Goal: Information Seeking & Learning: Learn about a topic

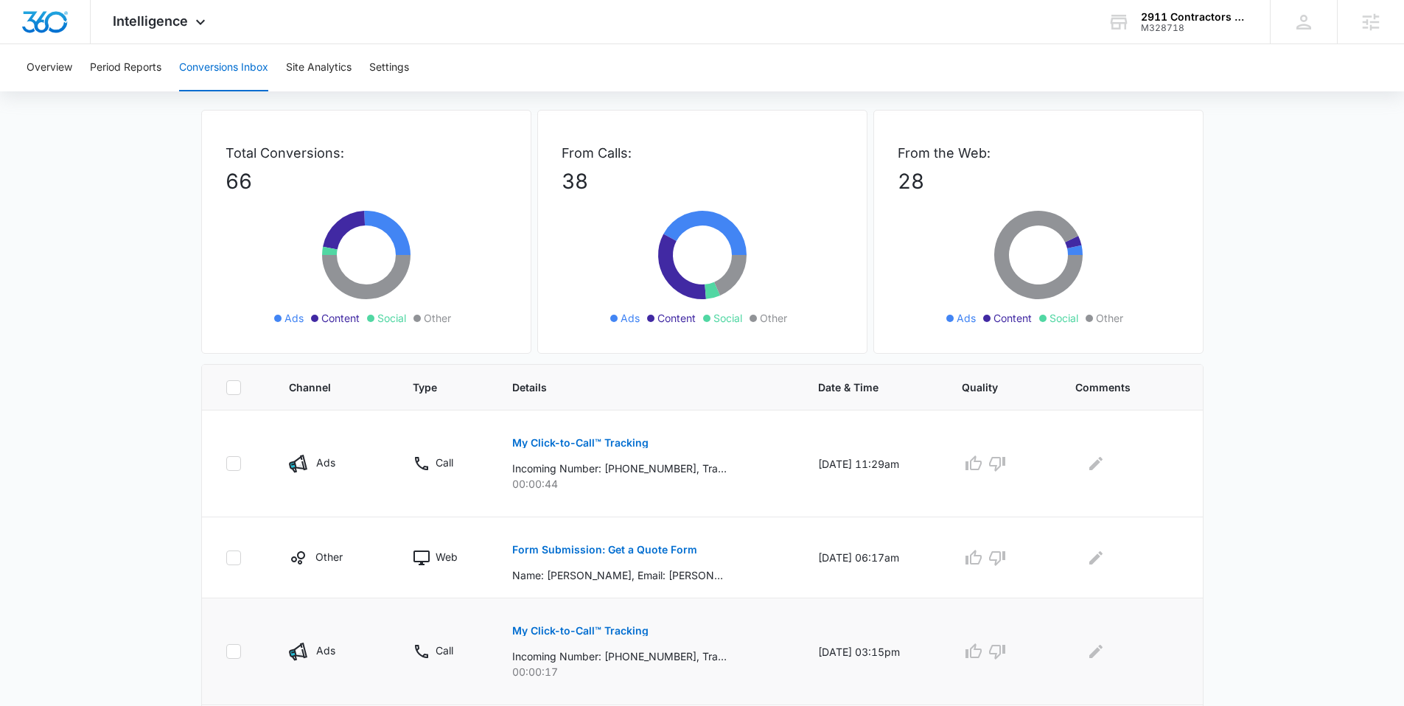
scroll to position [279, 0]
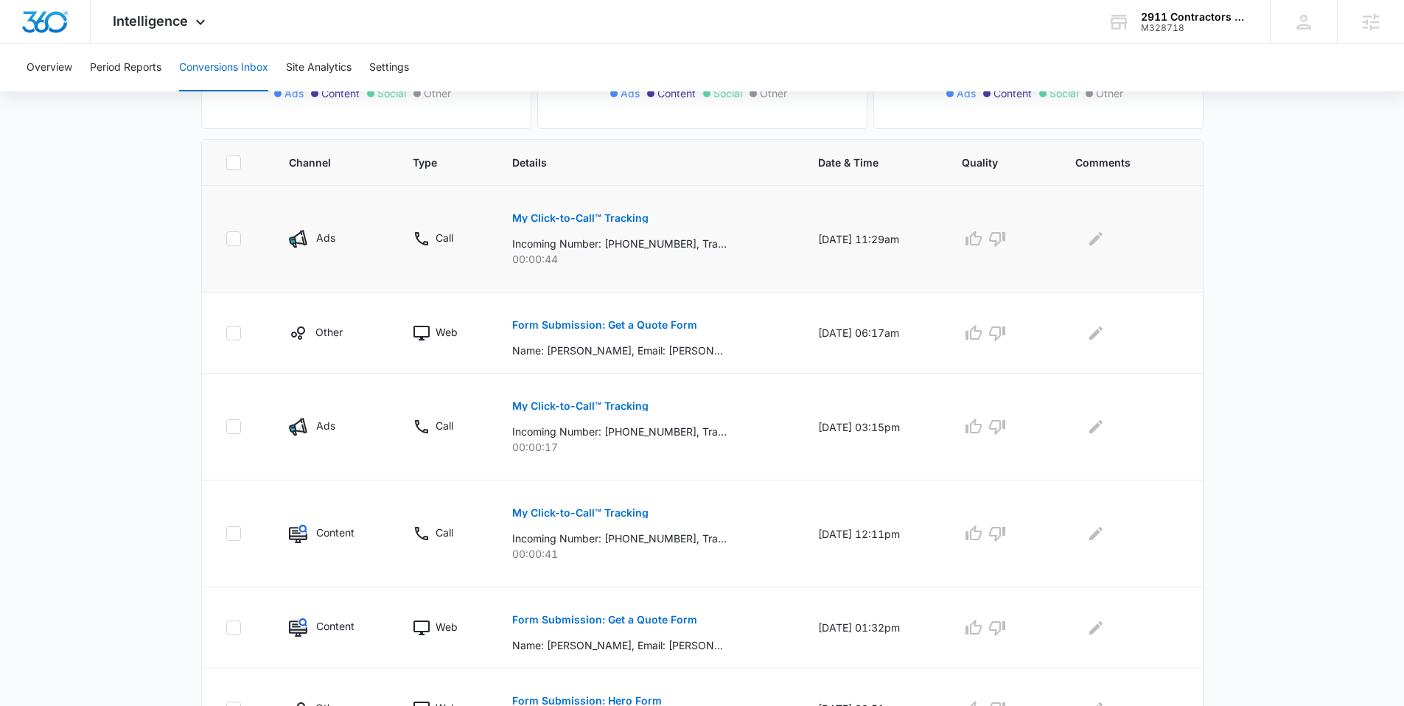
click at [573, 214] on p "My Click-to-Call™ Tracking" at bounding box center [580, 218] width 136 height 10
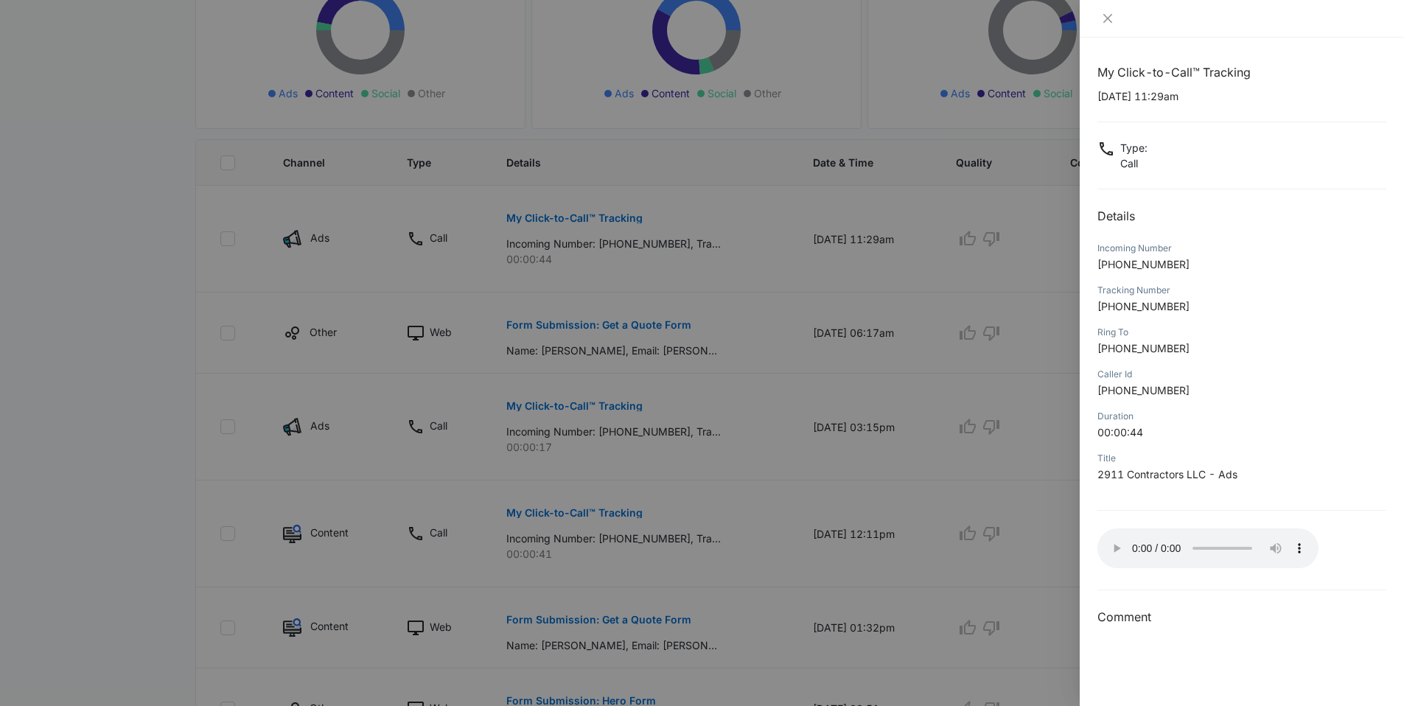
click at [871, 408] on div at bounding box center [702, 353] width 1404 height 706
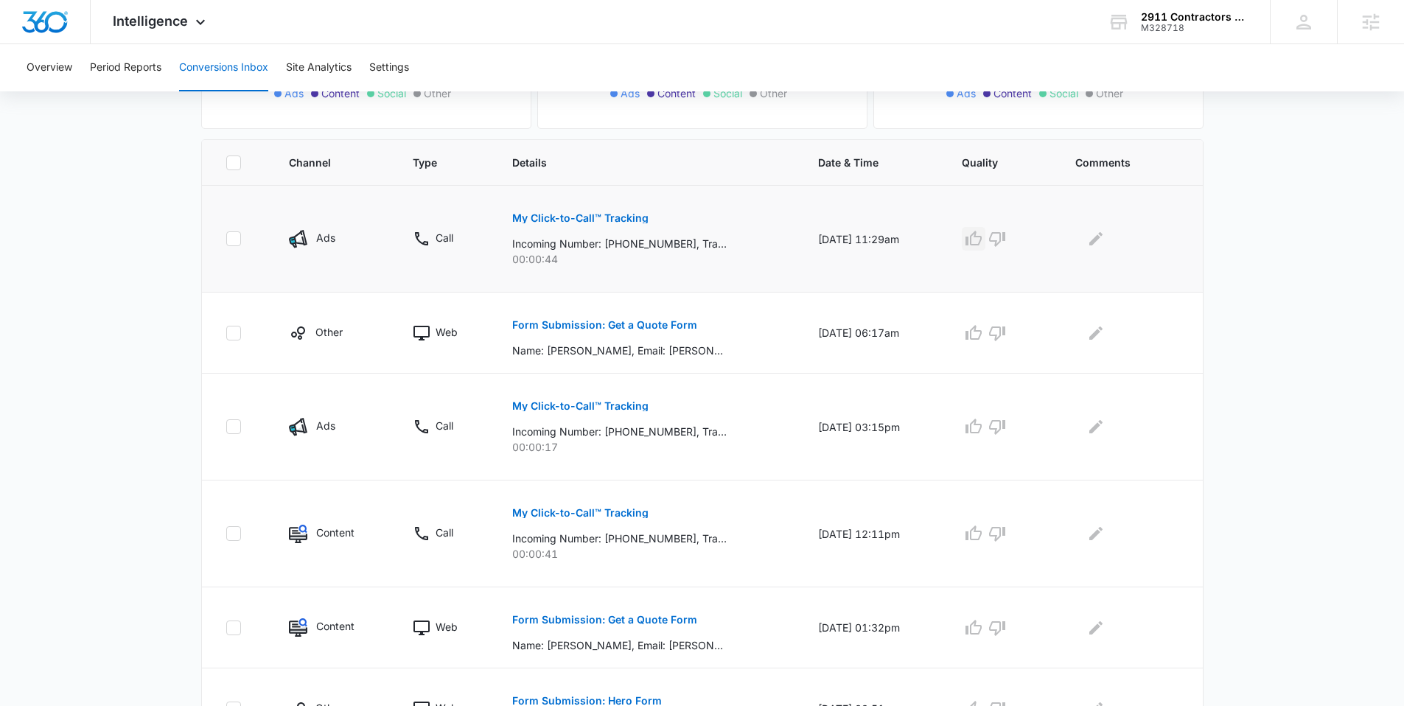
click at [977, 242] on icon "button" at bounding box center [974, 238] width 16 height 15
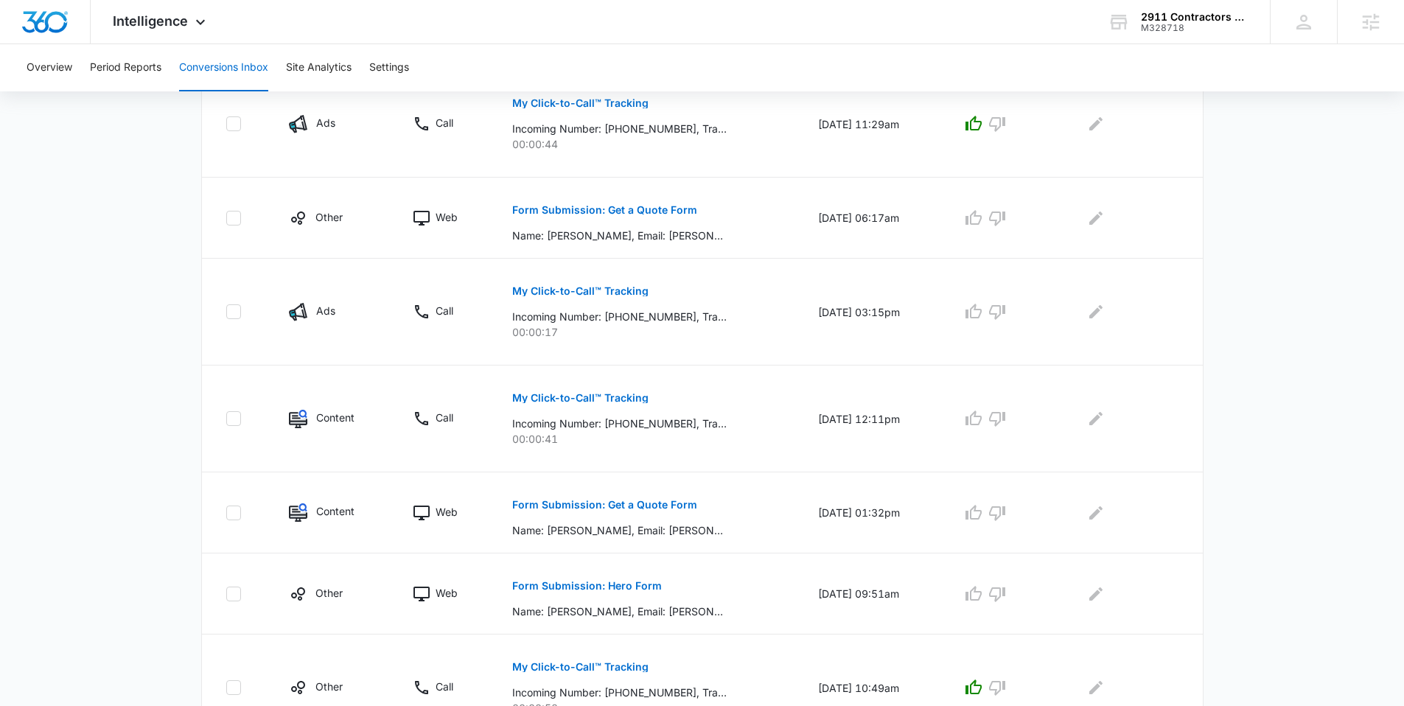
scroll to position [0, 0]
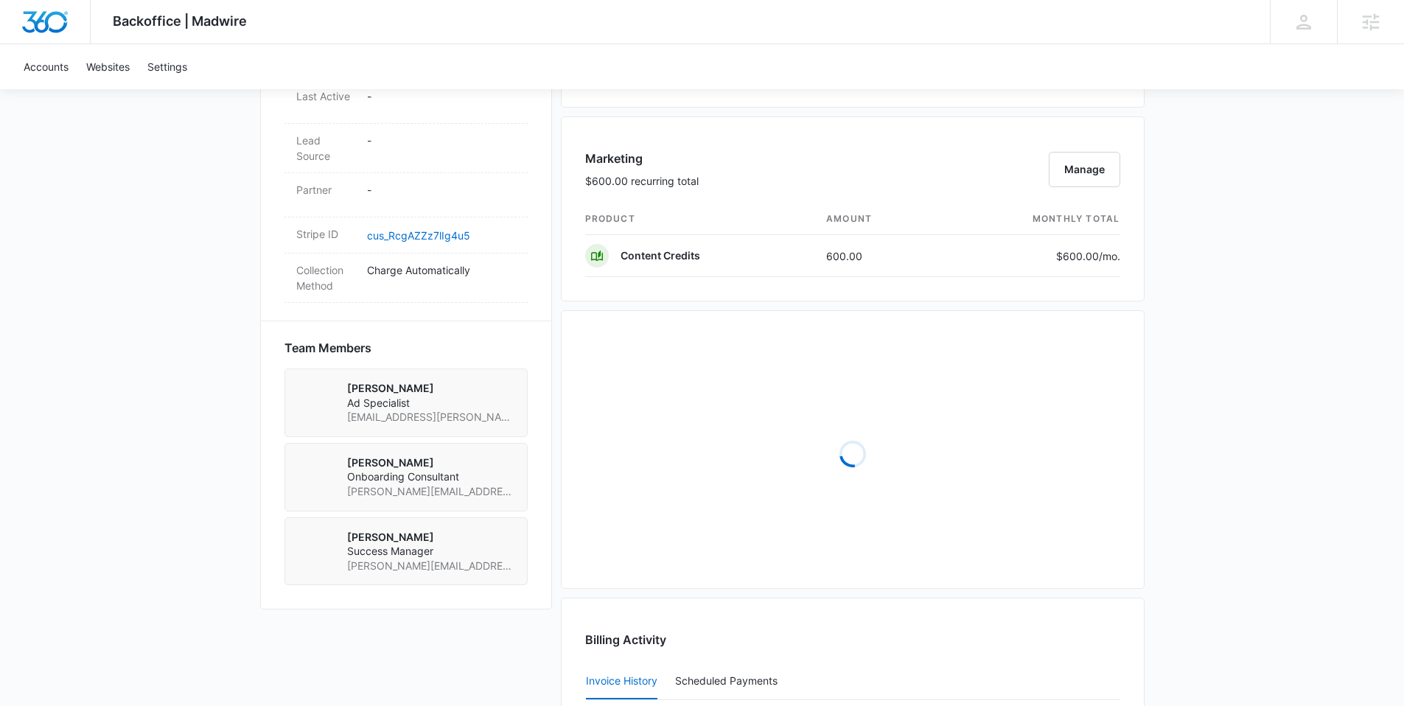
scroll to position [831, 0]
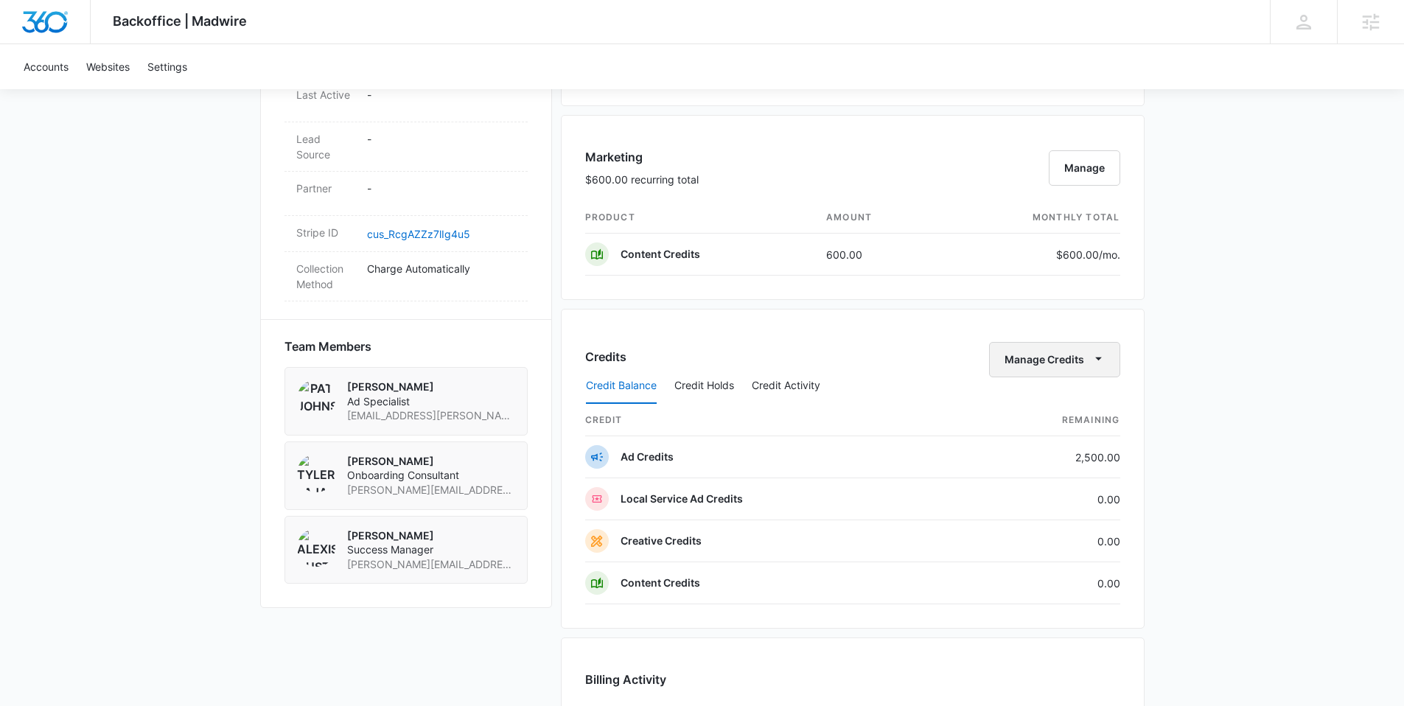
click at [1083, 363] on button "Manage Credits" at bounding box center [1054, 359] width 131 height 35
click at [911, 369] on div "Credit Balance Credit Holds Credit Activity" at bounding box center [852, 386] width 535 height 37
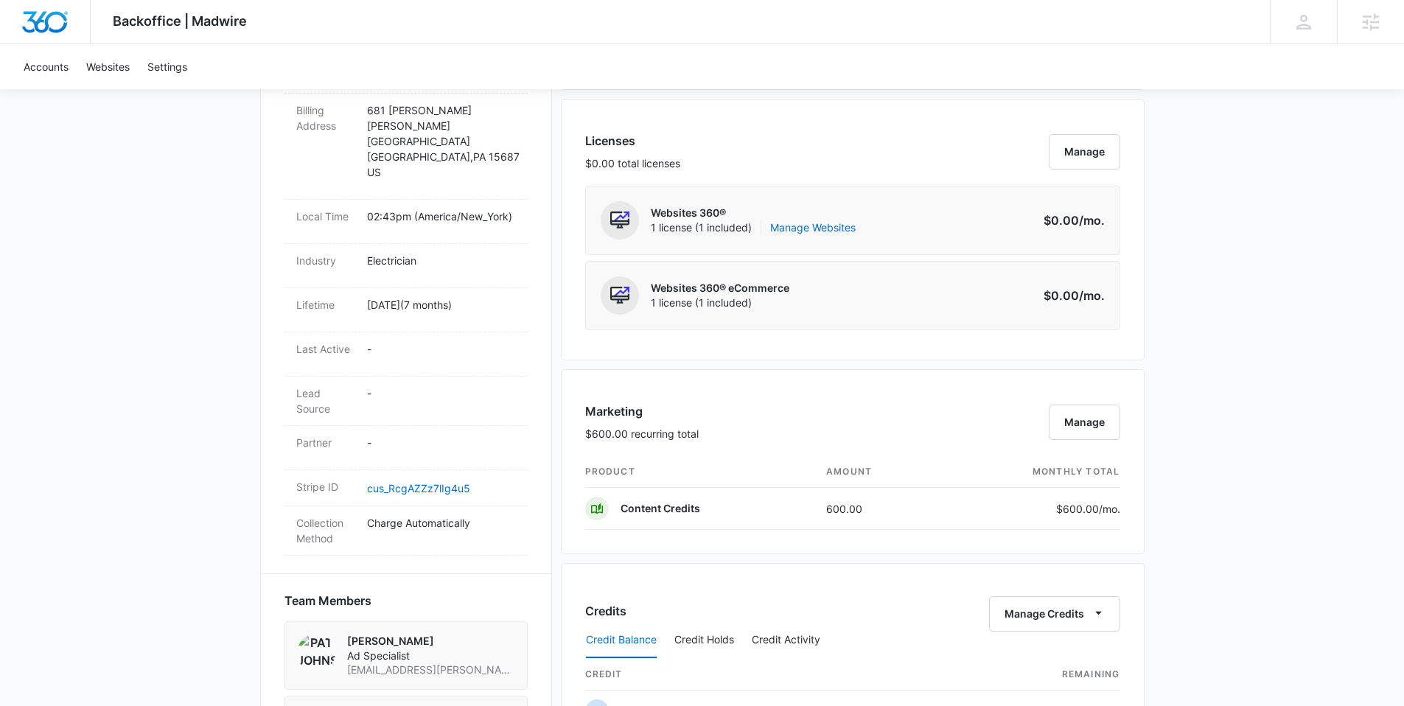
scroll to position [843, 0]
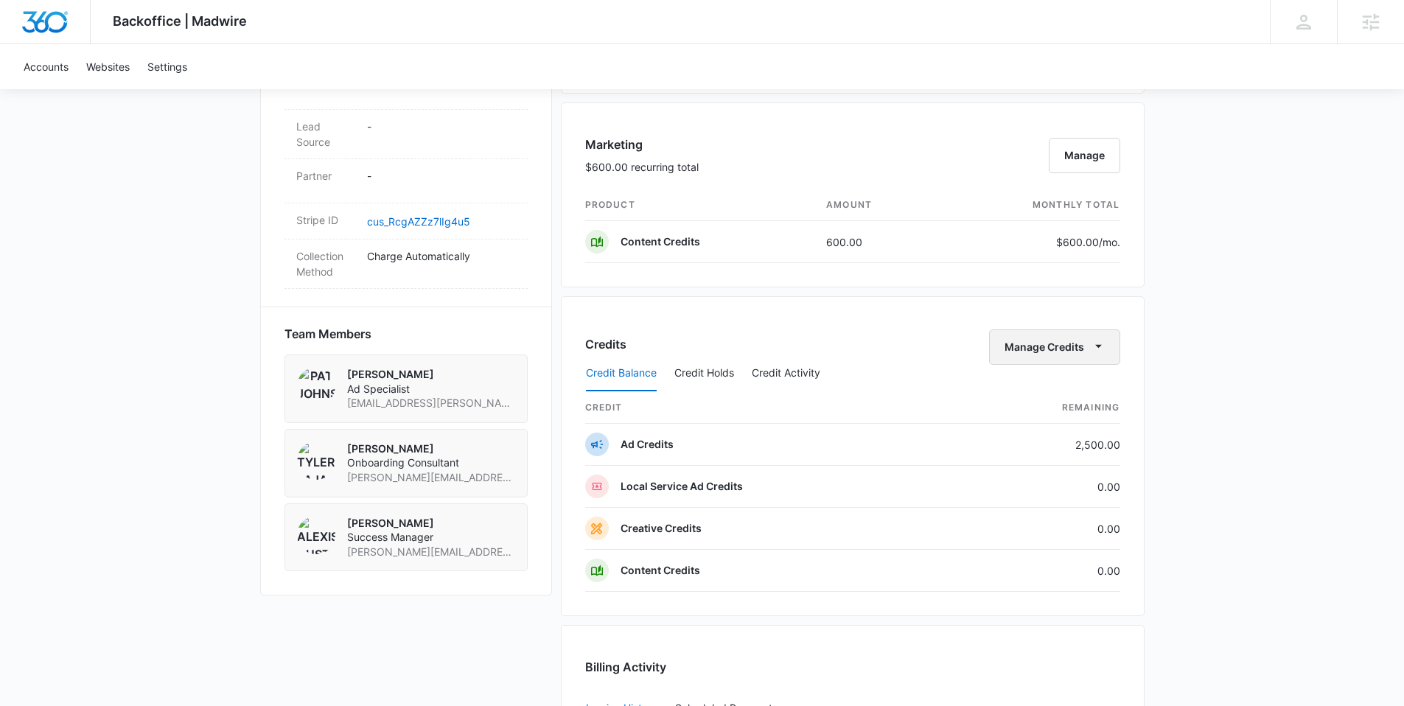
click at [1009, 352] on button "Manage Credits" at bounding box center [1054, 346] width 131 height 35
click at [1022, 382] on div "Transfer Credits" at bounding box center [1055, 394] width 132 height 47
click at [1058, 352] on button "Manage Credits" at bounding box center [1054, 346] width 131 height 35
click at [1024, 384] on button "Transfer Credits" at bounding box center [1055, 394] width 130 height 22
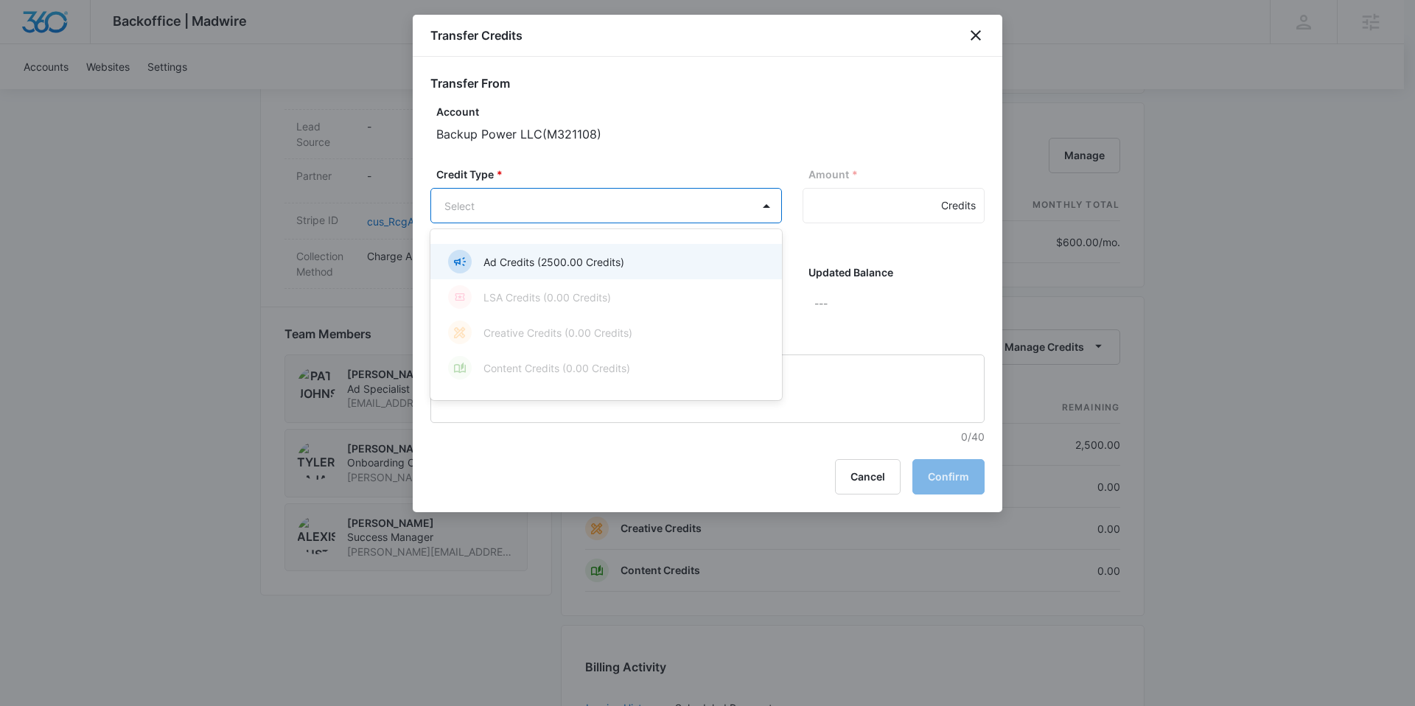
click at [584, 203] on body "Backoffice | Madwire Apps Settings AA Alexis Austere alexis.austere@madwire.com…" at bounding box center [707, 209] width 1415 height 2104
click at [580, 248] on div "Ad Credits (2500.00 Credits)" at bounding box center [606, 261] width 352 height 35
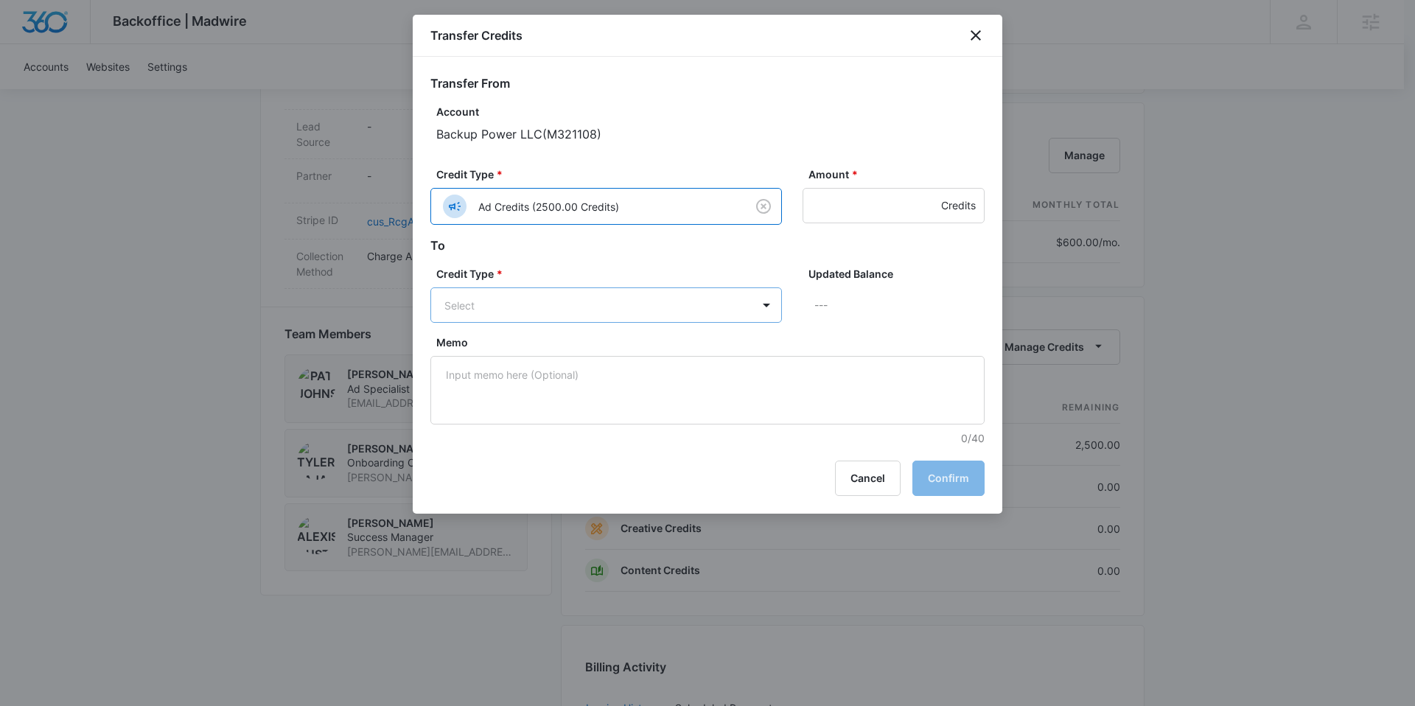
click at [596, 297] on body "Backoffice | Madwire Apps Settings AA Alexis Austere alexis.austere@madwire.com…" at bounding box center [707, 209] width 1415 height 2104
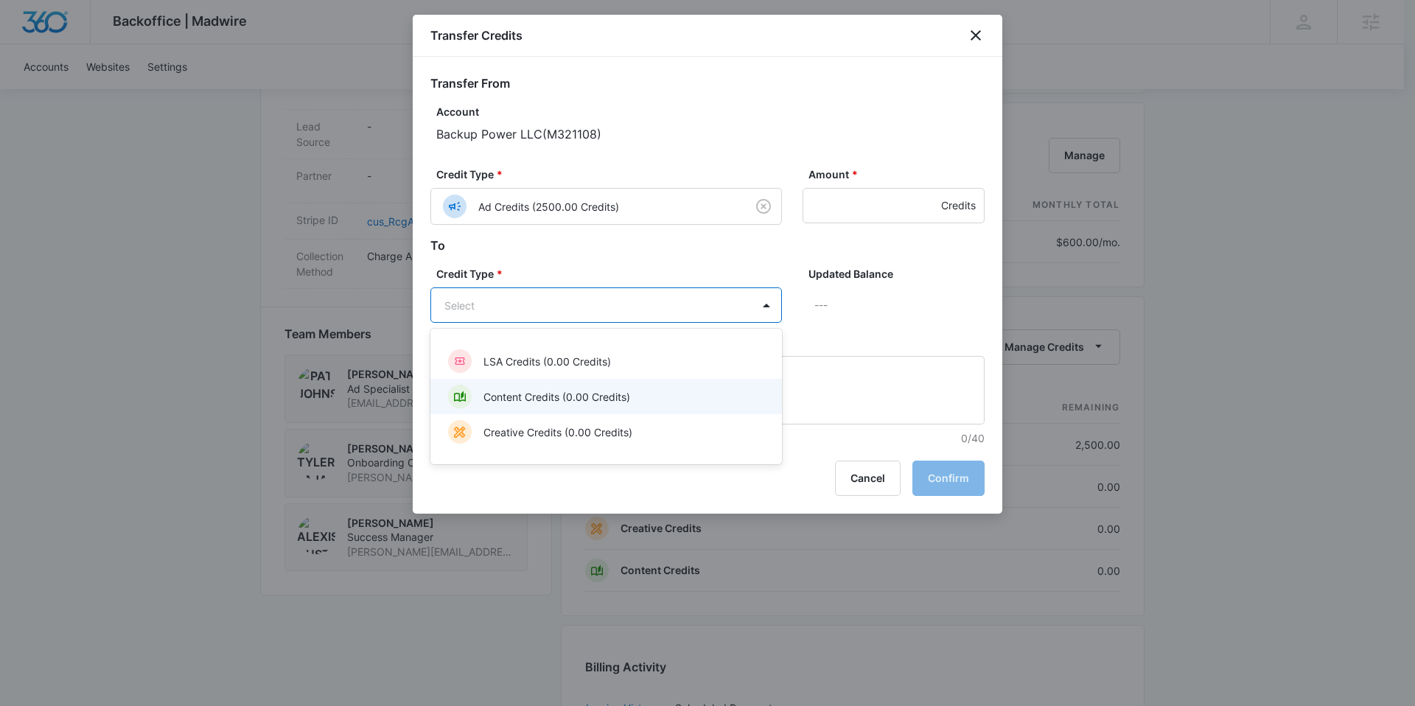
click at [604, 399] on p "Content Credits (0.00 Credits)" at bounding box center [556, 396] width 147 height 15
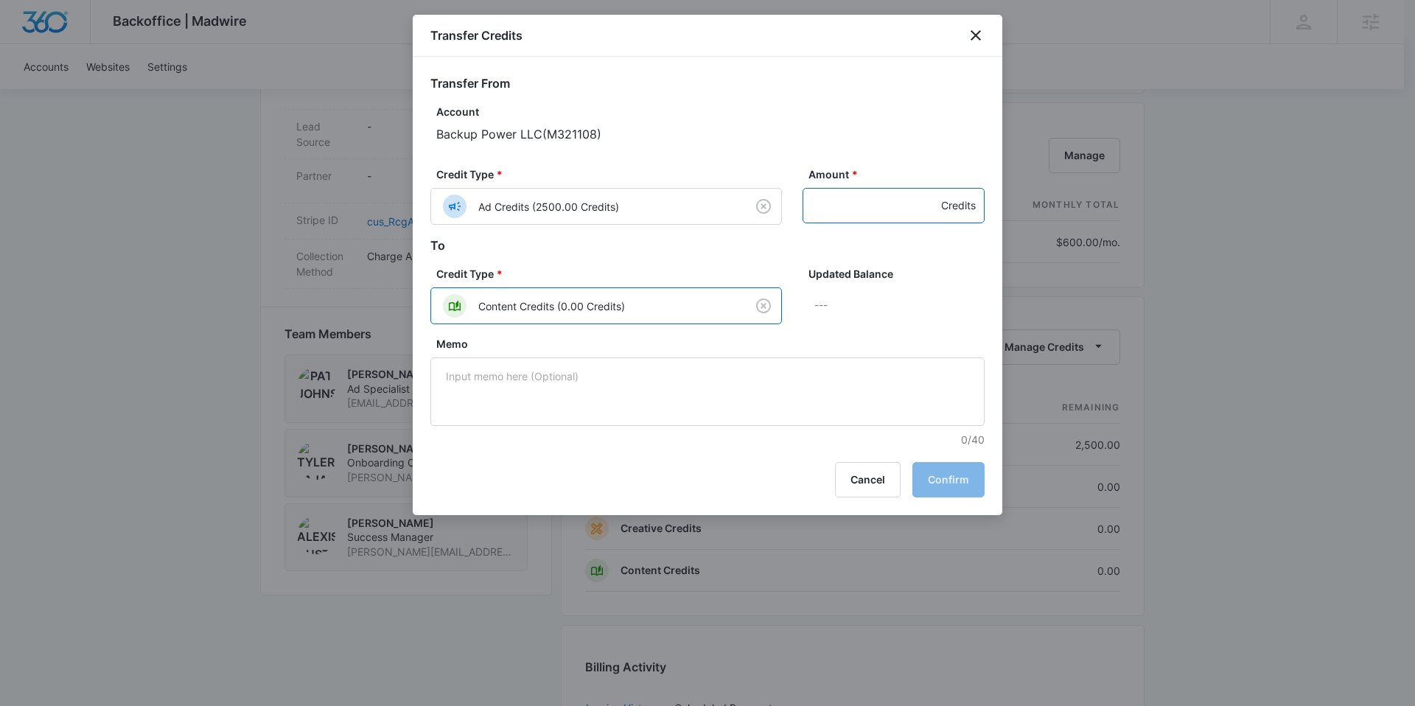
drag, startPoint x: 861, startPoint y: 214, endPoint x: 857, endPoint y: 191, distance: 23.1
click at [861, 214] on input "Amount *" at bounding box center [894, 205] width 182 height 35
type input "1000"
click at [943, 481] on button "Confirm" at bounding box center [948, 479] width 72 height 35
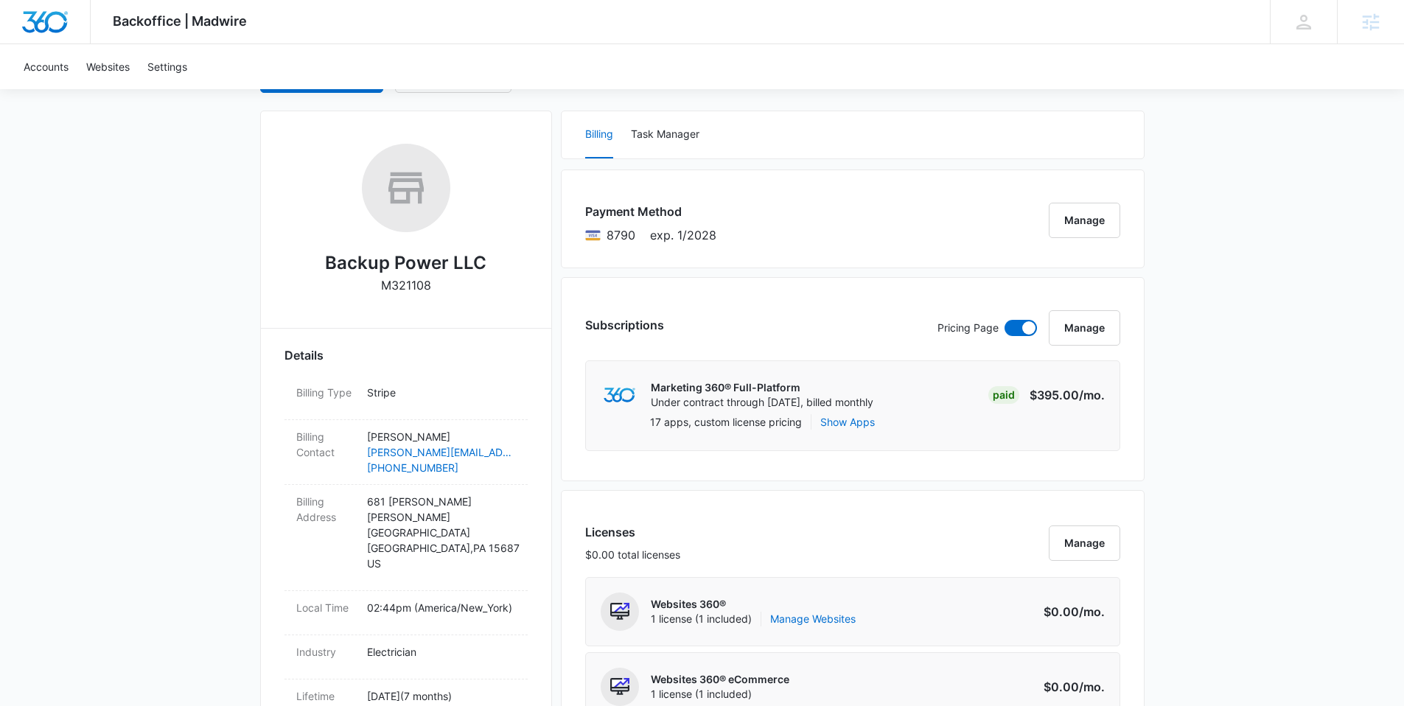
scroll to position [167, 0]
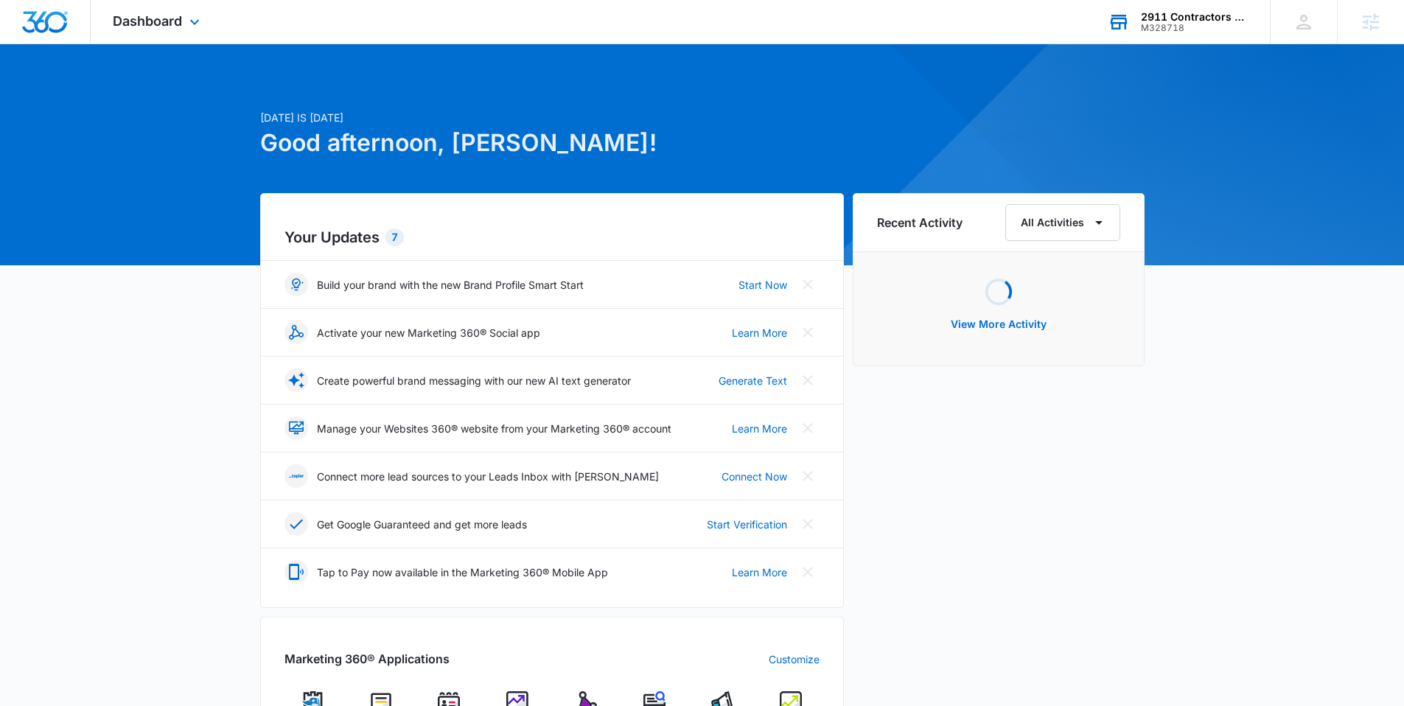
click at [1186, 24] on div "M328718" at bounding box center [1195, 28] width 108 height 10
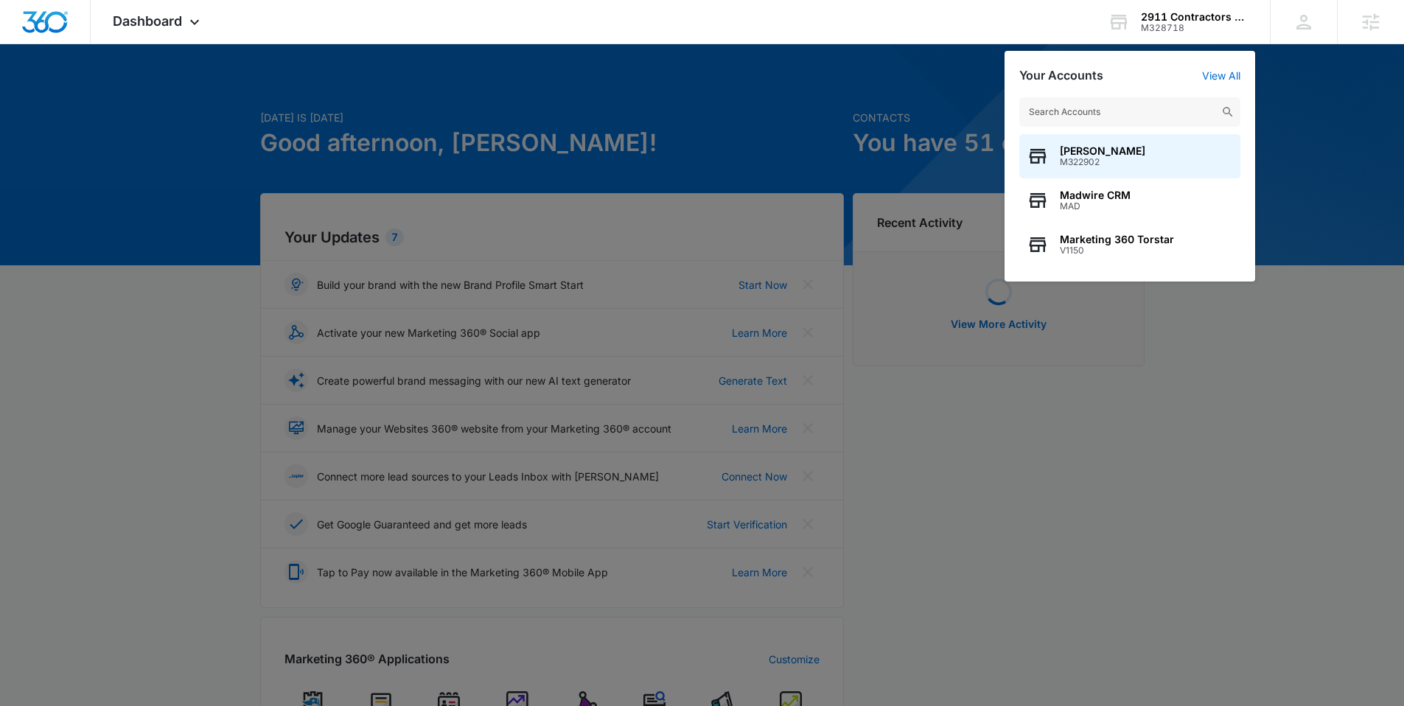
type input "w"
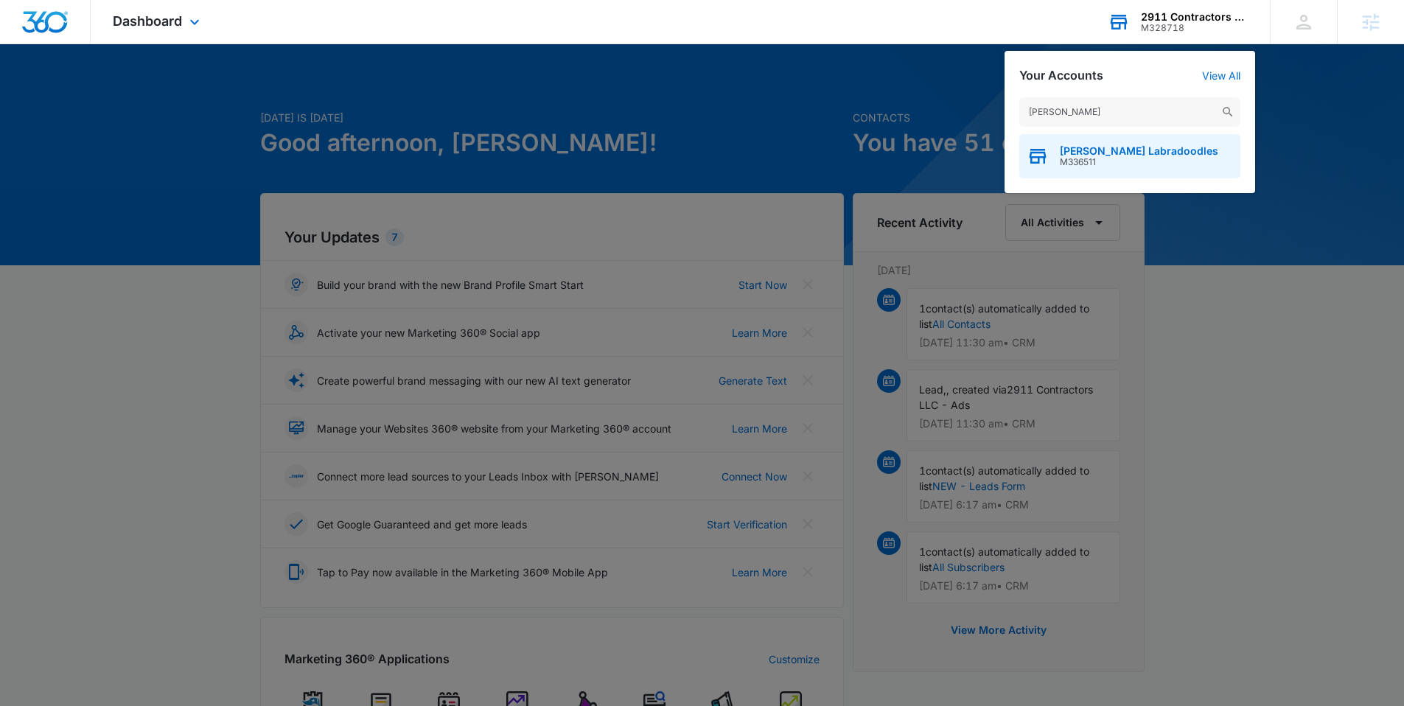
type input "weddington"
click at [1092, 146] on span "Weddington Labradoodles" at bounding box center [1139, 151] width 158 height 12
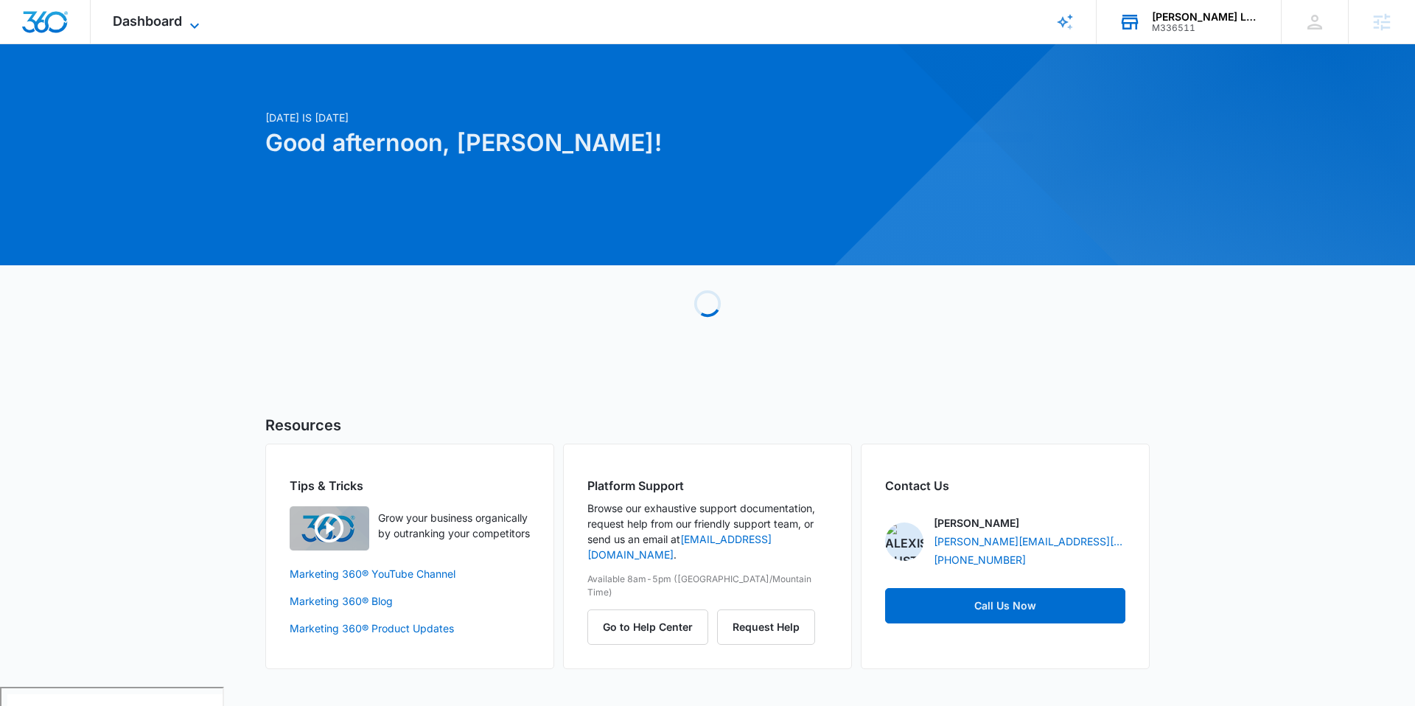
click at [127, 24] on span "Dashboard" at bounding box center [147, 20] width 69 height 15
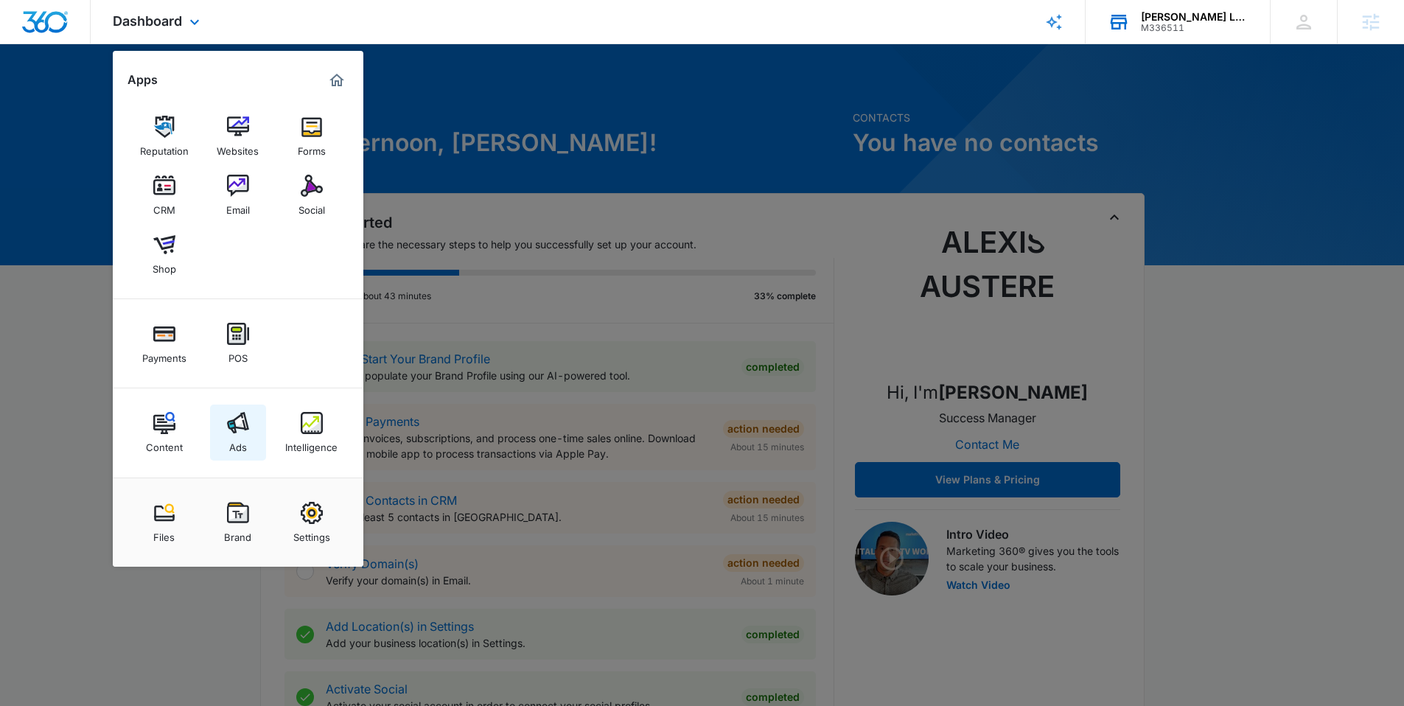
click at [221, 431] on link "Ads" at bounding box center [238, 433] width 56 height 56
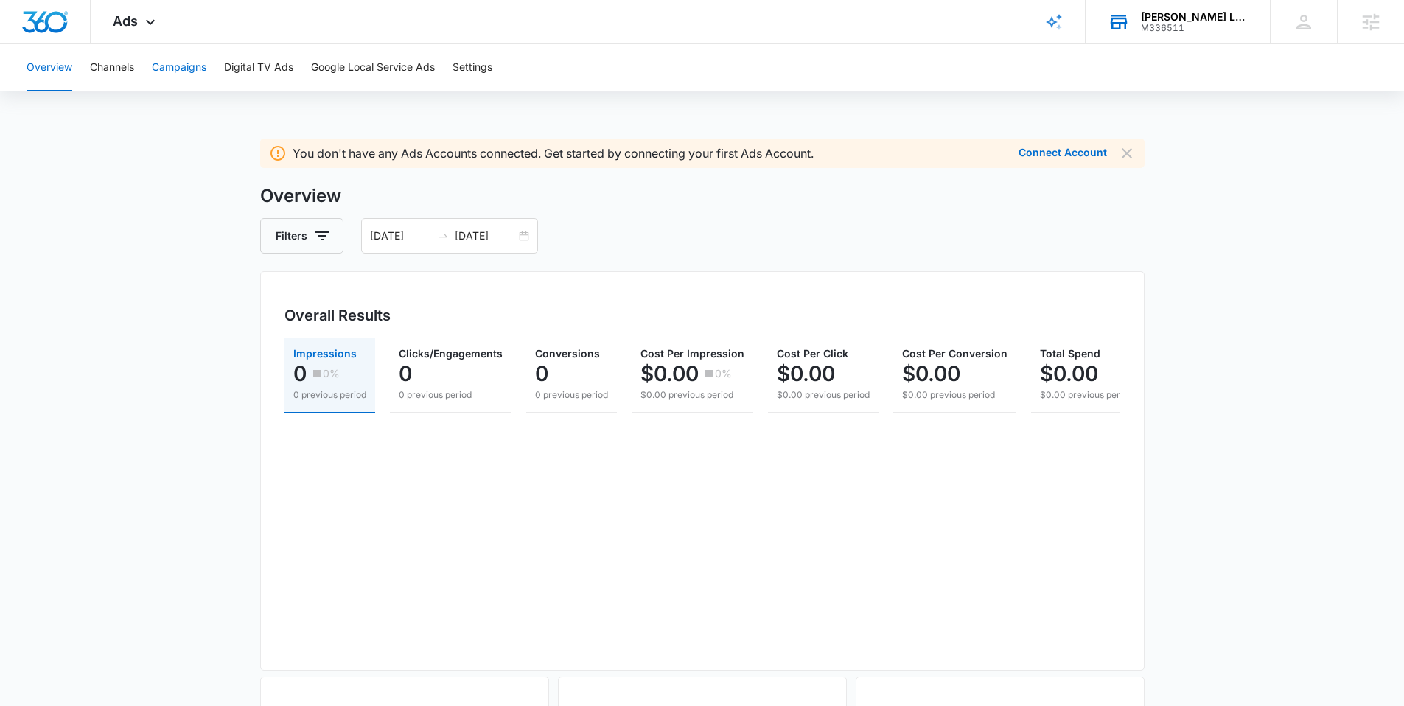
click at [189, 67] on button "Campaigns" at bounding box center [179, 67] width 55 height 47
click at [262, 67] on button "Digital TV Ads" at bounding box center [258, 67] width 69 height 47
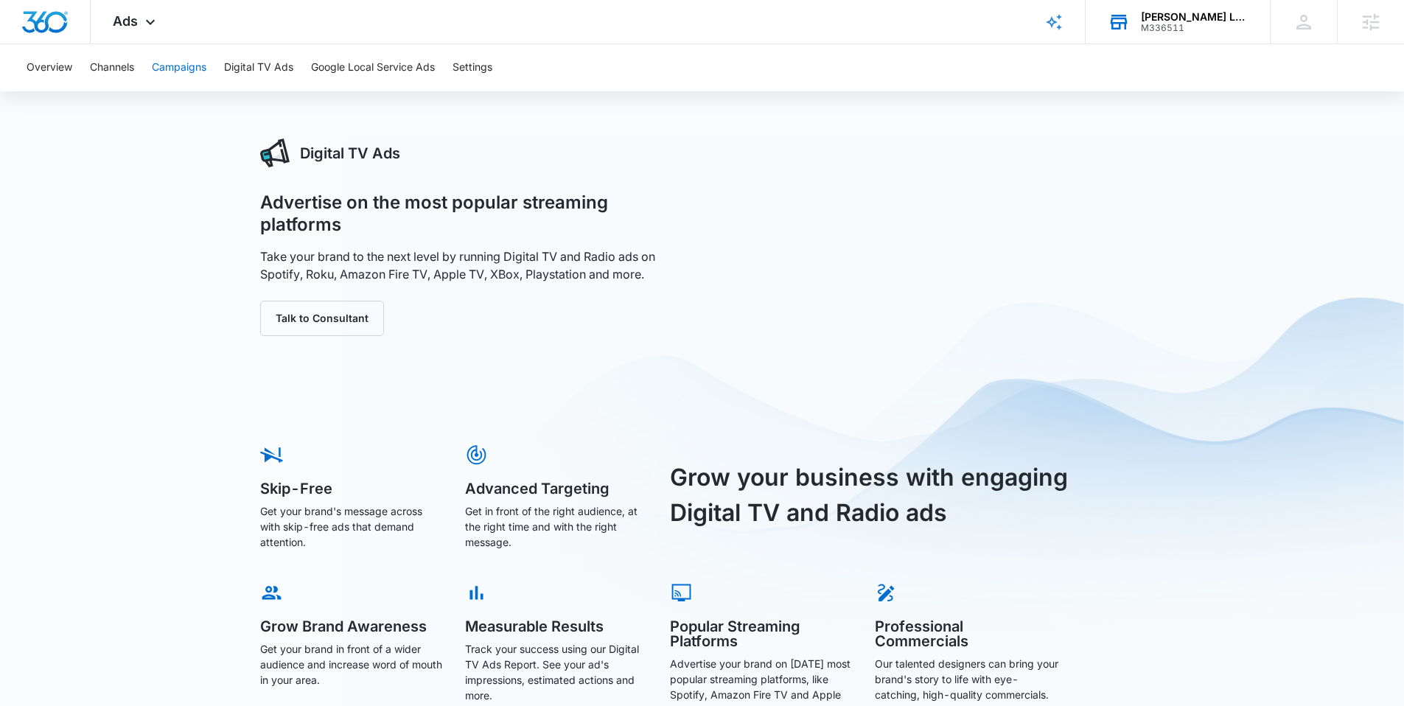
click at [178, 70] on button "Campaigns" at bounding box center [179, 67] width 55 height 47
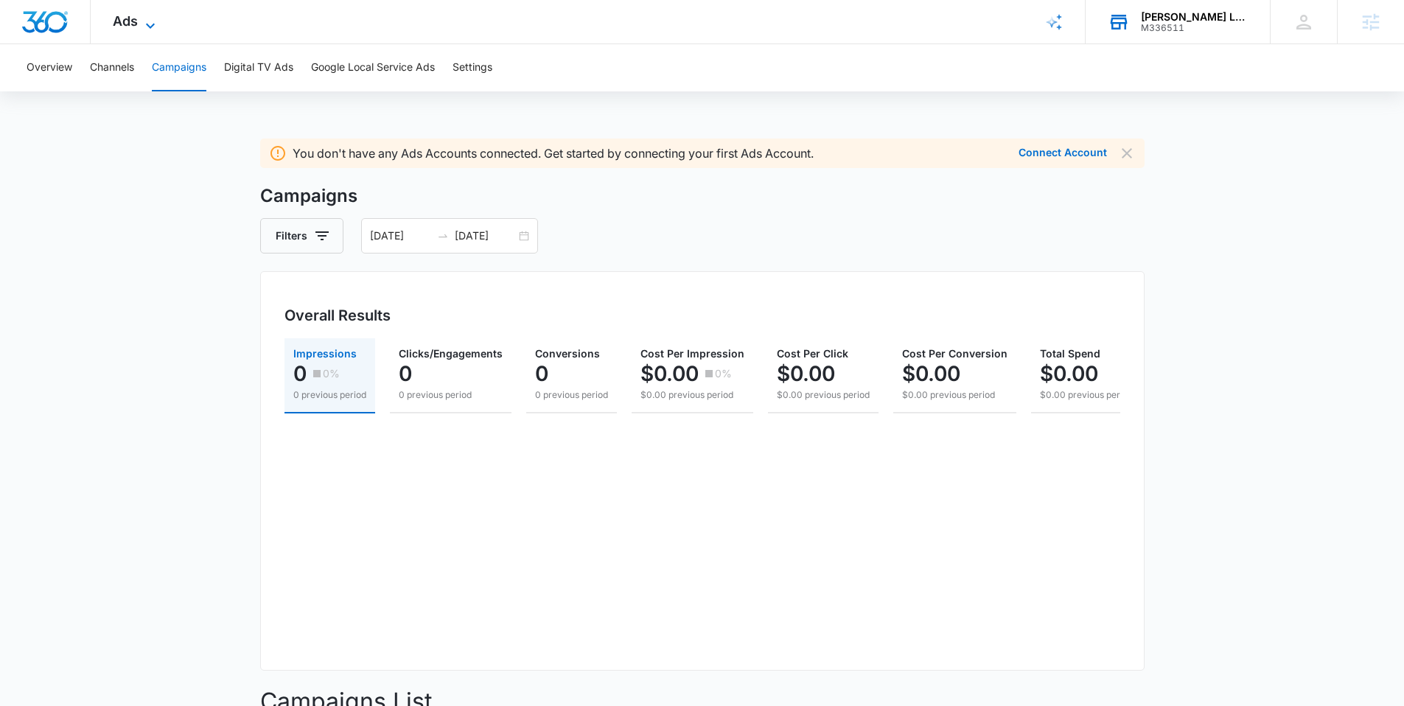
click at [133, 23] on span "Ads" at bounding box center [125, 20] width 25 height 15
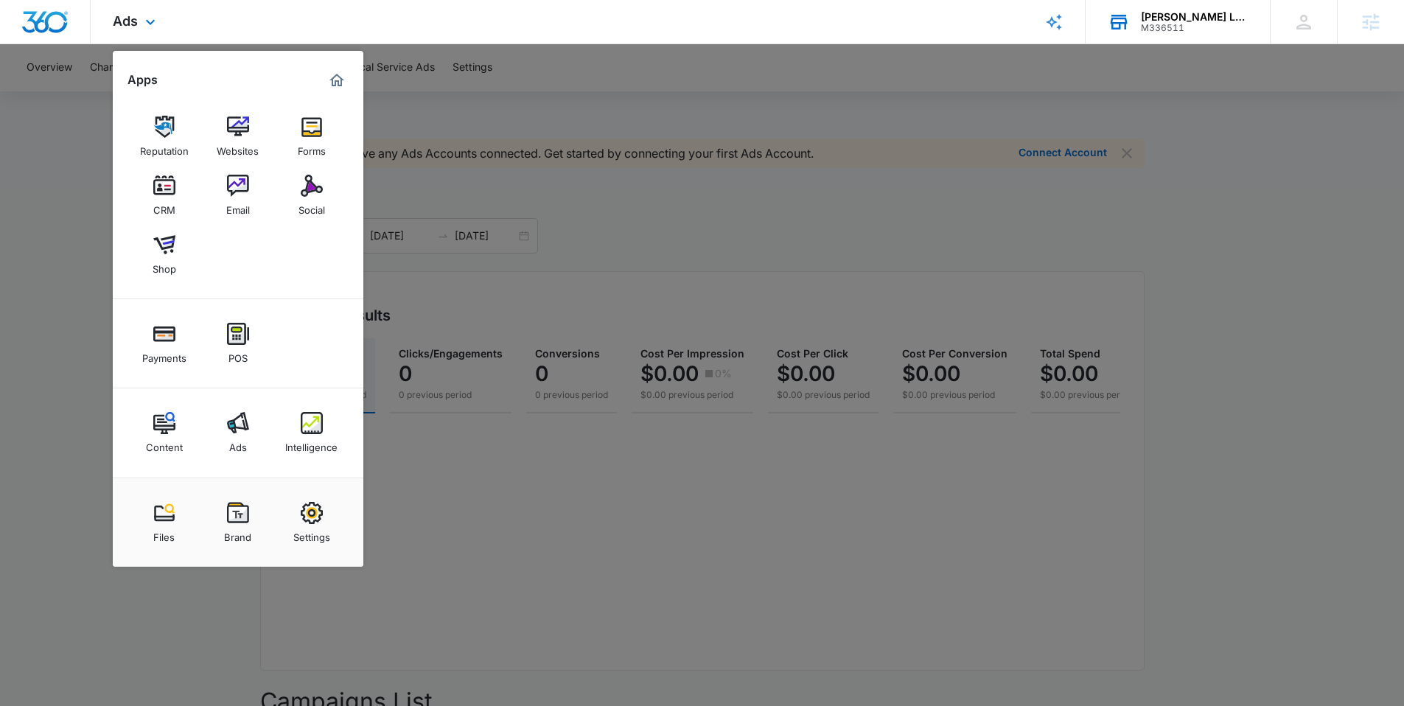
click at [228, 491] on div "Files Brand Settings" at bounding box center [238, 522] width 251 height 89
click at [247, 520] on img at bounding box center [238, 513] width 22 height 22
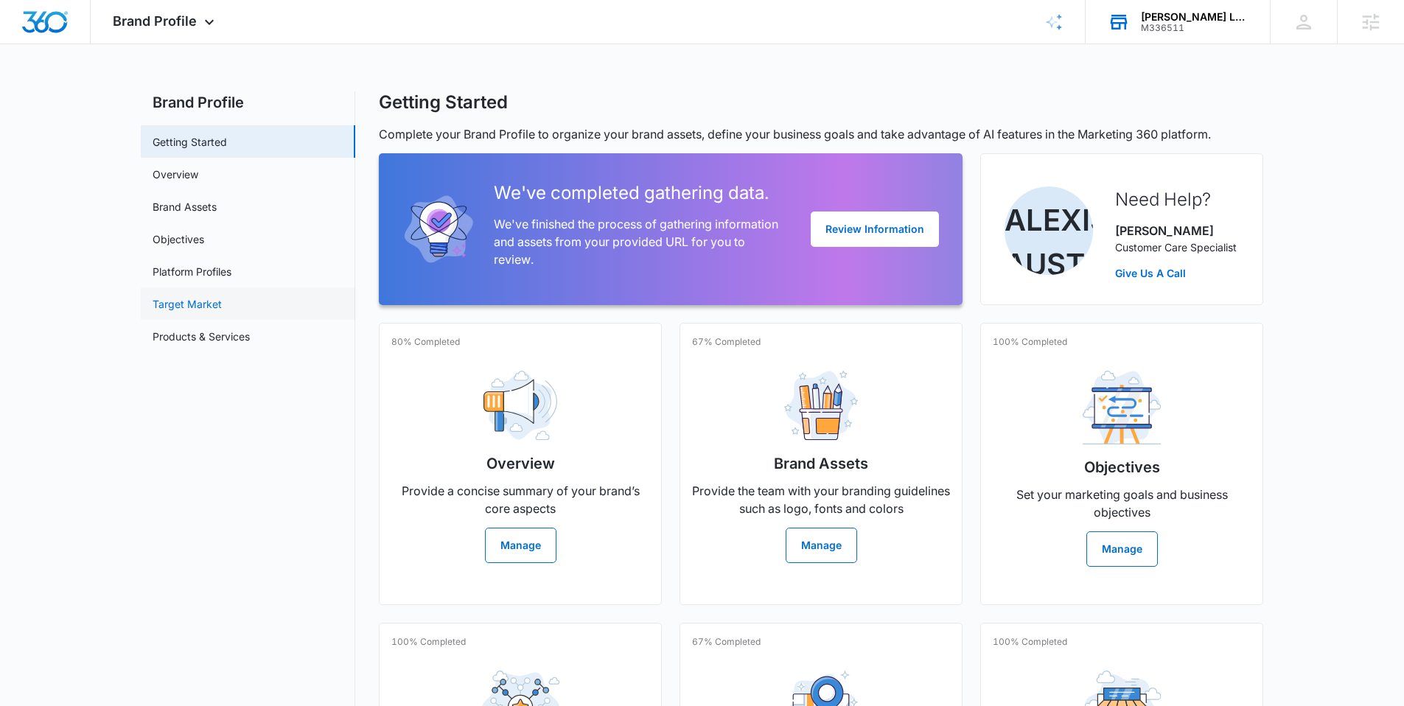
click at [206, 306] on link "Target Market" at bounding box center [187, 303] width 69 height 15
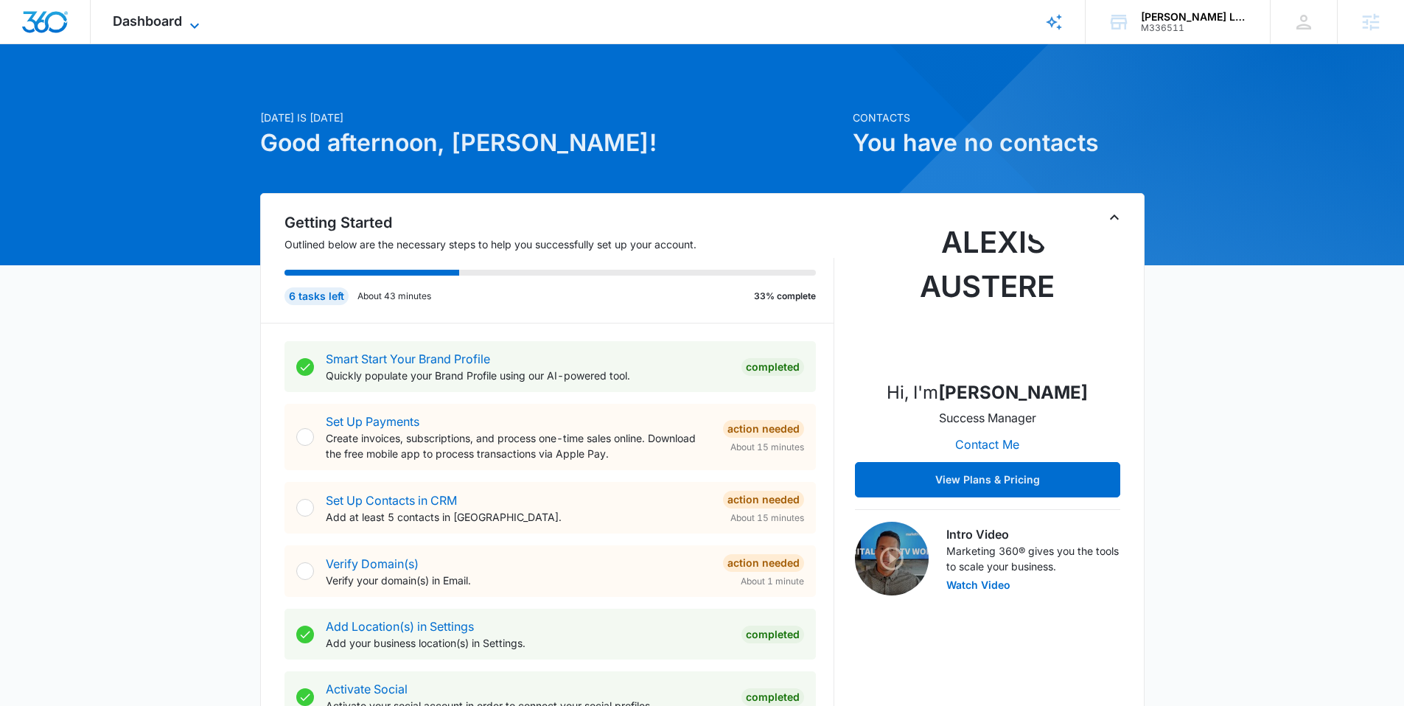
click at [191, 21] on icon at bounding box center [195, 26] width 18 height 18
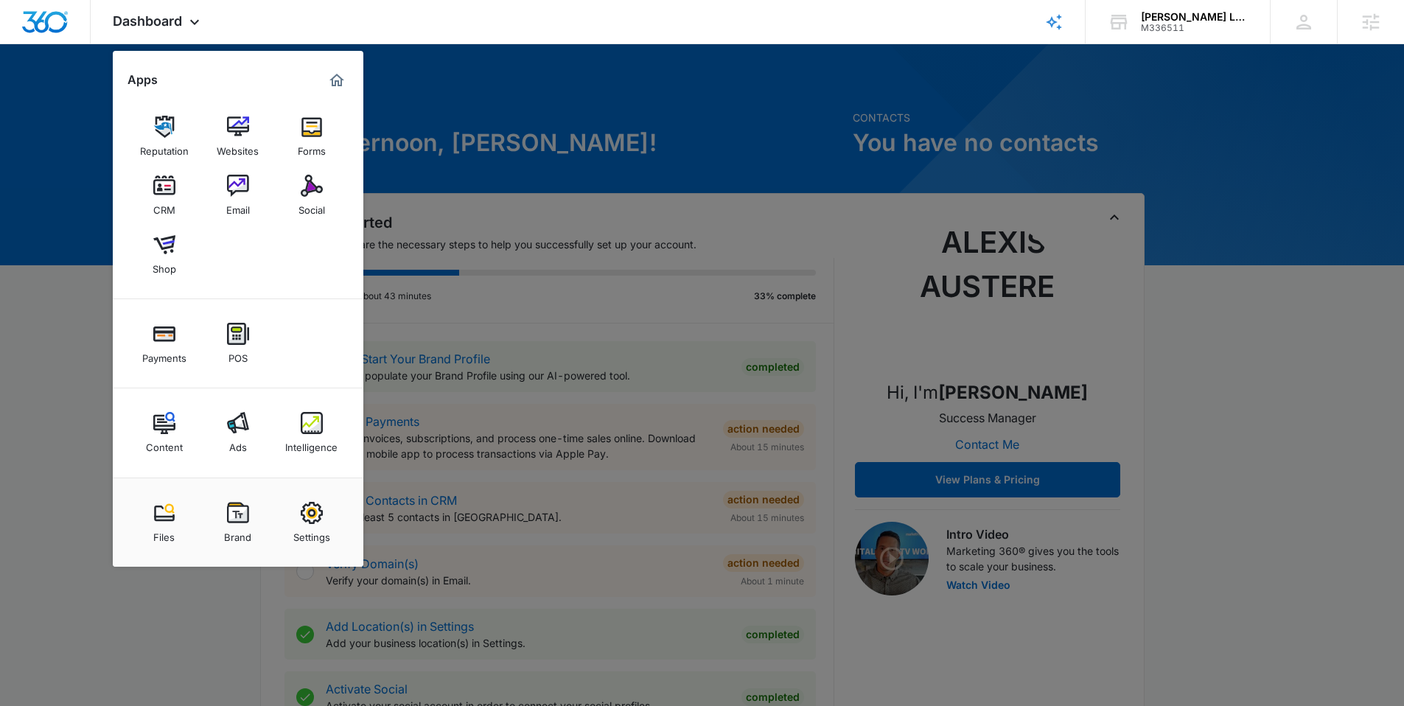
click at [509, 92] on div at bounding box center [702, 353] width 1404 height 706
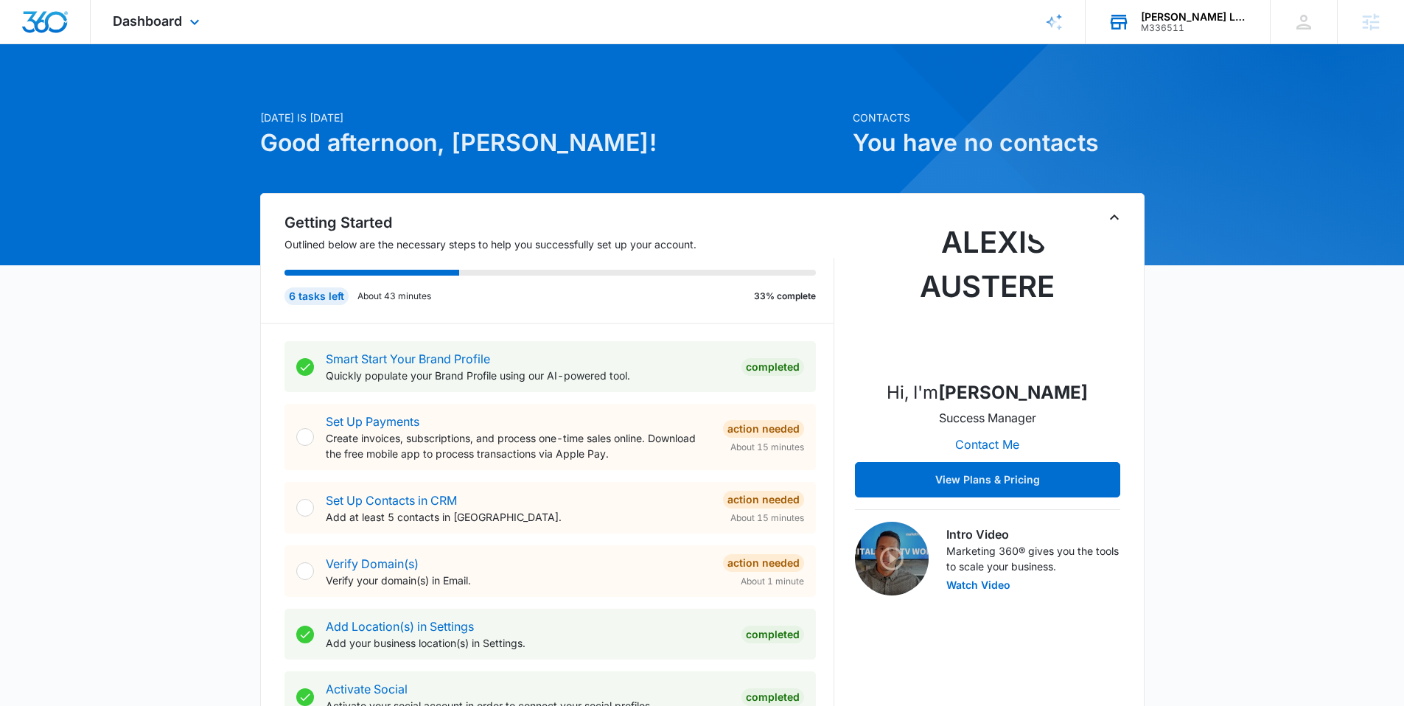
click at [1170, 37] on div "Weddington Labradoodles M336511 Your Accounts View All" at bounding box center [1178, 21] width 184 height 43
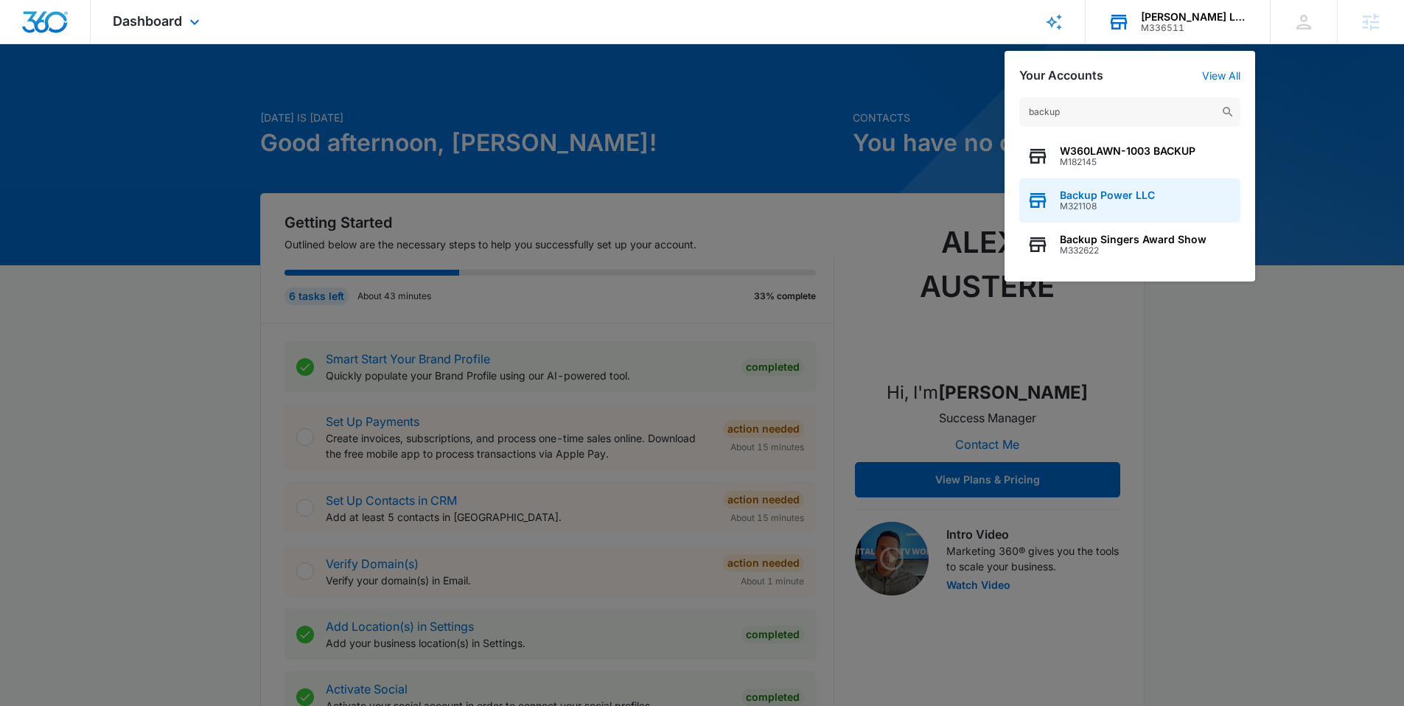
type input "backup"
click at [1083, 195] on span "Backup Power LLC" at bounding box center [1107, 195] width 95 height 12
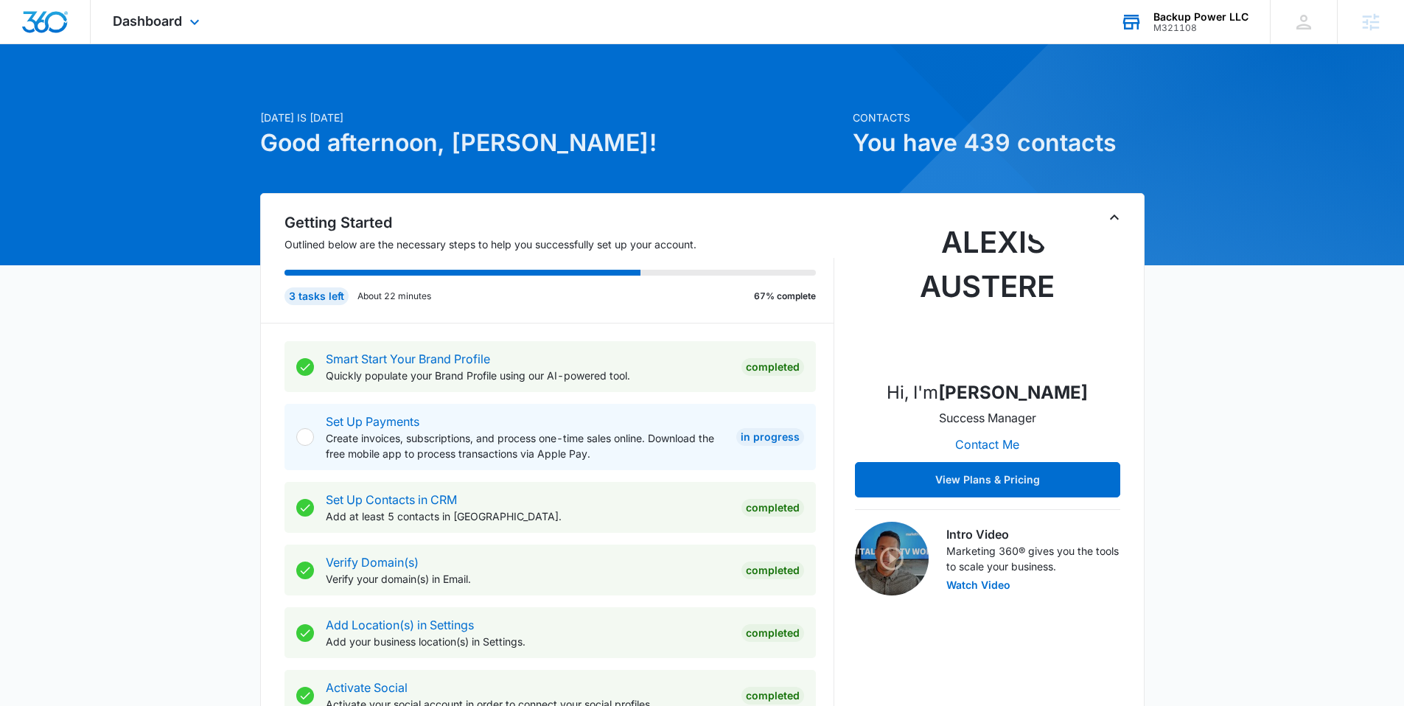
click at [203, 18] on div "Dashboard Apps Reputation Websites Forms CRM Email Social Shop Payments POS Con…" at bounding box center [158, 21] width 135 height 43
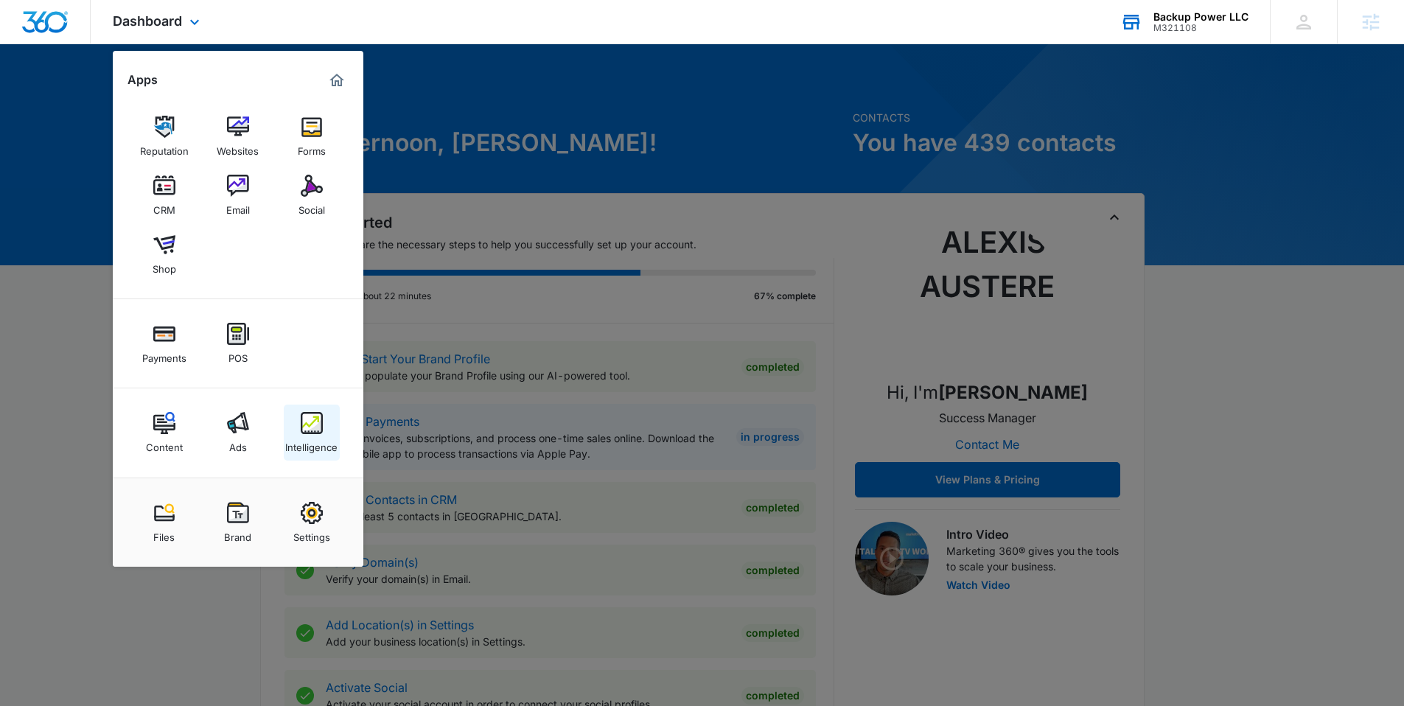
click at [302, 410] on link "Intelligence" at bounding box center [312, 433] width 56 height 56
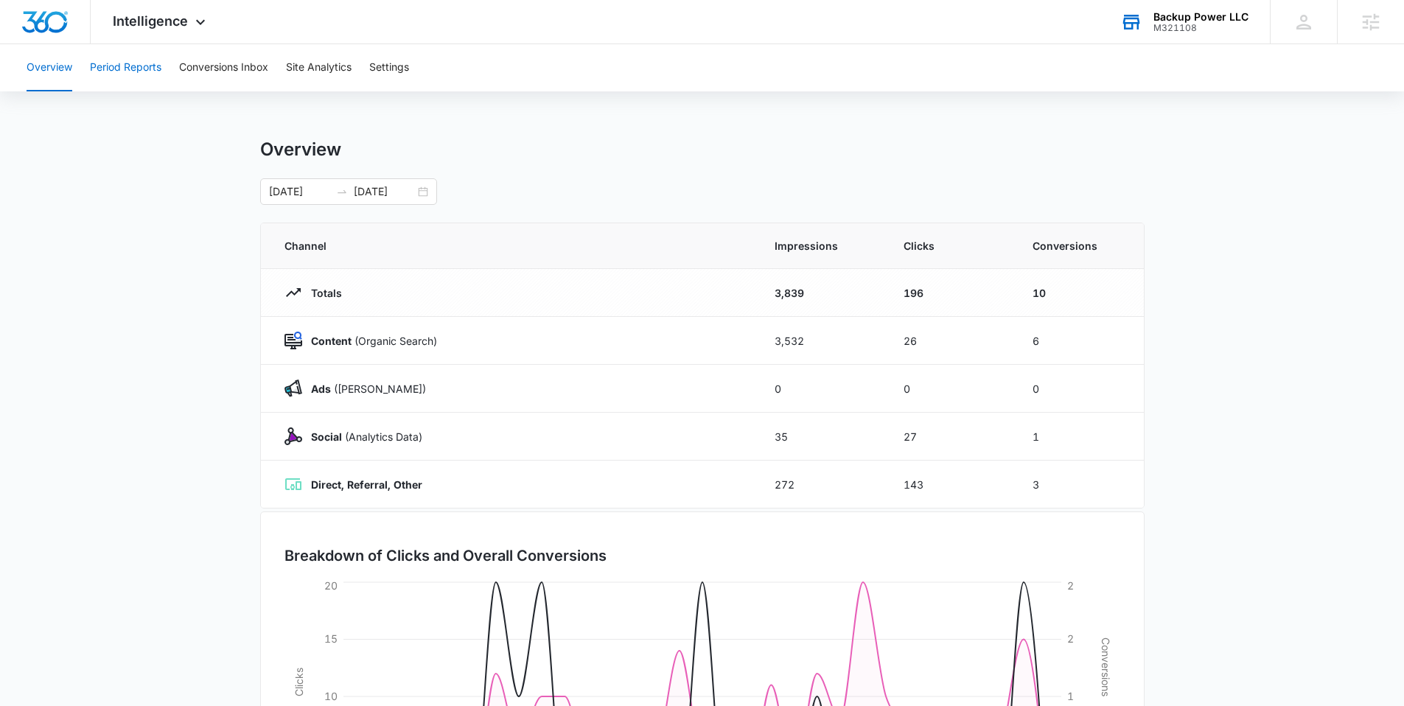
click at [134, 80] on button "Period Reports" at bounding box center [125, 67] width 71 height 47
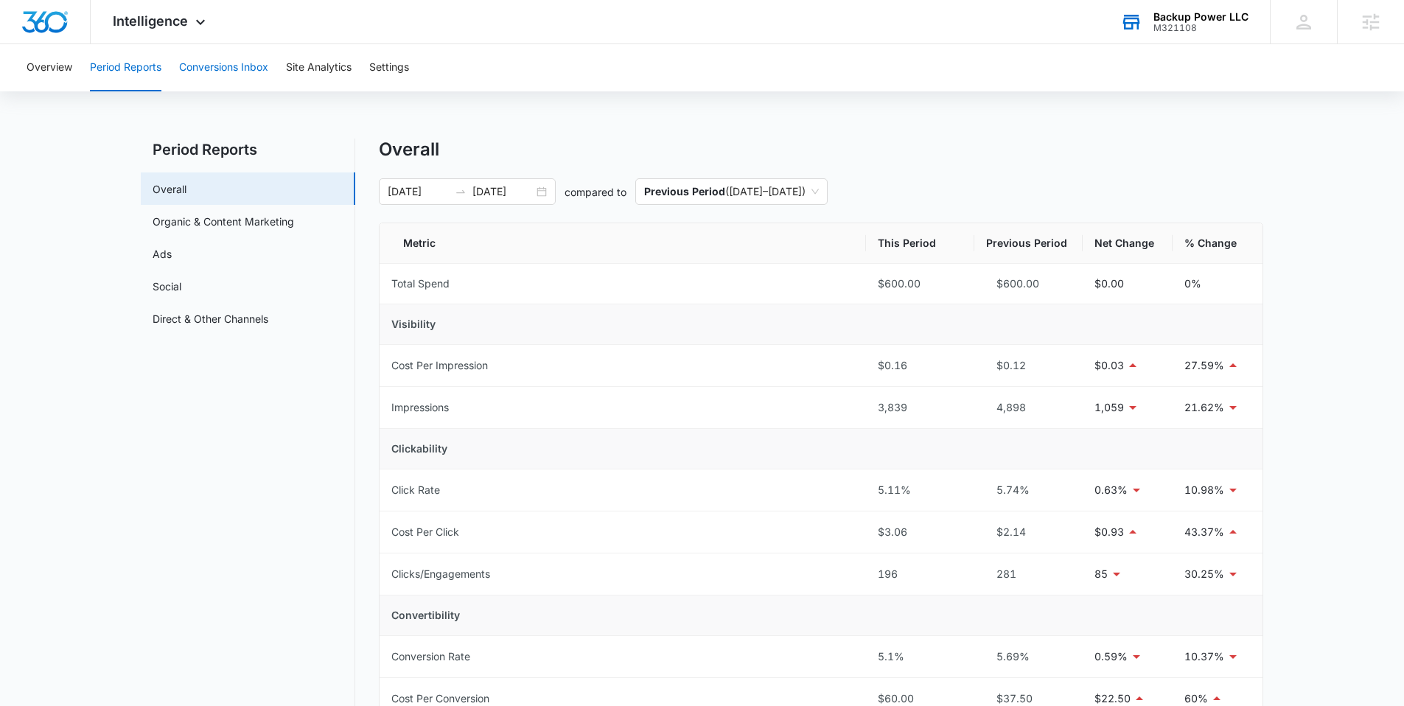
click at [235, 72] on button "Conversions Inbox" at bounding box center [223, 67] width 89 height 47
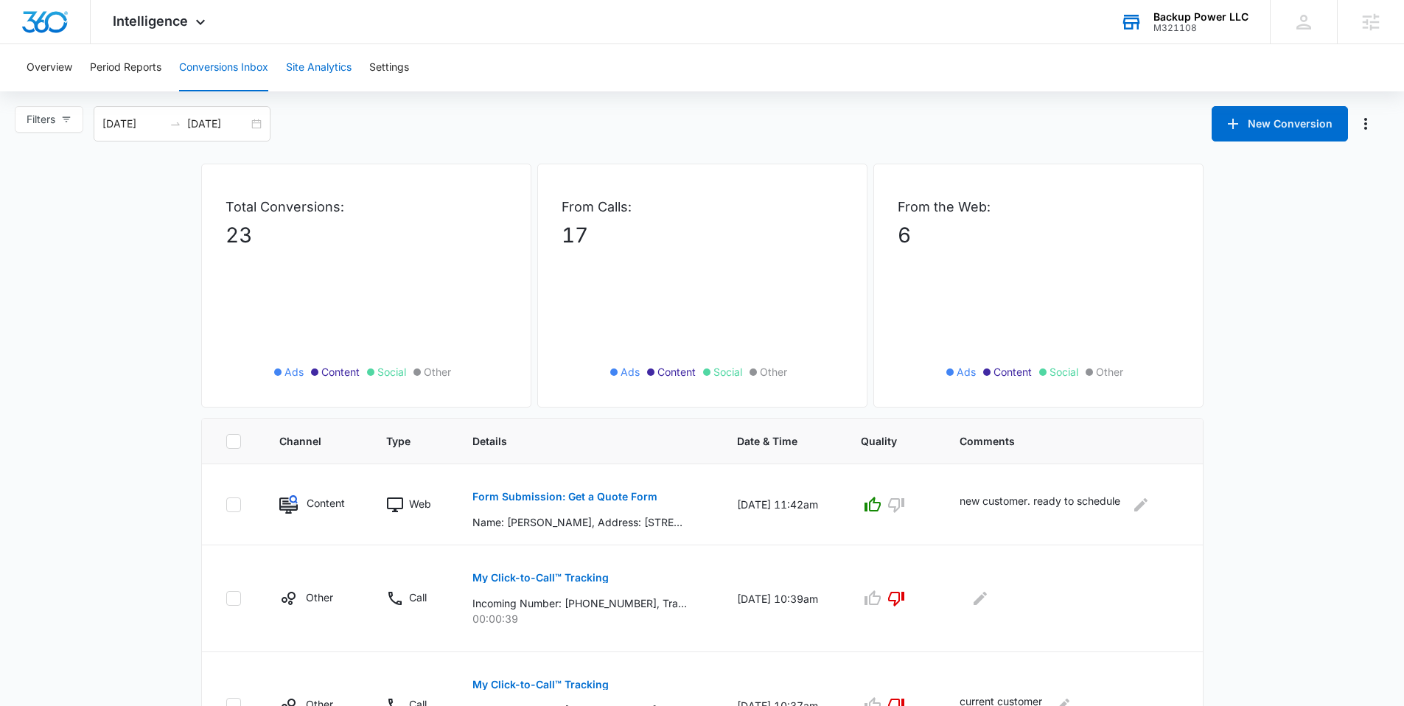
click at [342, 82] on button "Site Analytics" at bounding box center [319, 67] width 66 height 47
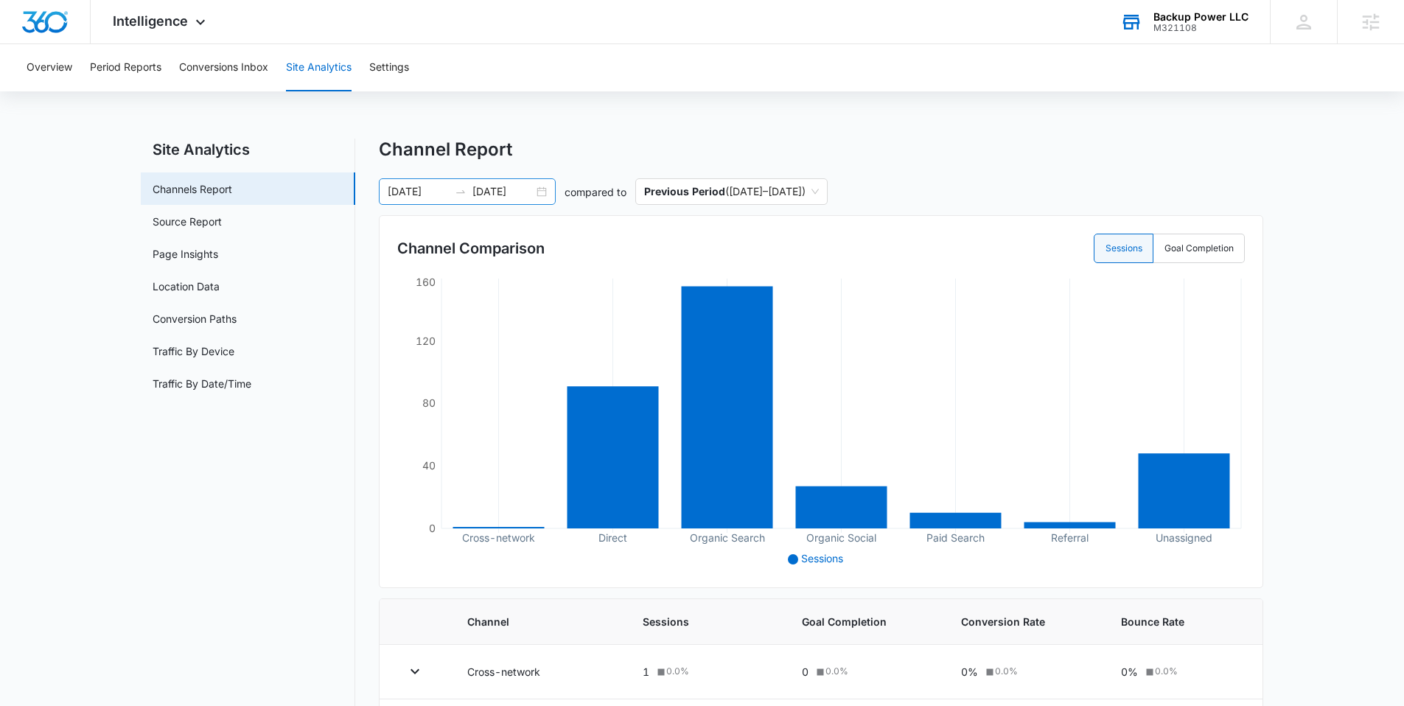
click at [543, 191] on div "07/01/2025 07/31/2025" at bounding box center [467, 191] width 177 height 27
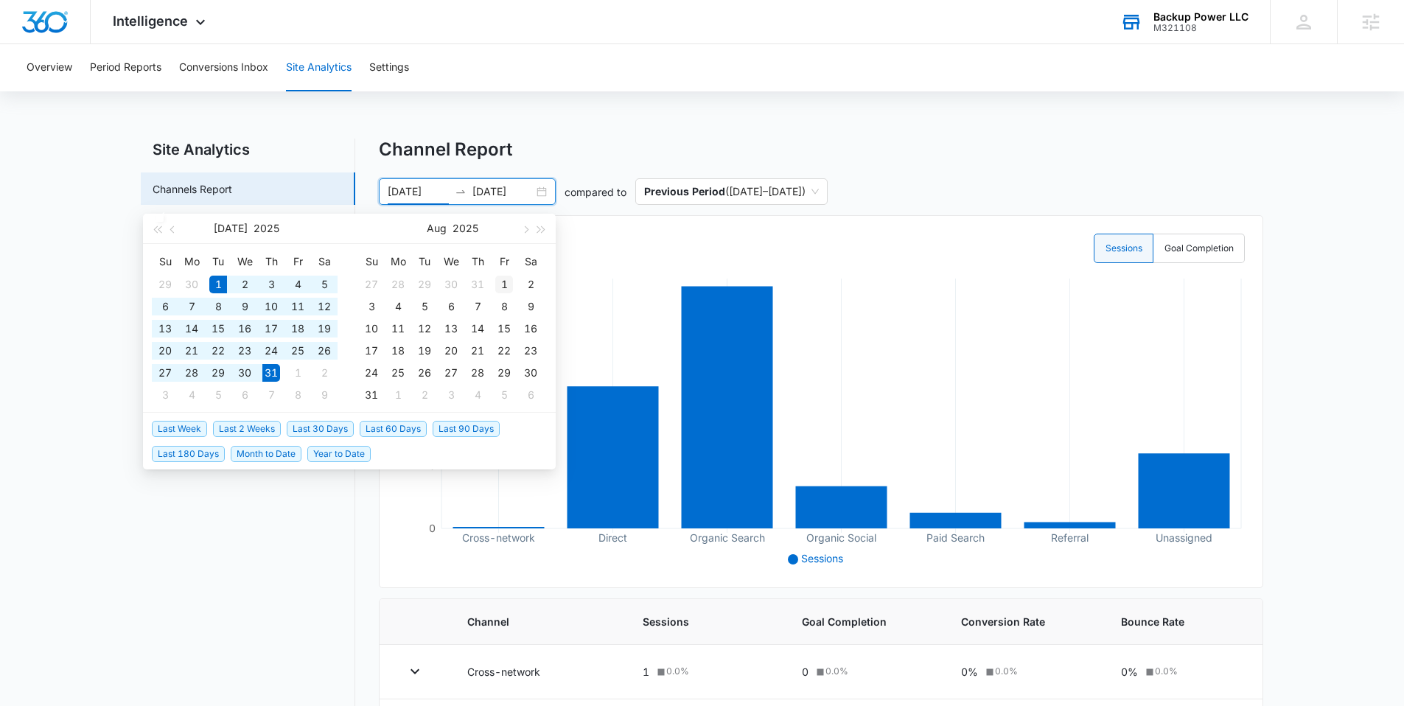
type input "08/01/2025"
click at [501, 276] on div "1" at bounding box center [504, 285] width 18 height 18
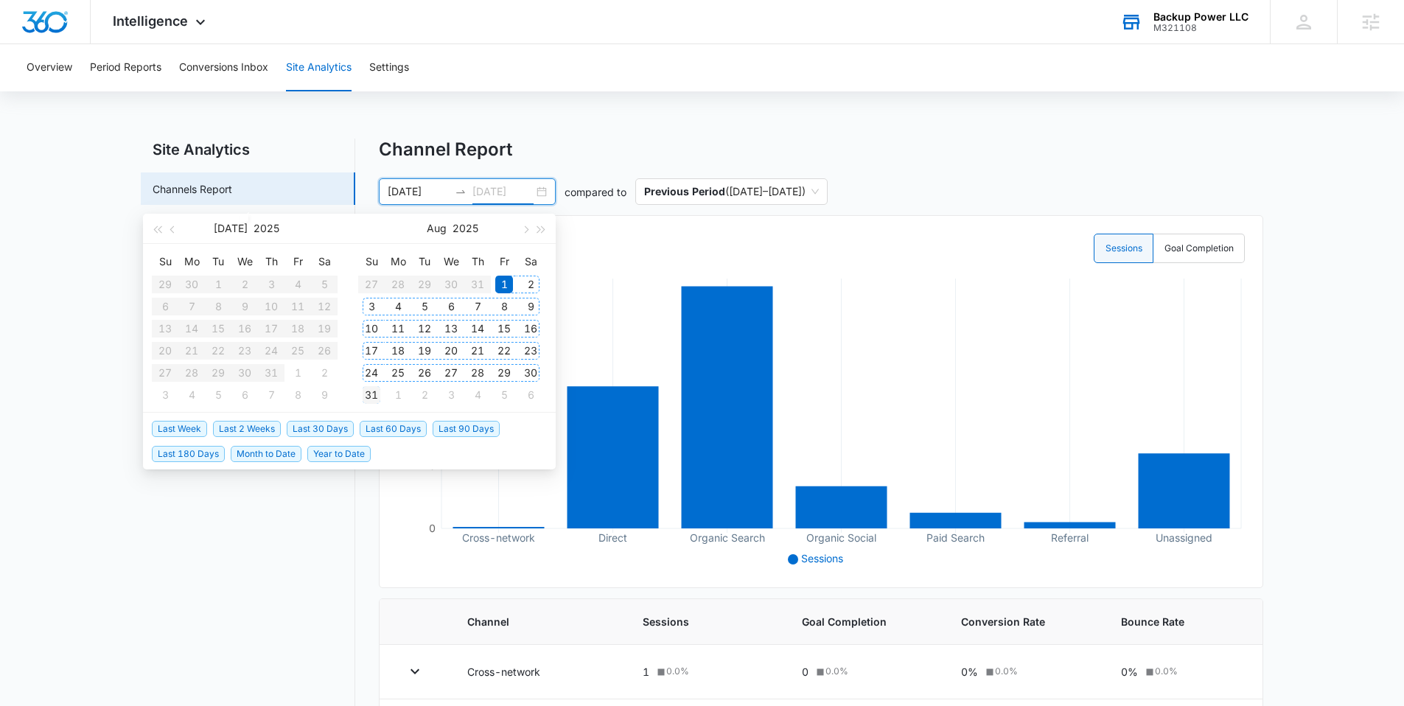
type input "08/31/2025"
click at [373, 392] on div "31" at bounding box center [372, 395] width 18 height 18
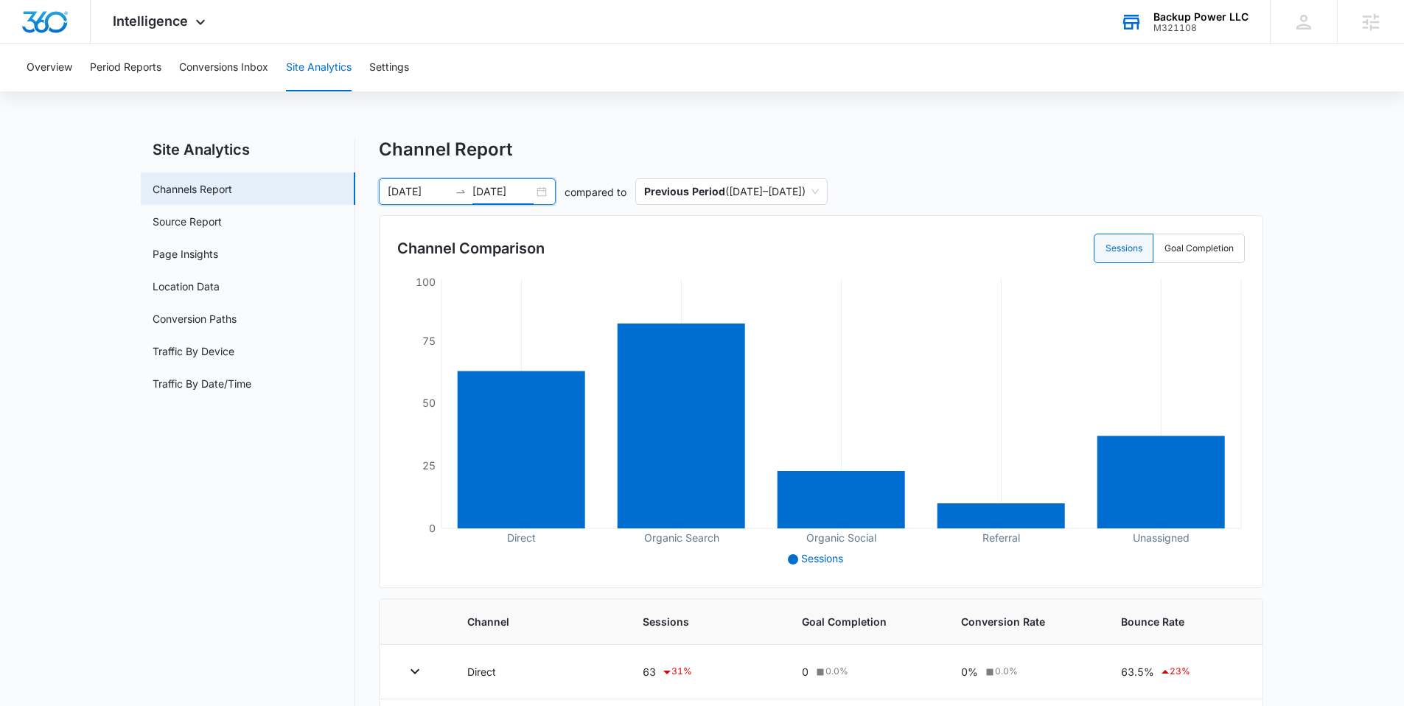
click at [539, 190] on div "08/01/2025 08/31/2025" at bounding box center [467, 191] width 177 height 27
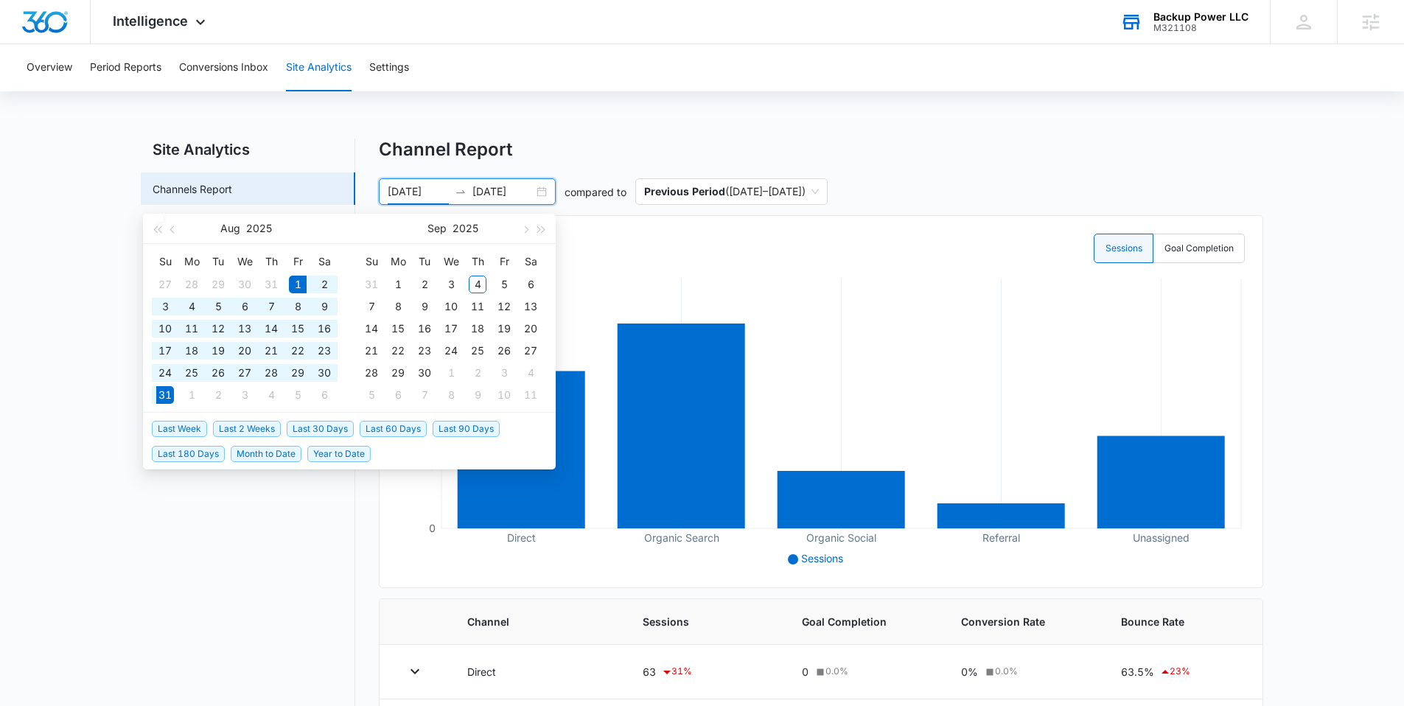
click at [635, 128] on div "Overview Period Reports Conversions Inbox Site Analytics Settings Site Analytic…" at bounding box center [702, 489] width 1404 height 891
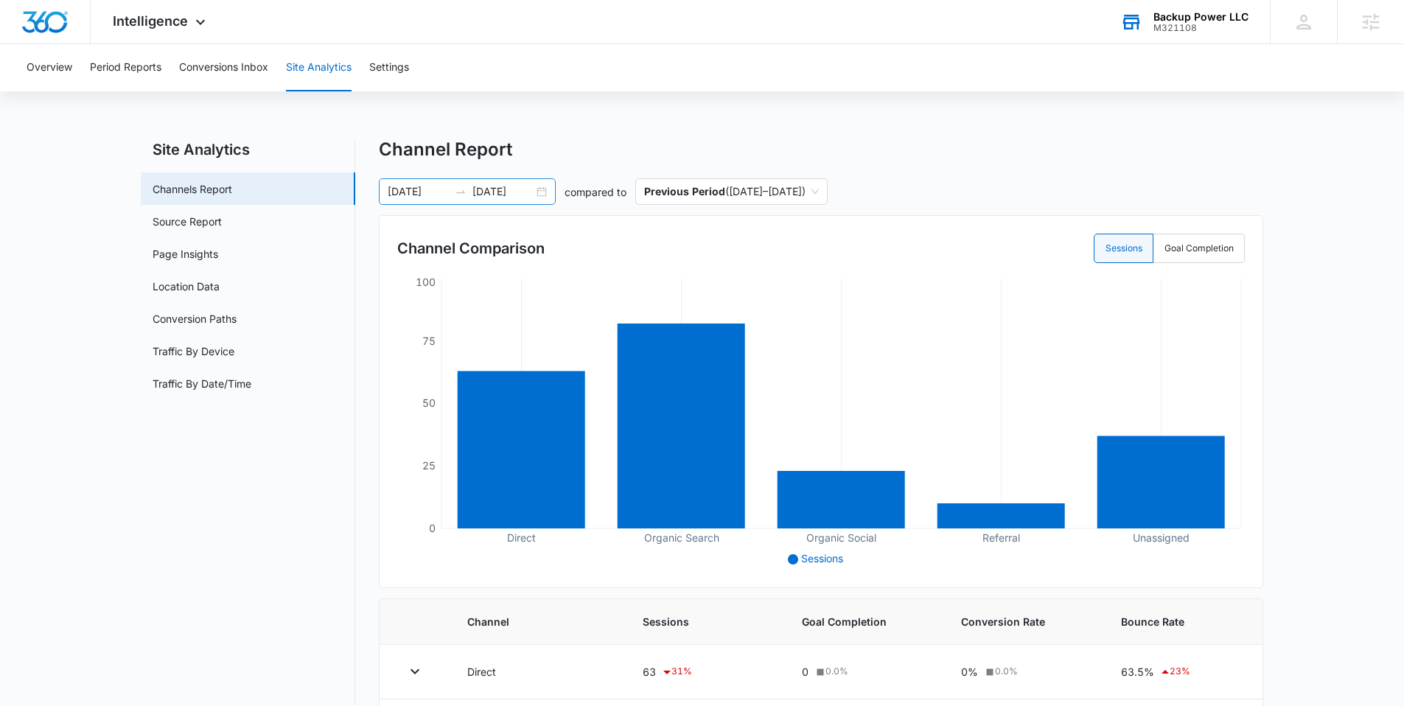
click at [542, 189] on div "08/01/2025 08/31/2025" at bounding box center [467, 191] width 177 height 27
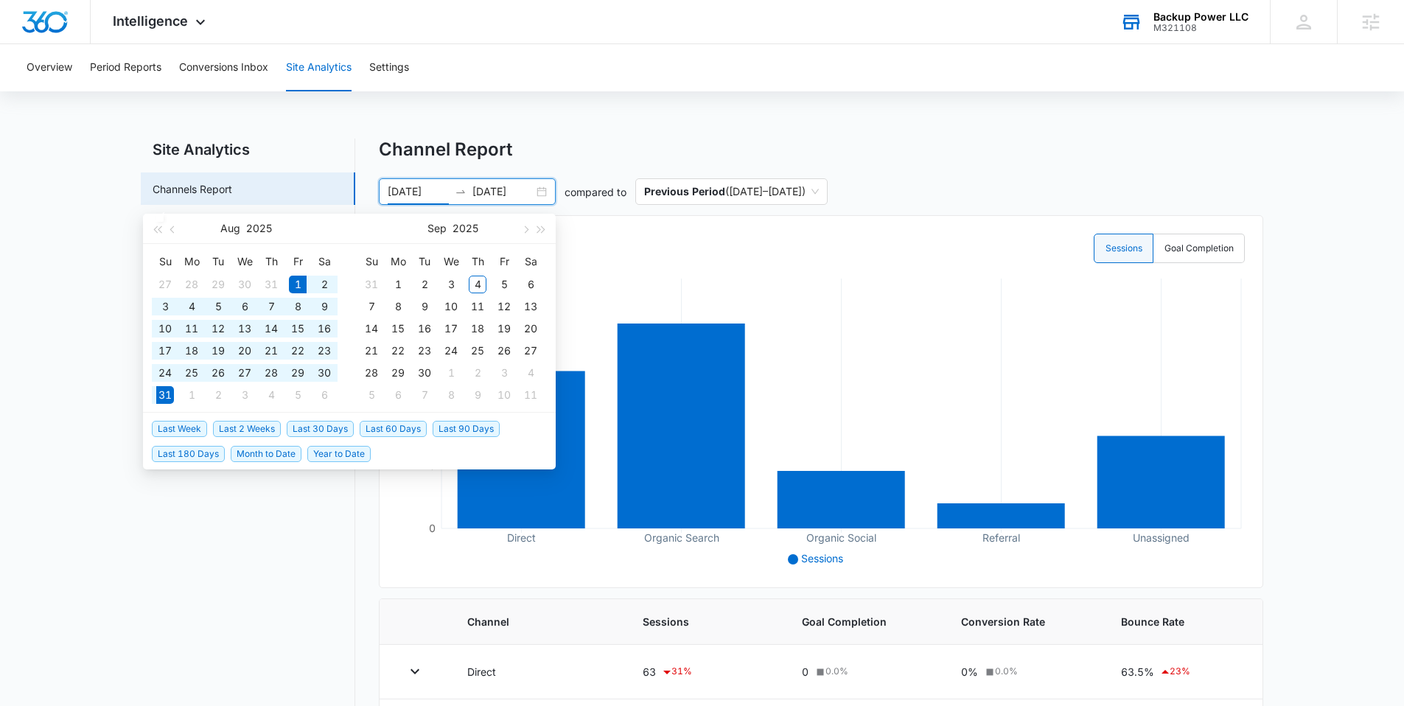
click at [545, 129] on div "Overview Period Reports Conversions Inbox Site Analytics Settings Site Analytic…" at bounding box center [702, 489] width 1404 height 891
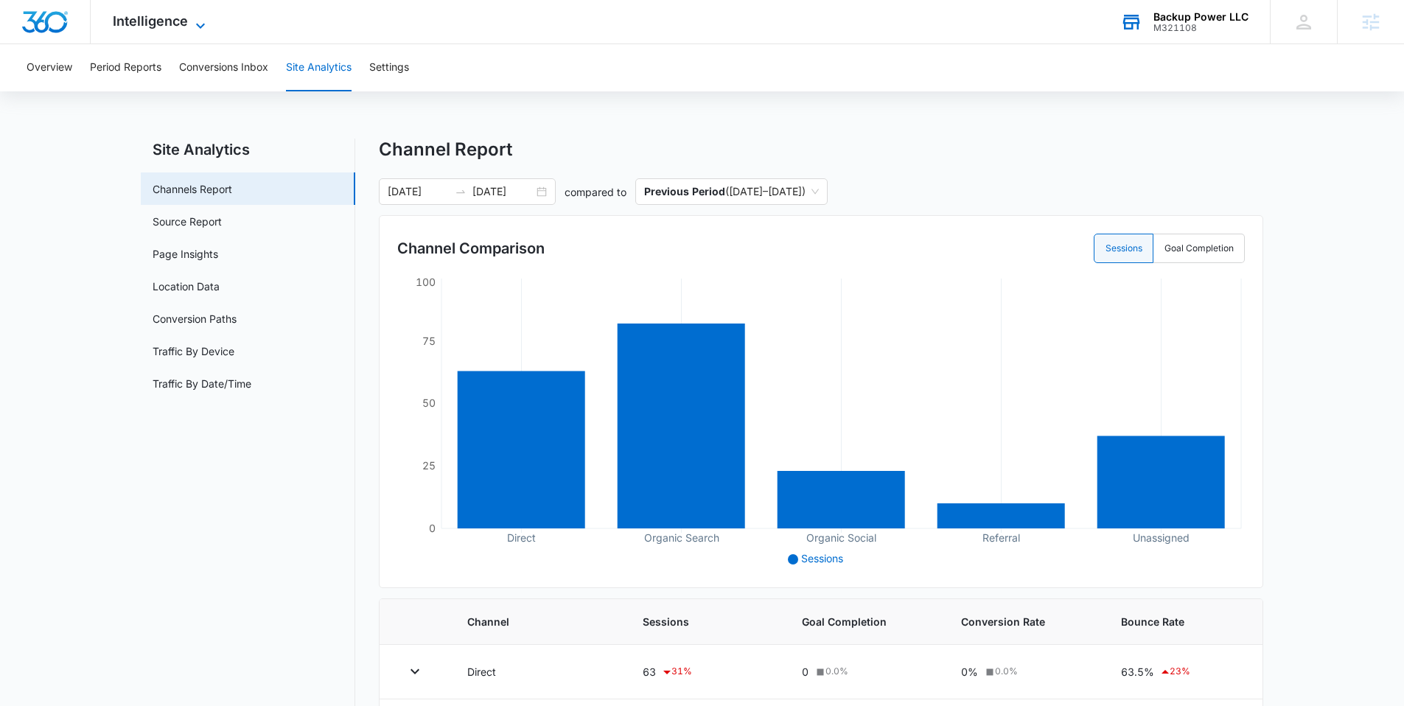
click at [168, 24] on span "Intelligence" at bounding box center [150, 20] width 75 height 15
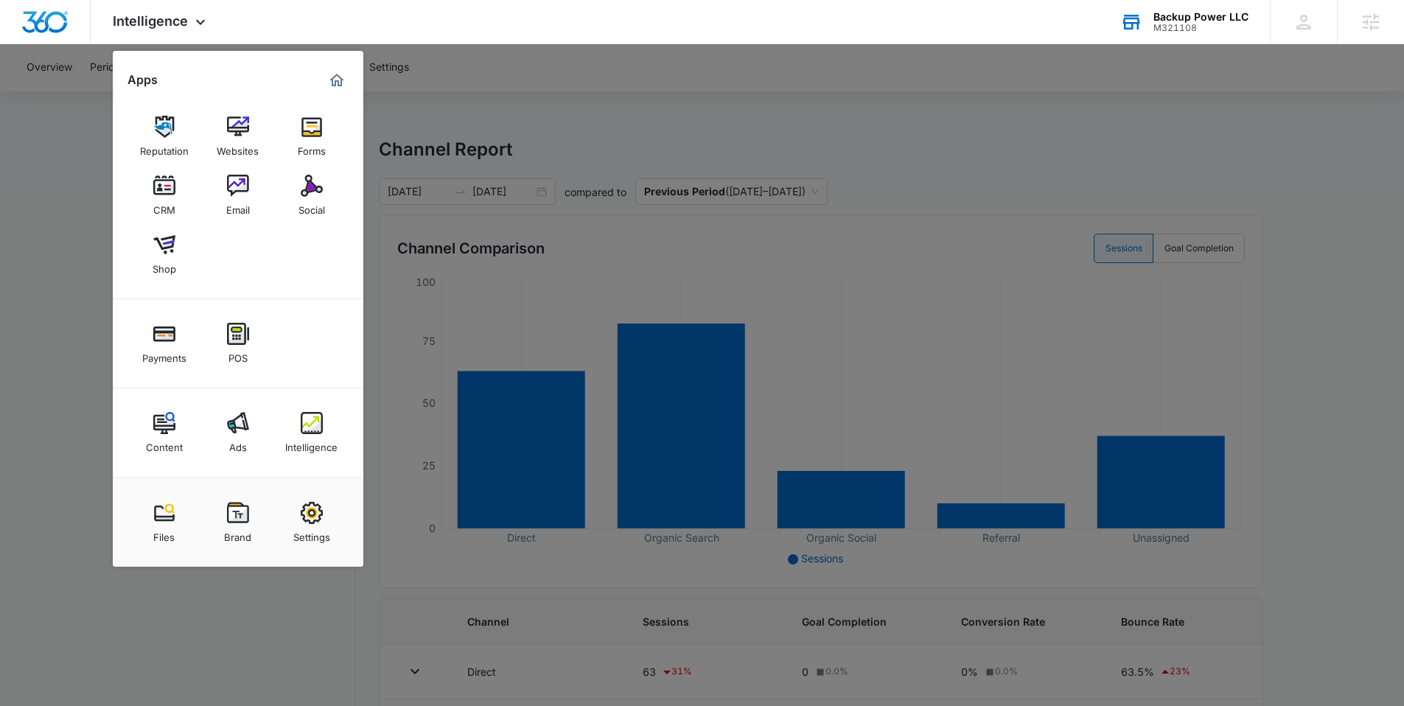
click at [151, 436] on div "Content" at bounding box center [164, 443] width 37 height 19
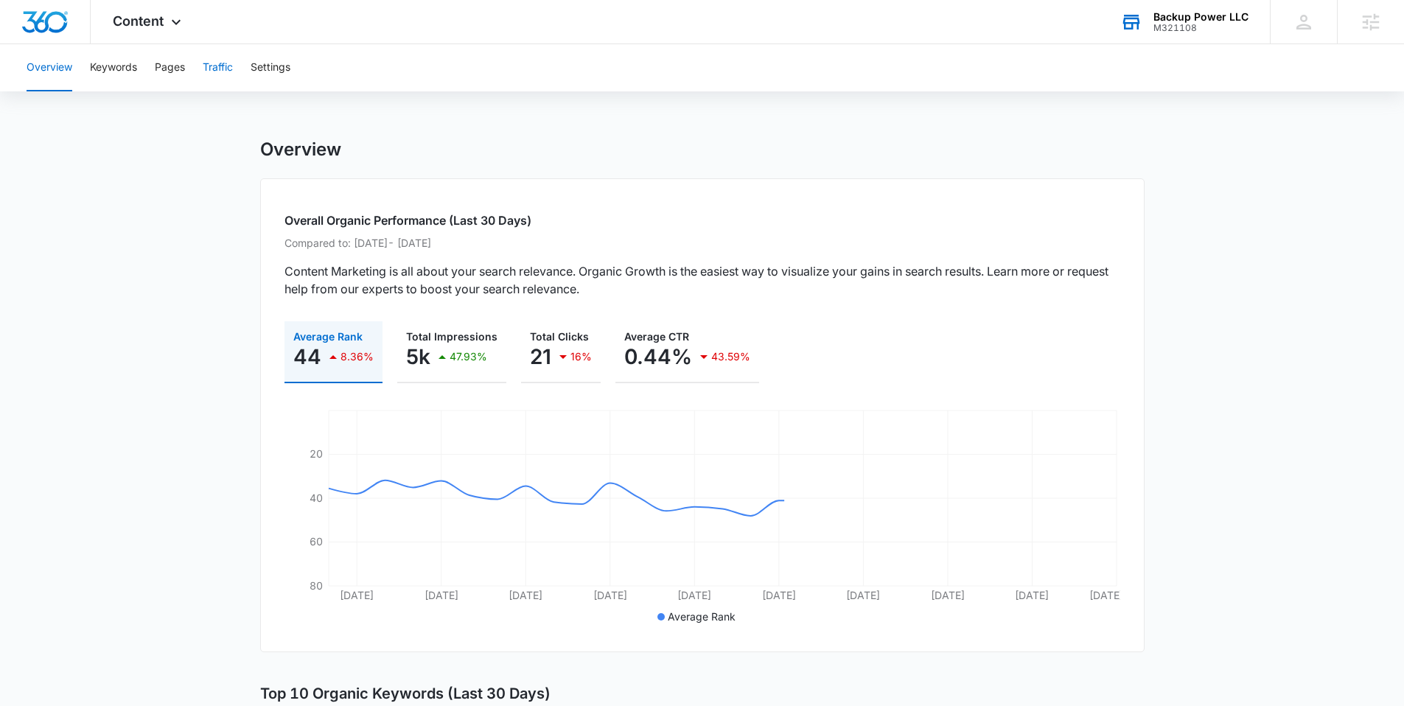
click at [212, 74] on button "Traffic" at bounding box center [218, 67] width 30 height 47
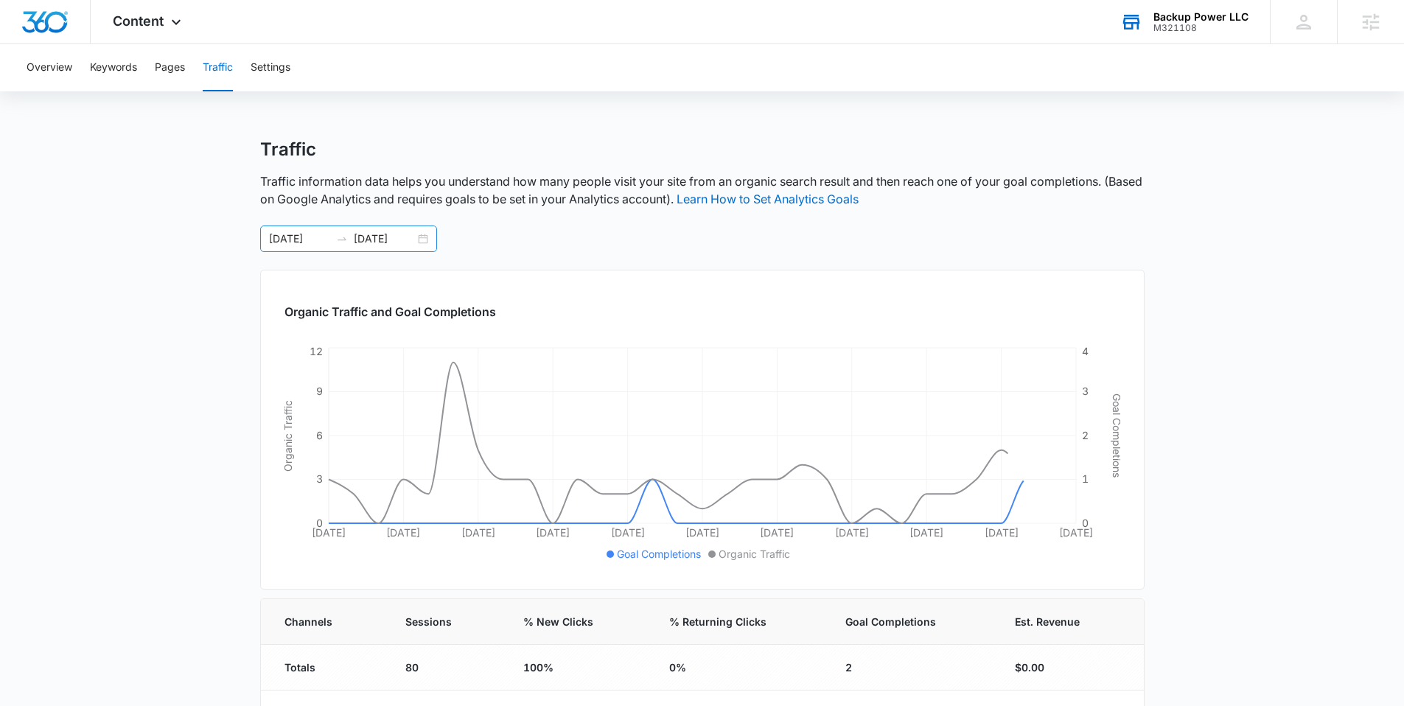
click at [422, 243] on div "08/01/2025 08/31/2025" at bounding box center [348, 239] width 177 height 27
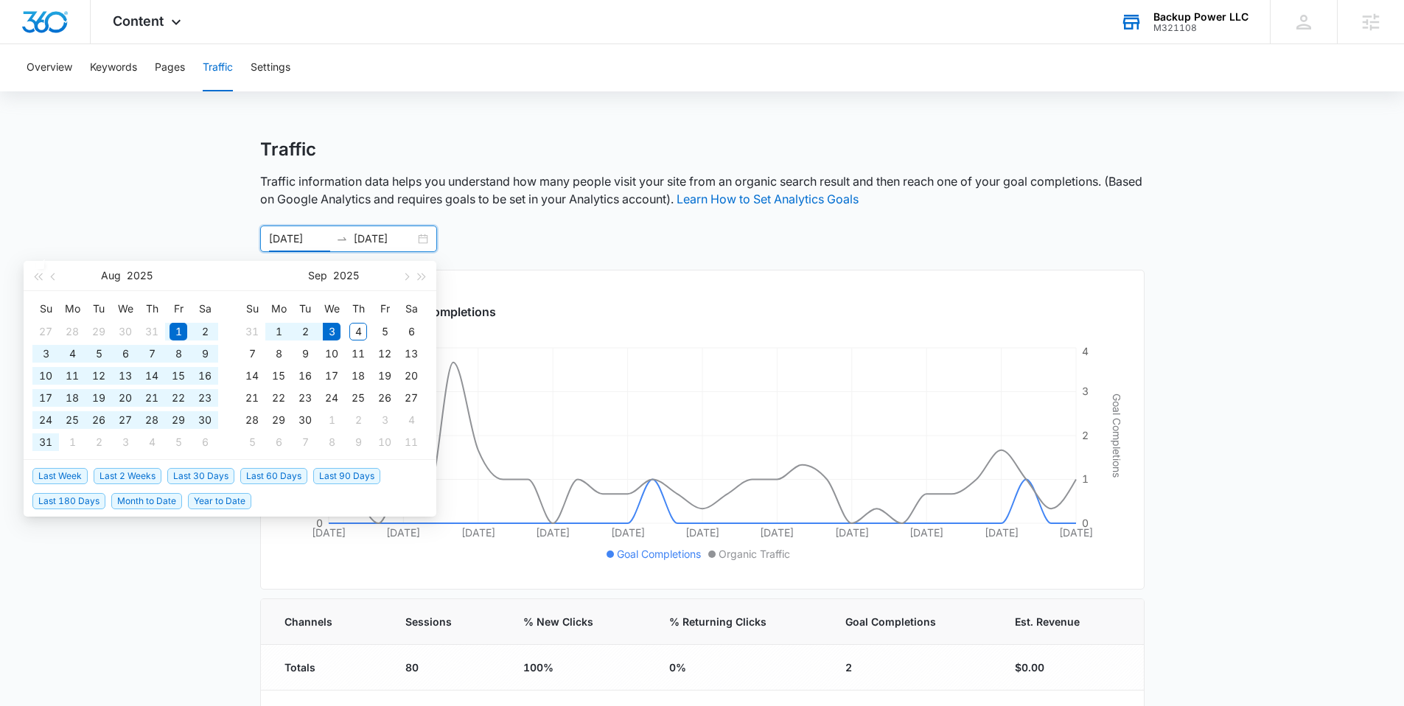
drag, startPoint x: 75, startPoint y: 496, endPoint x: 80, endPoint y: 489, distance: 8.4
click at [75, 496] on span "Last 180 Days" at bounding box center [68, 501] width 73 height 16
type input "03/07/2025"
type input "09/03/2025"
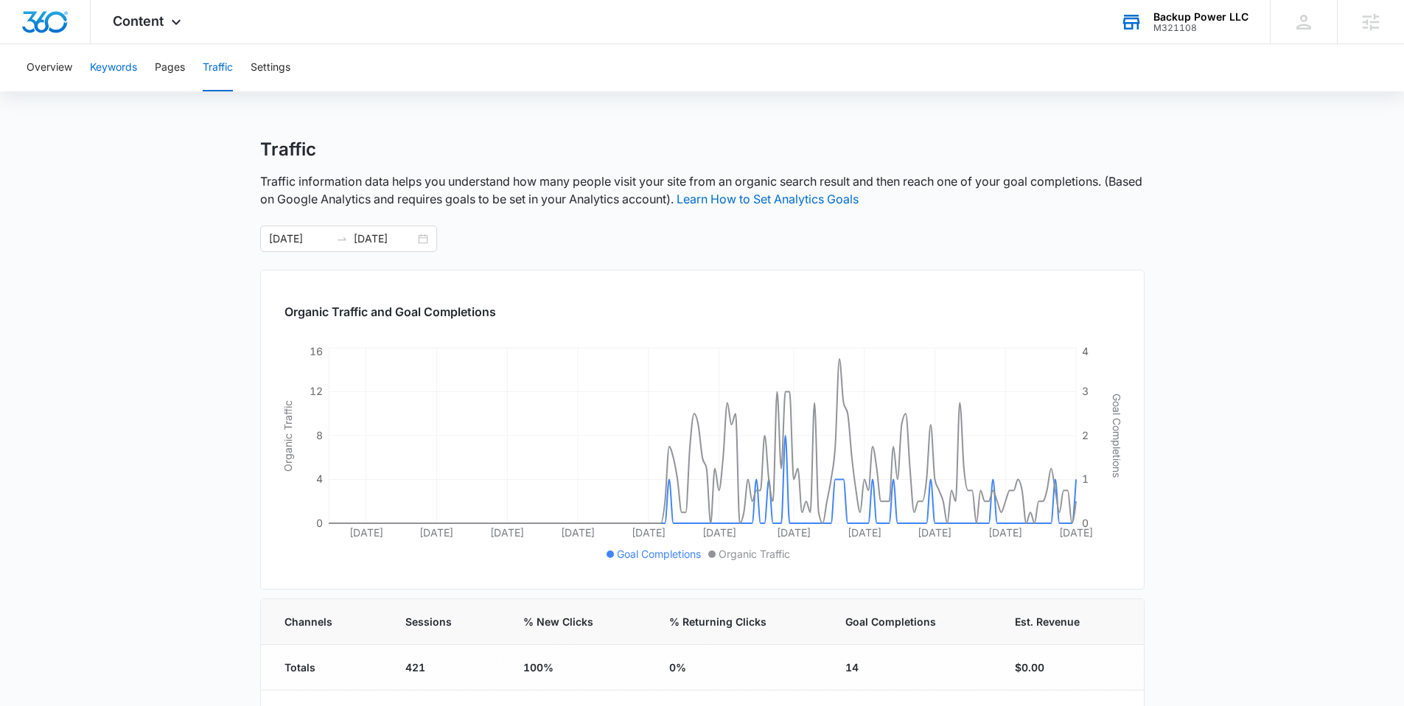
click at [128, 73] on button "Keywords" at bounding box center [113, 67] width 47 height 47
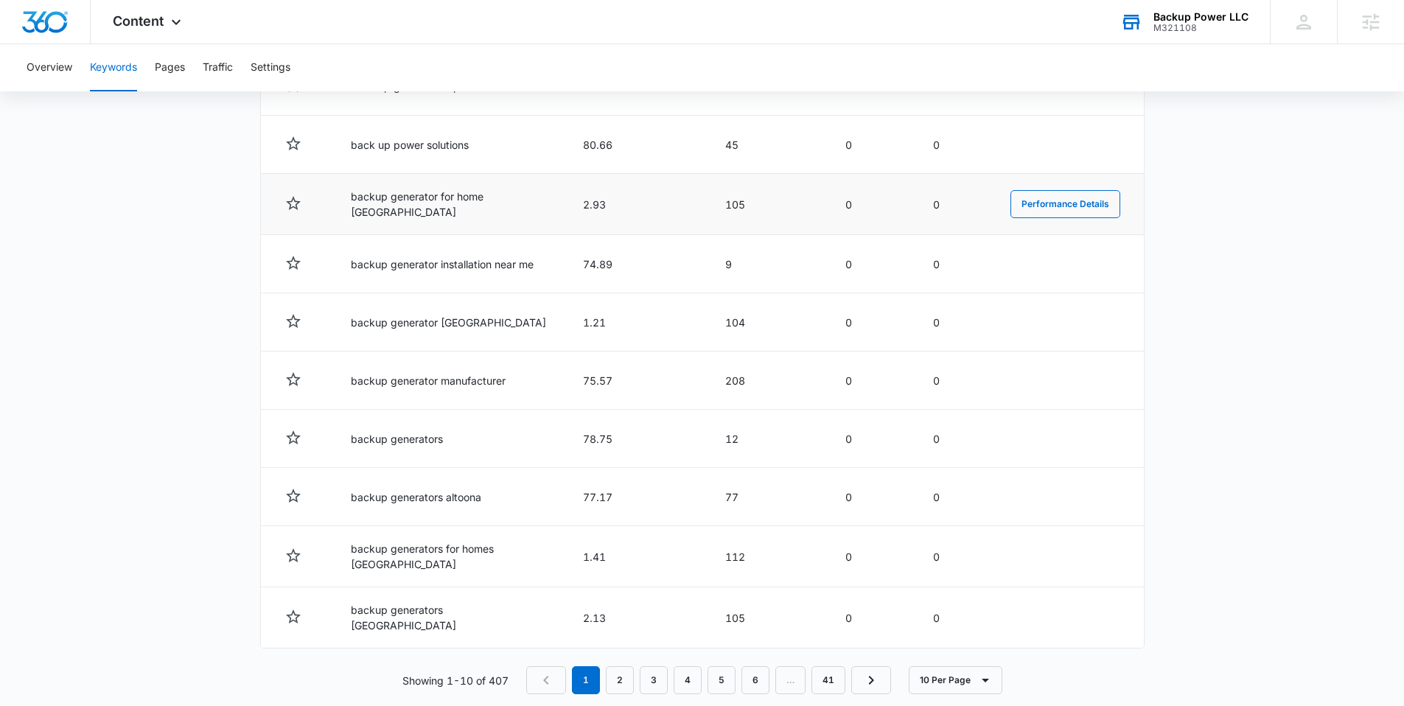
scroll to position [654, 0]
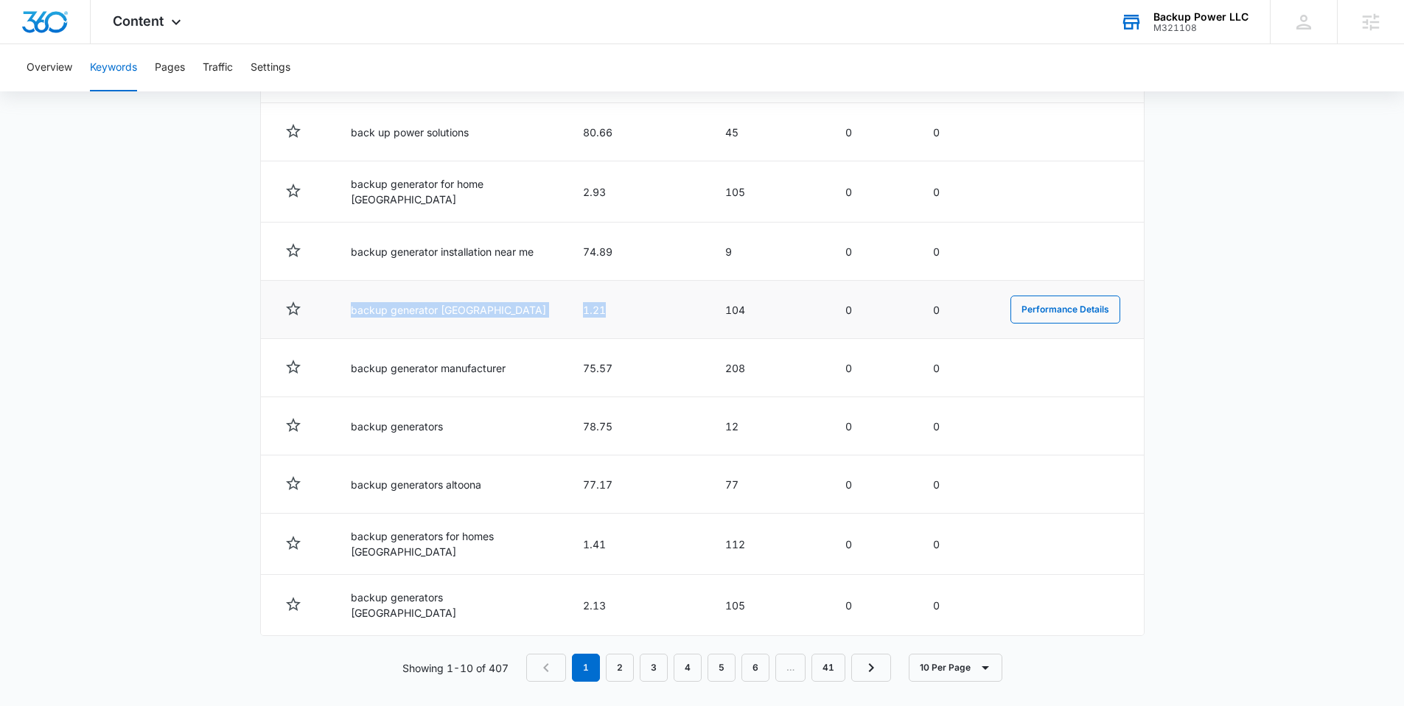
drag, startPoint x: 386, startPoint y: 307, endPoint x: 614, endPoint y: 312, distance: 227.8
click at [614, 312] on tr "backup generator johnstown 1.21 104 0 0 Performance Details" at bounding box center [702, 310] width 883 height 58
copy tr "backup generator johnstown 1.21"
click at [613, 654] on link "2" at bounding box center [620, 668] width 28 height 28
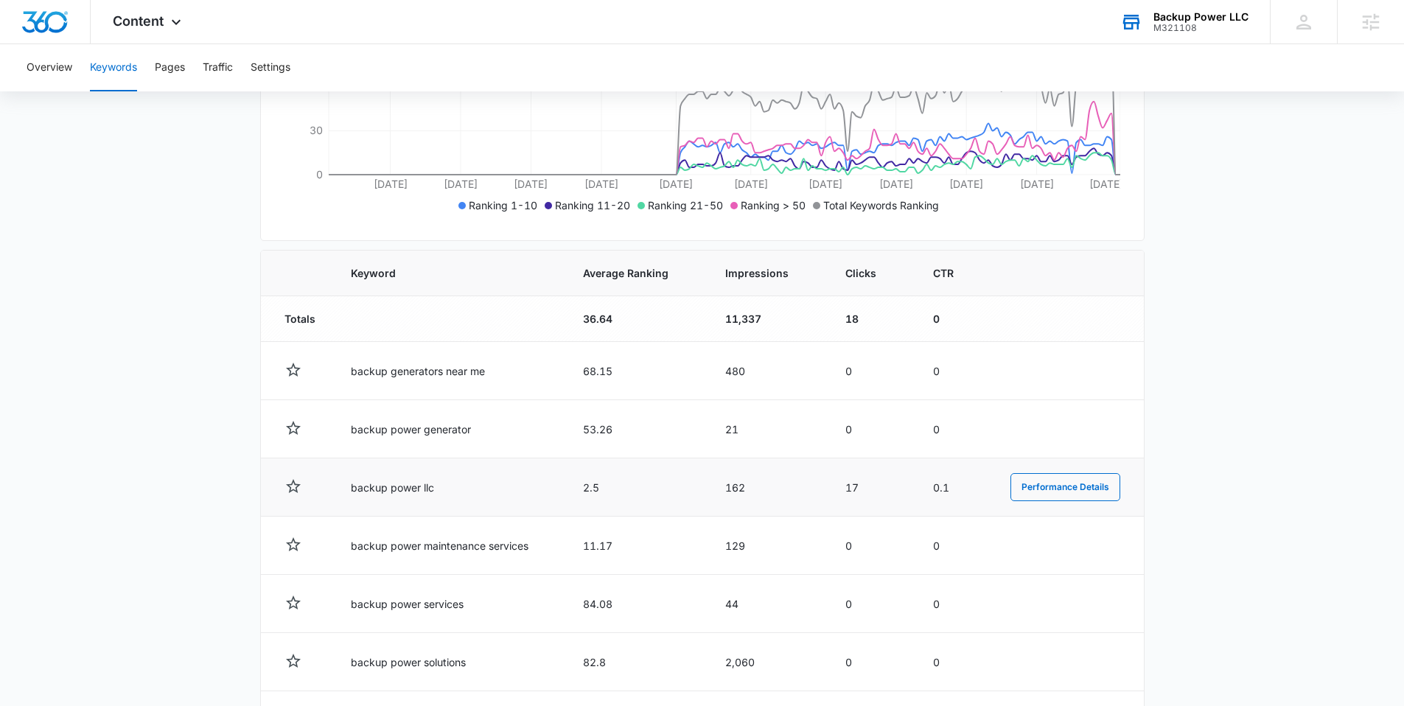
scroll to position [660, 0]
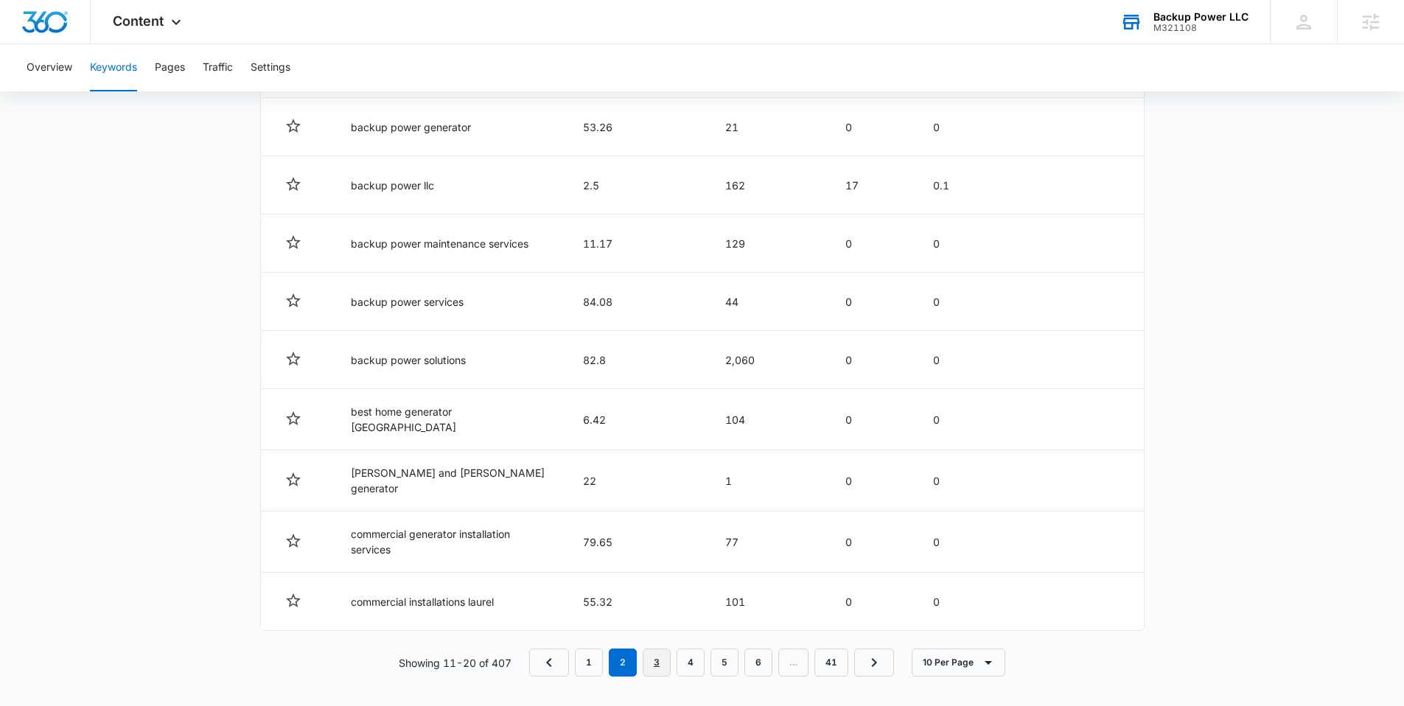
click at [663, 663] on link "3" at bounding box center [657, 663] width 28 height 28
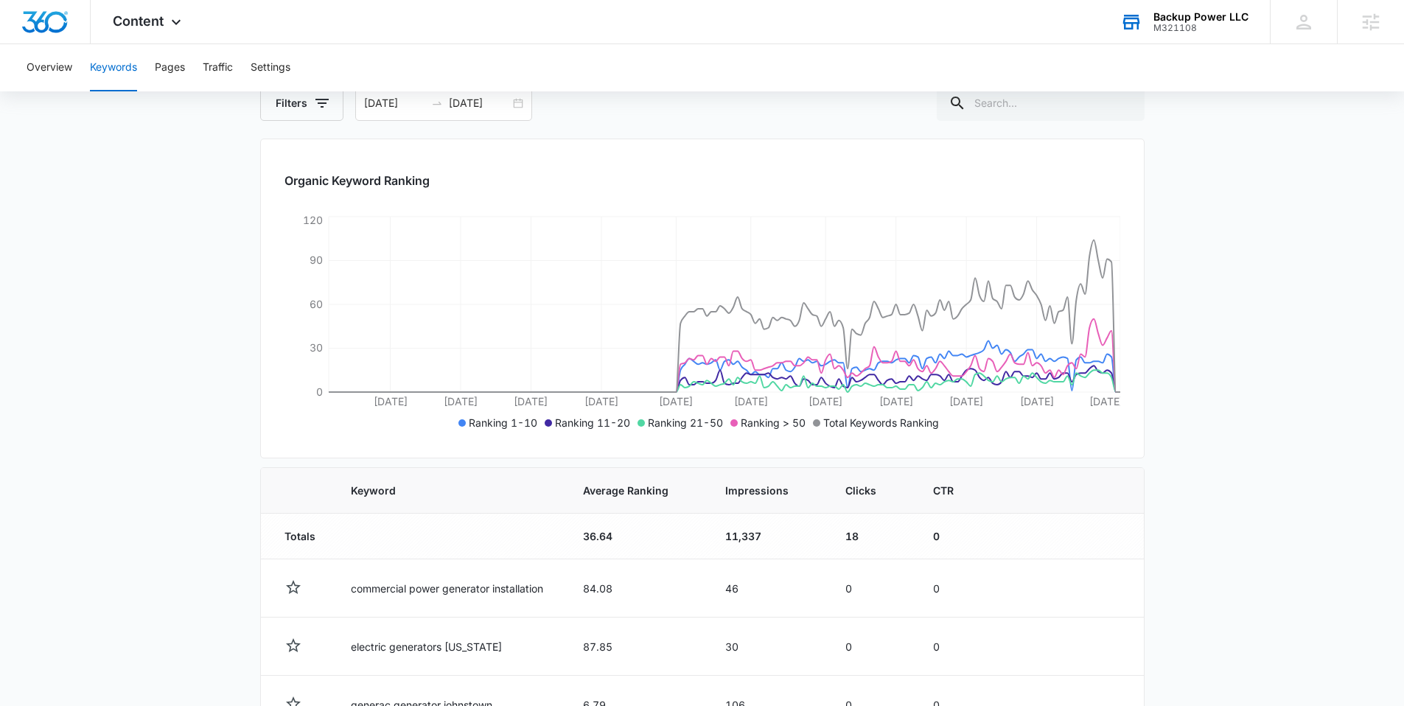
scroll to position [657, 0]
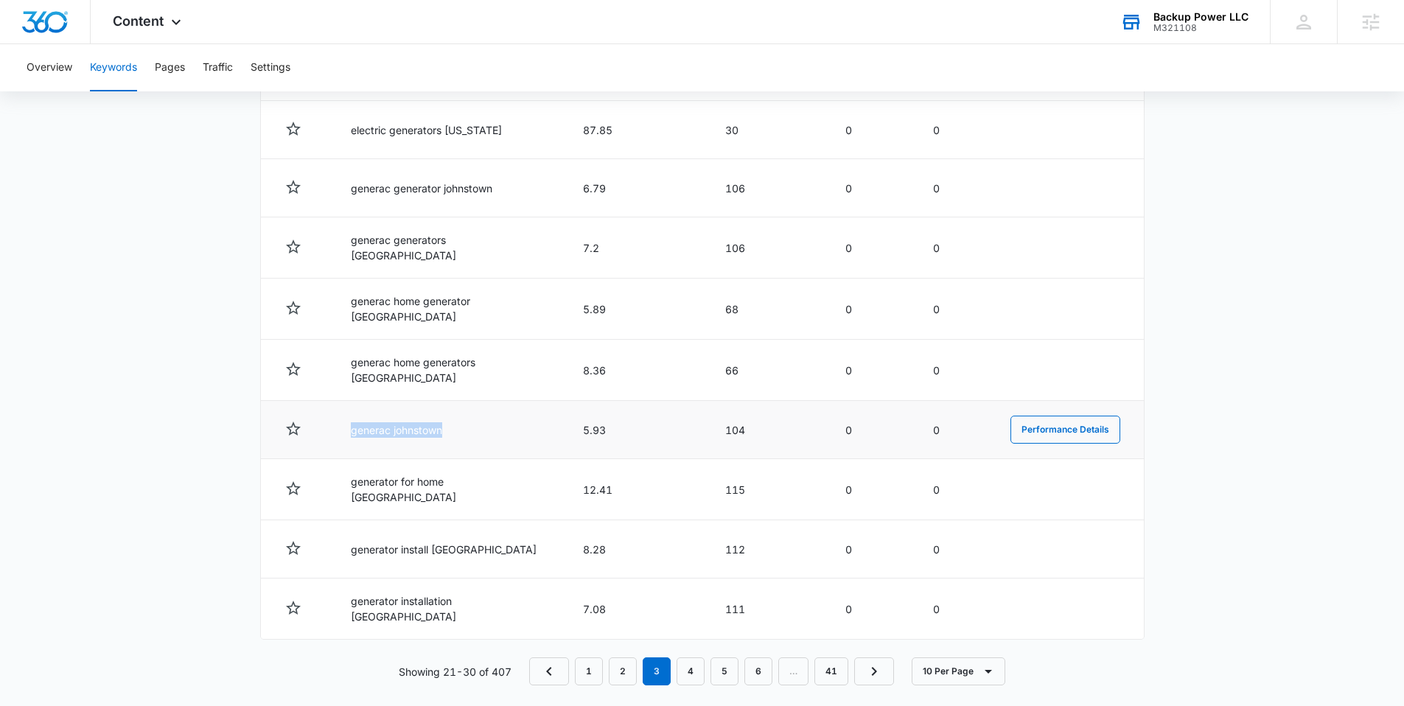
drag, startPoint x: 457, startPoint y: 420, endPoint x: 345, endPoint y: 425, distance: 112.1
click at [345, 425] on td "generac johnstown" at bounding box center [449, 430] width 232 height 58
copy td "generac johnstown"
click at [689, 657] on link "4" at bounding box center [691, 671] width 28 height 28
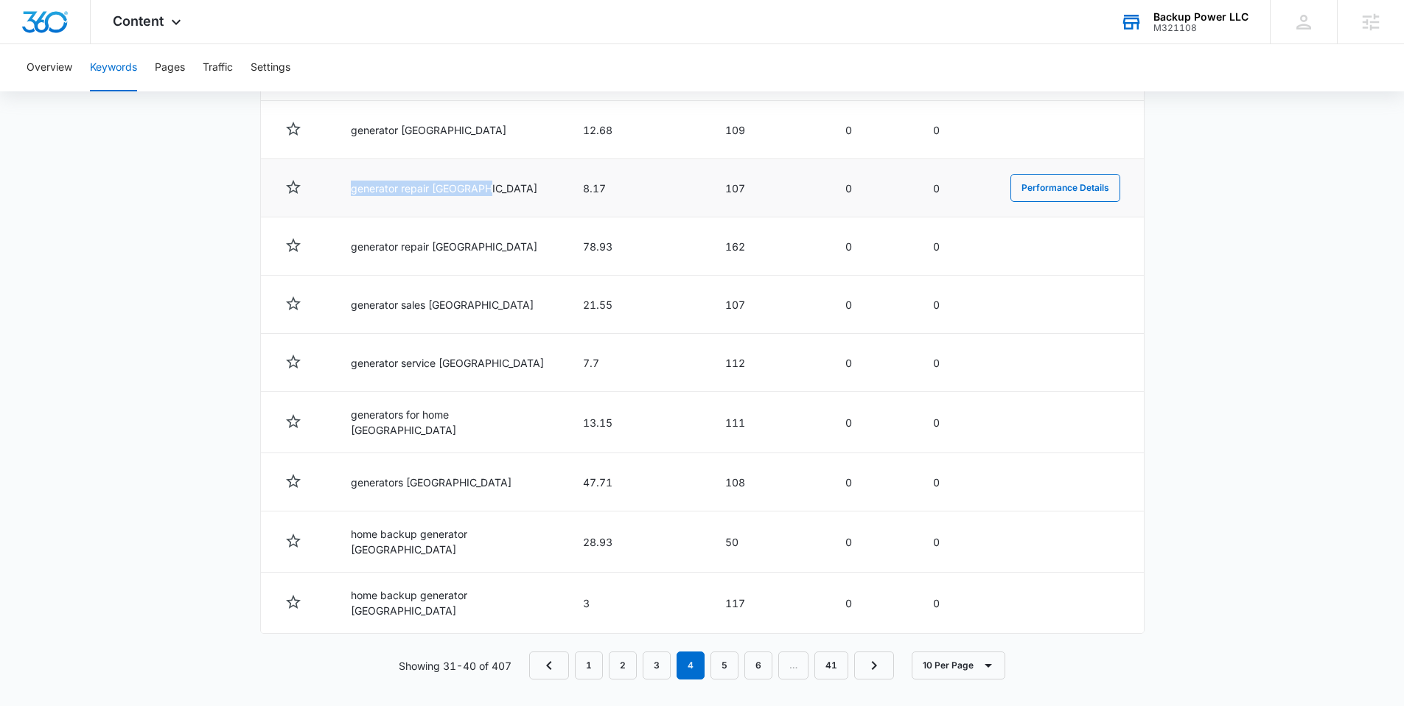
drag, startPoint x: 485, startPoint y: 189, endPoint x: 355, endPoint y: 190, distance: 130.5
click at [355, 190] on td "generator repair johnstown" at bounding box center [449, 188] width 232 height 58
click at [349, 191] on td "generator repair johnstown" at bounding box center [449, 188] width 232 height 58
drag, startPoint x: 368, startPoint y: 191, endPoint x: 485, endPoint y: 193, distance: 117.2
click at [485, 193] on td "generator repair johnstown" at bounding box center [449, 188] width 232 height 58
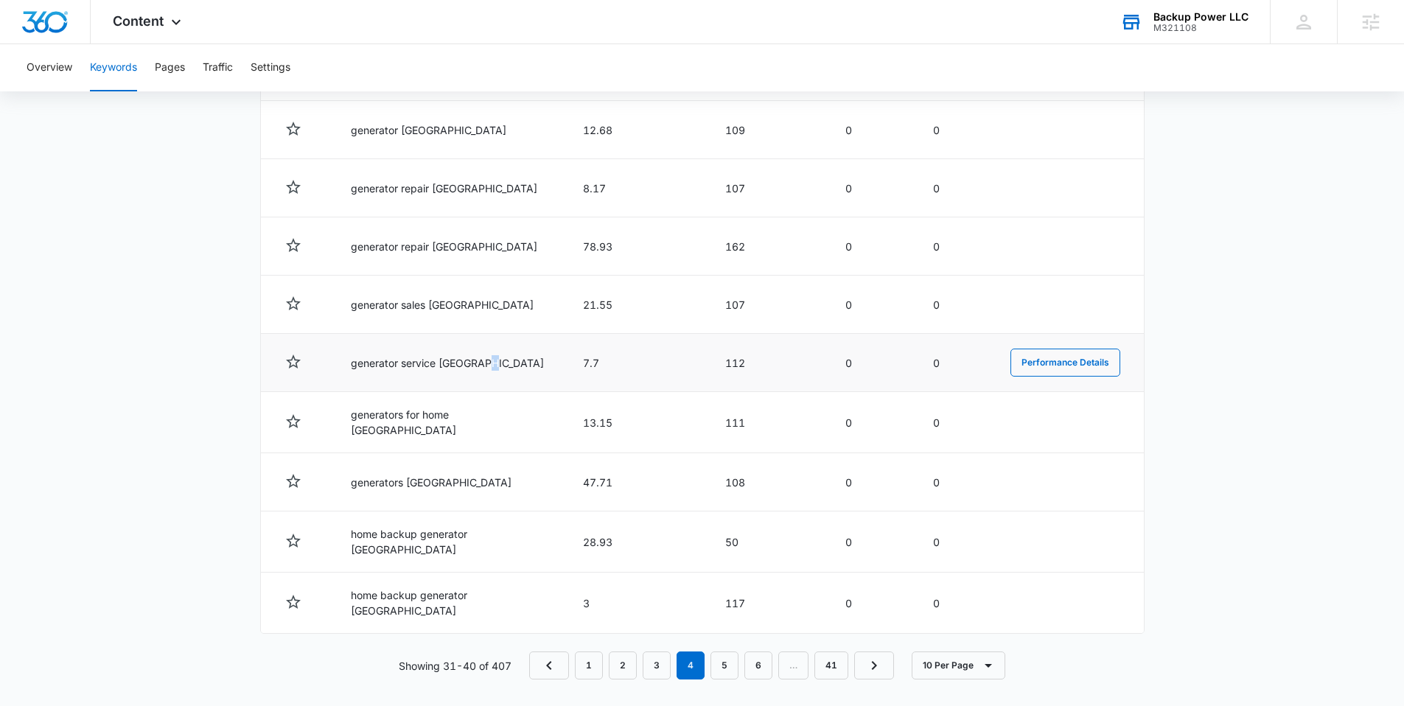
drag, startPoint x: 509, startPoint y: 359, endPoint x: 485, endPoint y: 357, distance: 23.6
click at [486, 359] on td "generator service johnstown" at bounding box center [449, 363] width 232 height 58
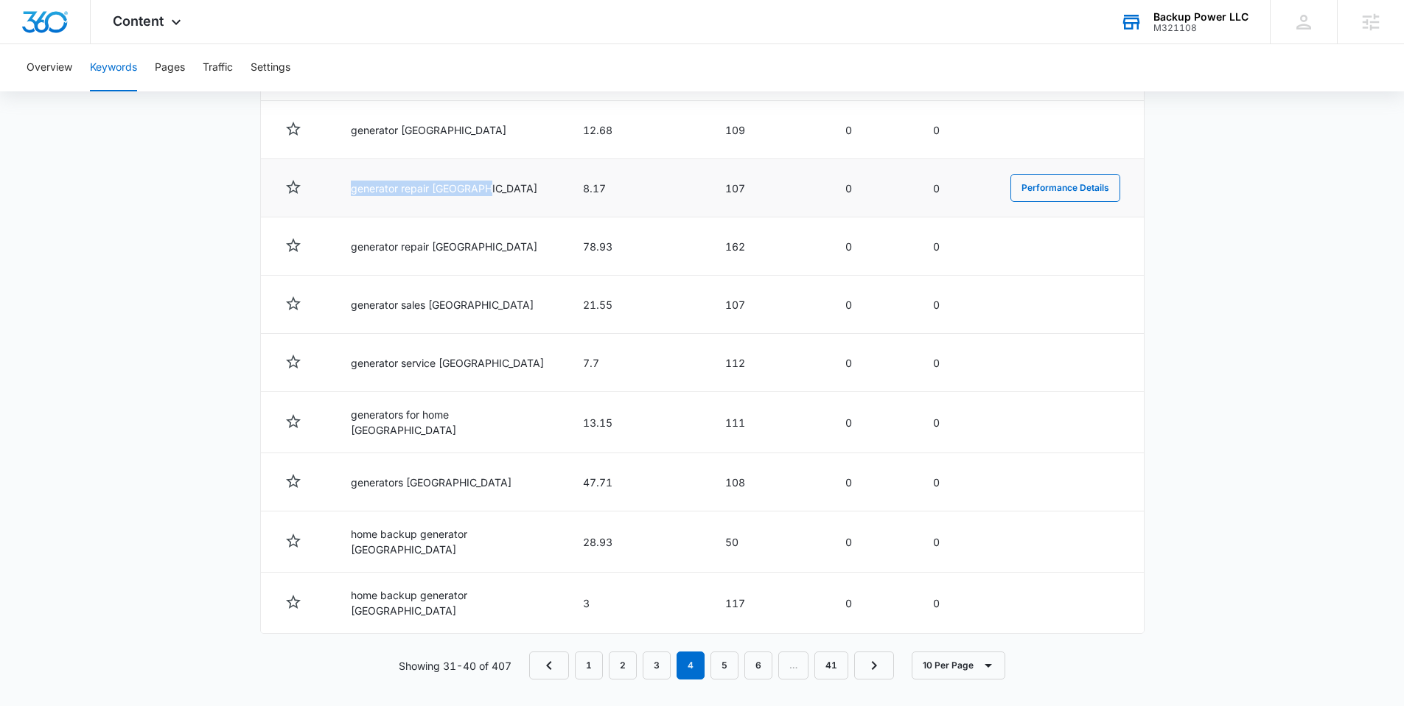
drag, startPoint x: 499, startPoint y: 192, endPoint x: 336, endPoint y: 192, distance: 162.9
click at [336, 192] on td "generator repair johnstown" at bounding box center [449, 188] width 232 height 58
copy td "generator repair johnstown"
click at [730, 659] on link "5" at bounding box center [725, 666] width 28 height 28
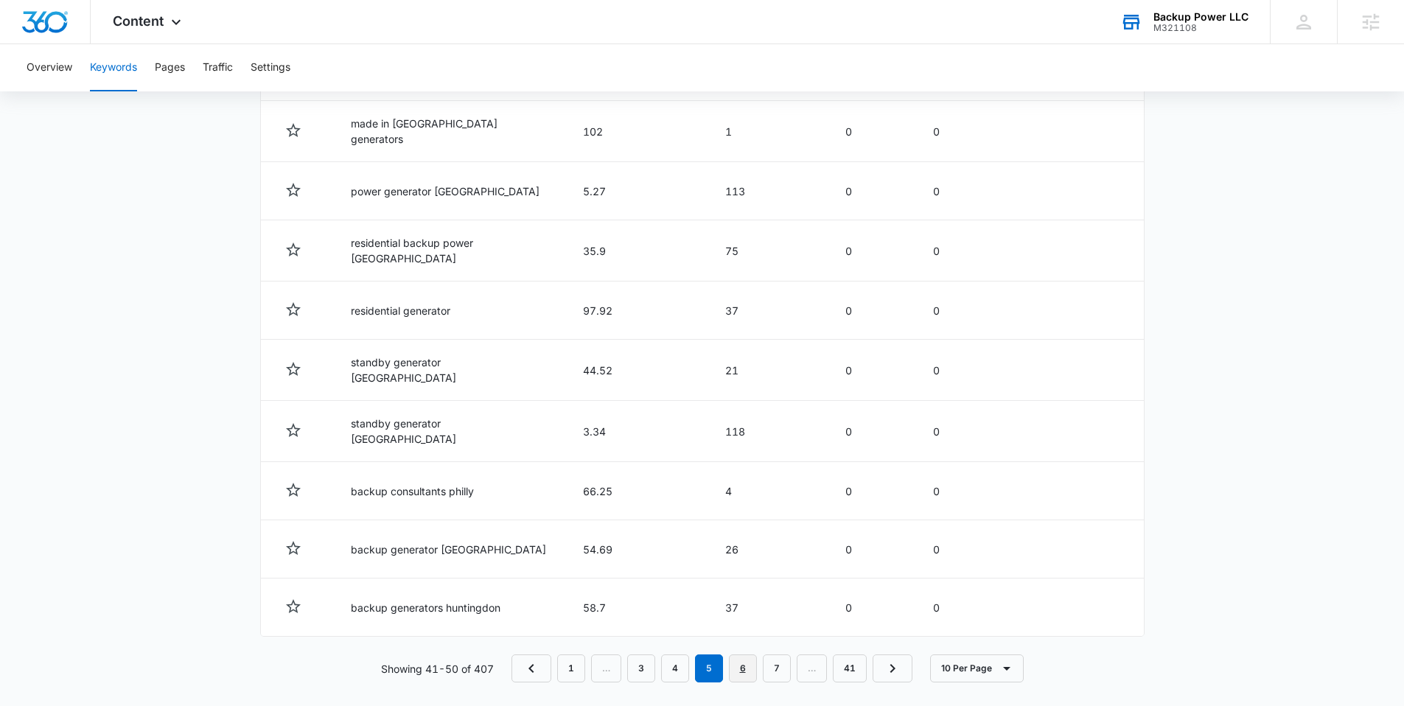
click at [734, 654] on link "6" at bounding box center [743, 668] width 28 height 28
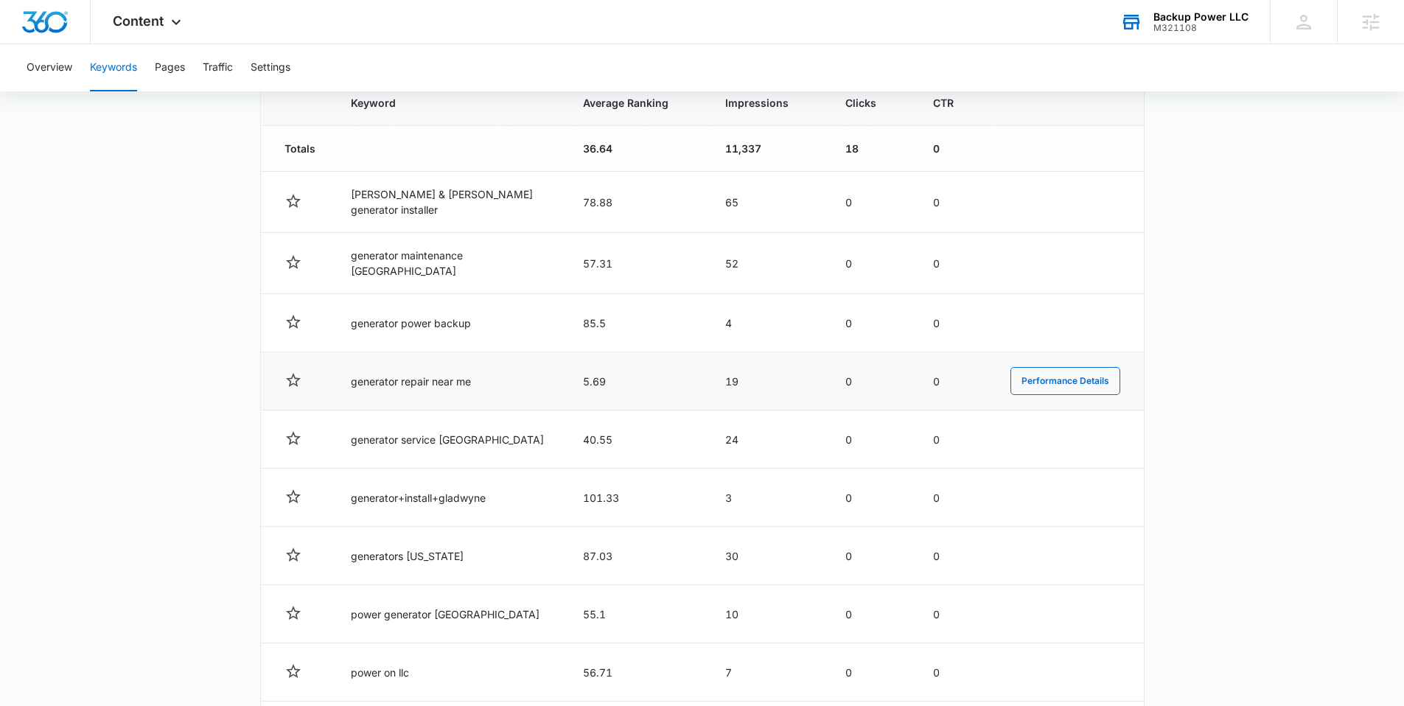
scroll to position [512, 0]
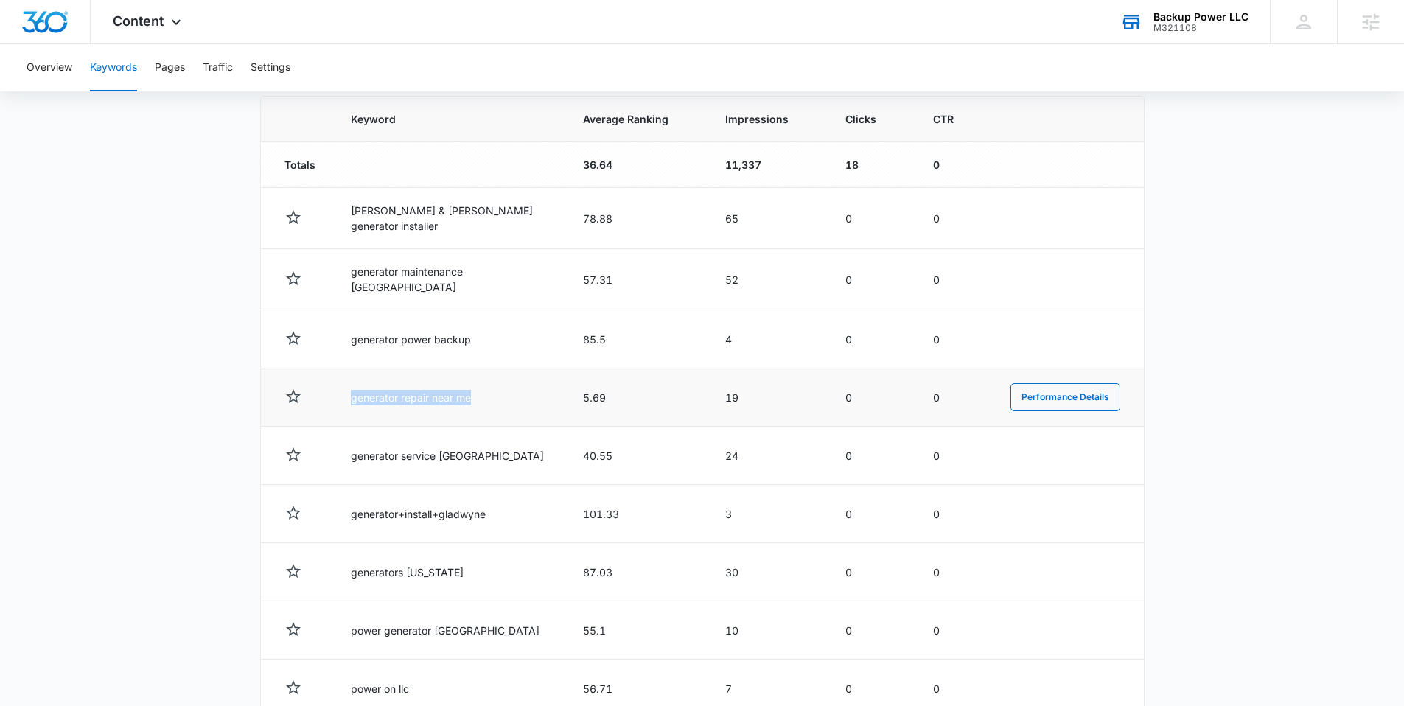
drag, startPoint x: 492, startPoint y: 395, endPoint x: 343, endPoint y: 397, distance: 148.2
click at [343, 397] on td "generator repair near me" at bounding box center [449, 398] width 232 height 58
copy td "generator repair near me"
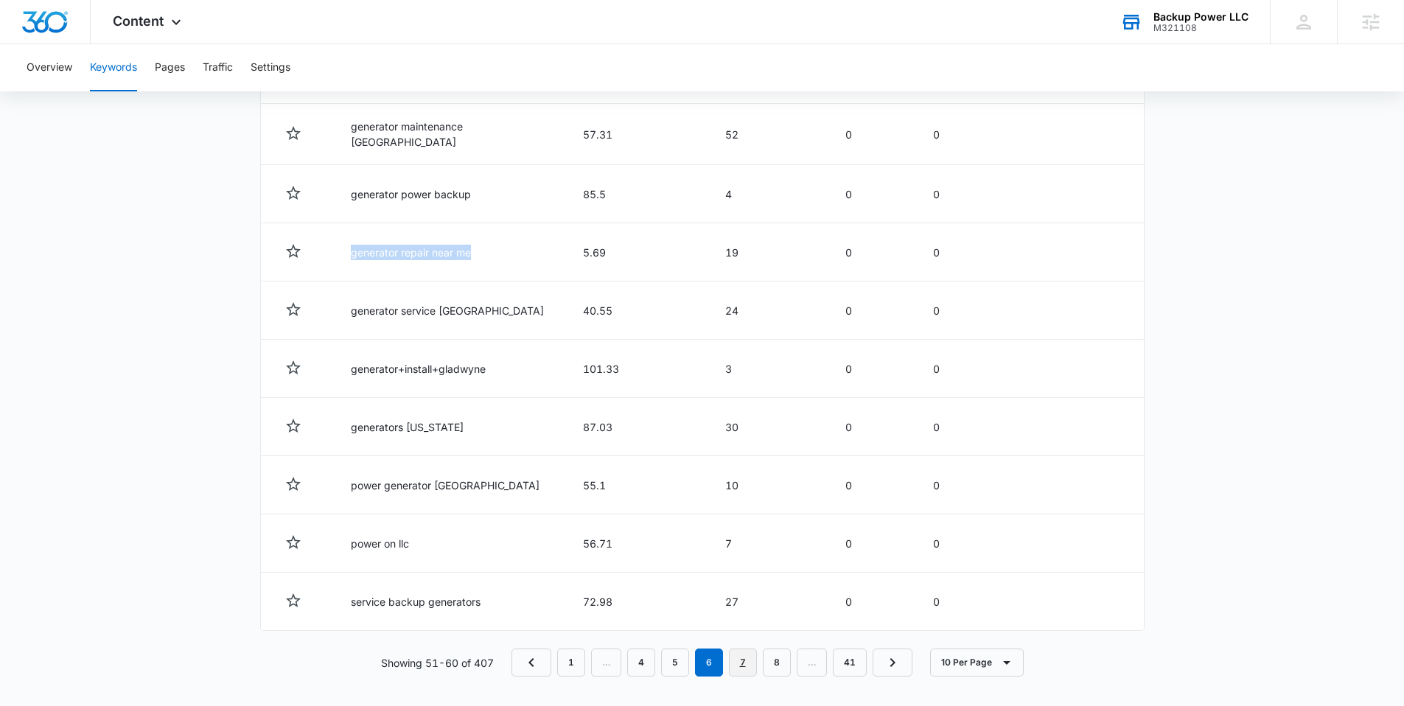
click at [745, 663] on link "7" at bounding box center [743, 663] width 28 height 28
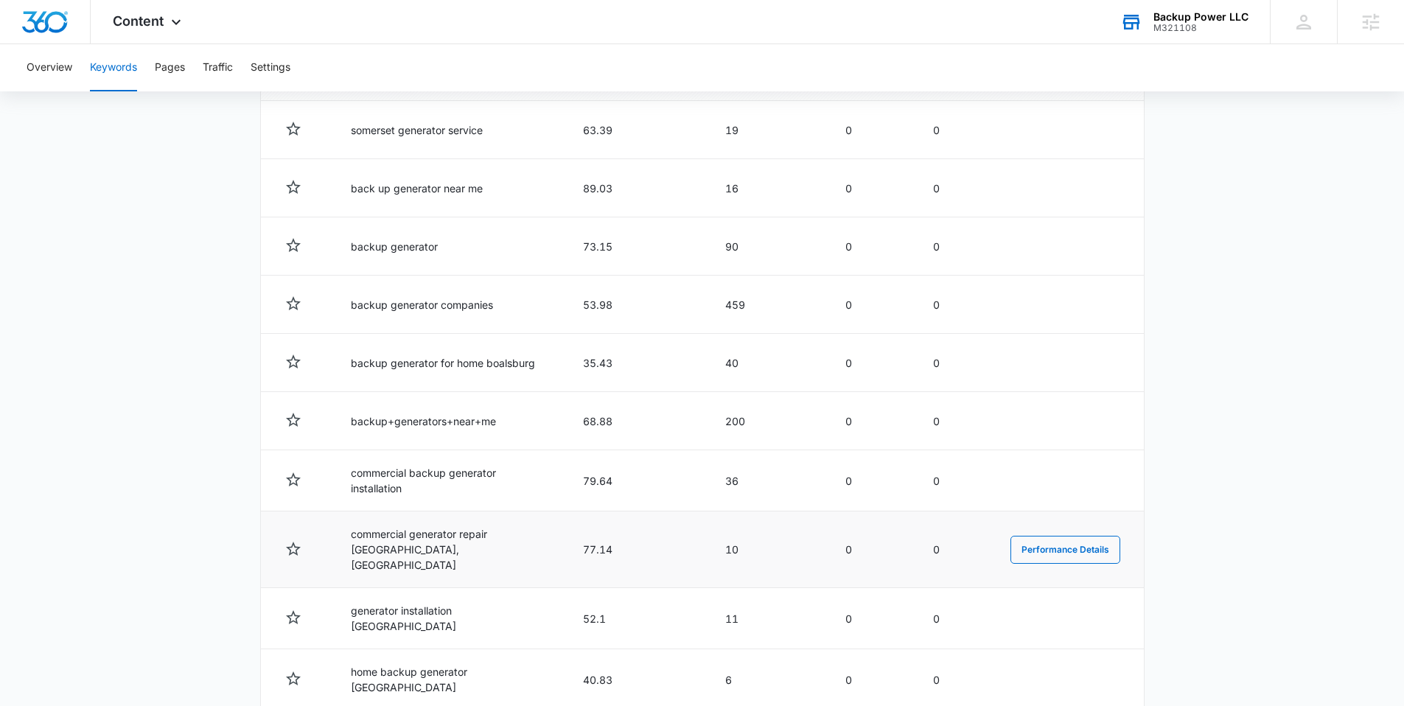
scroll to position [660, 0]
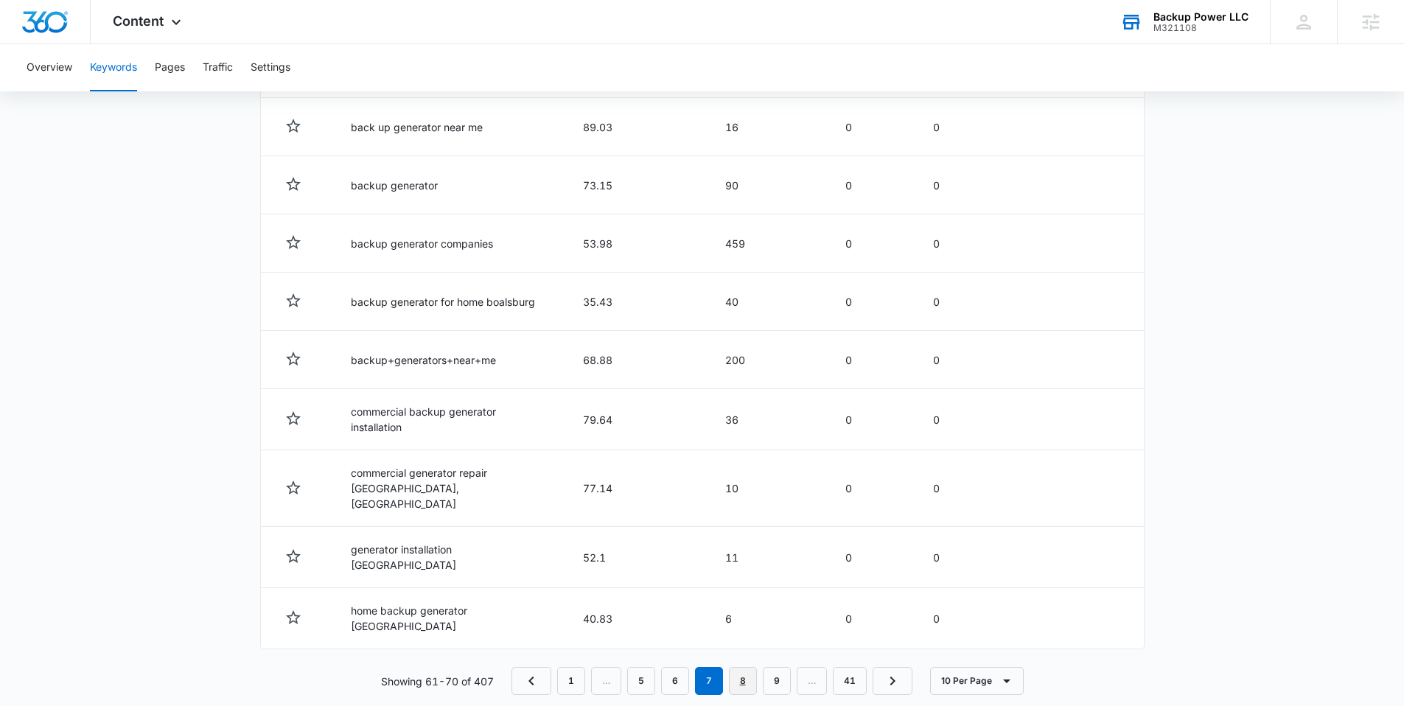
click at [750, 667] on link "8" at bounding box center [743, 681] width 28 height 28
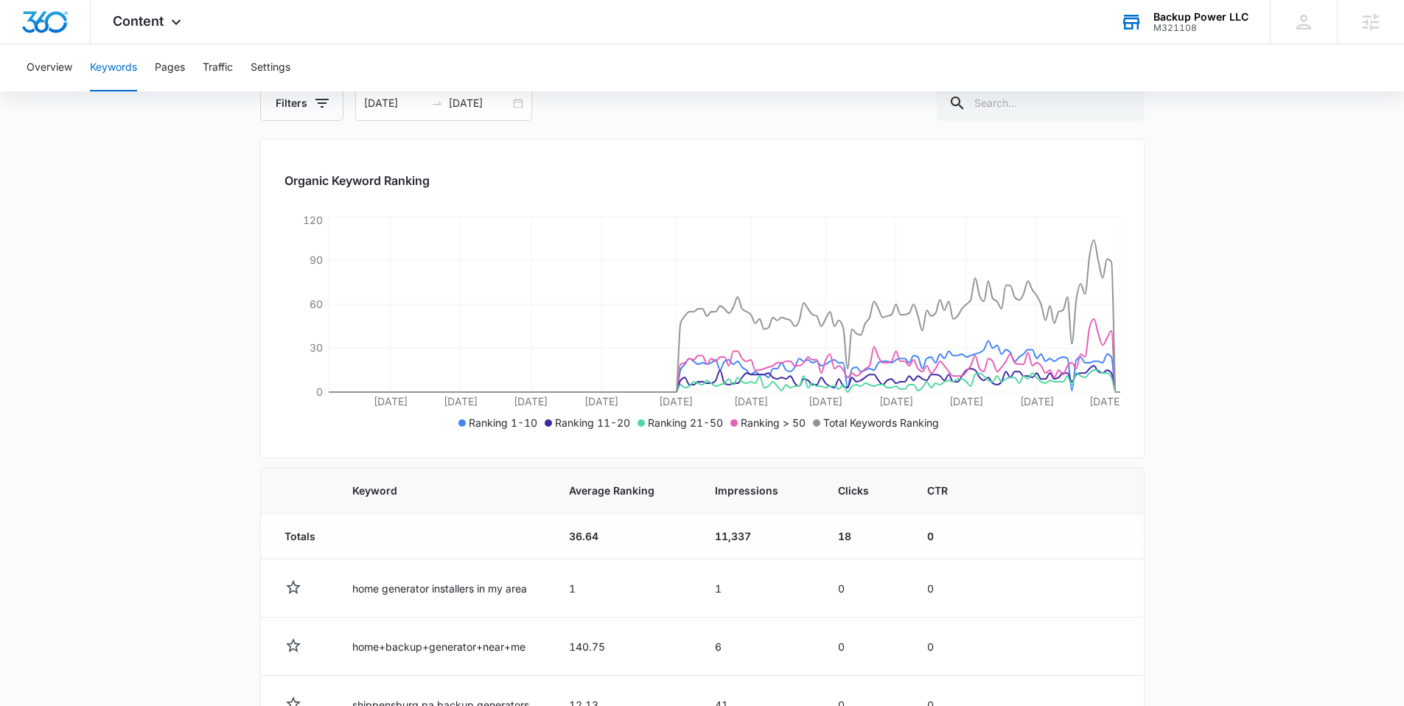
scroll to position [657, 0]
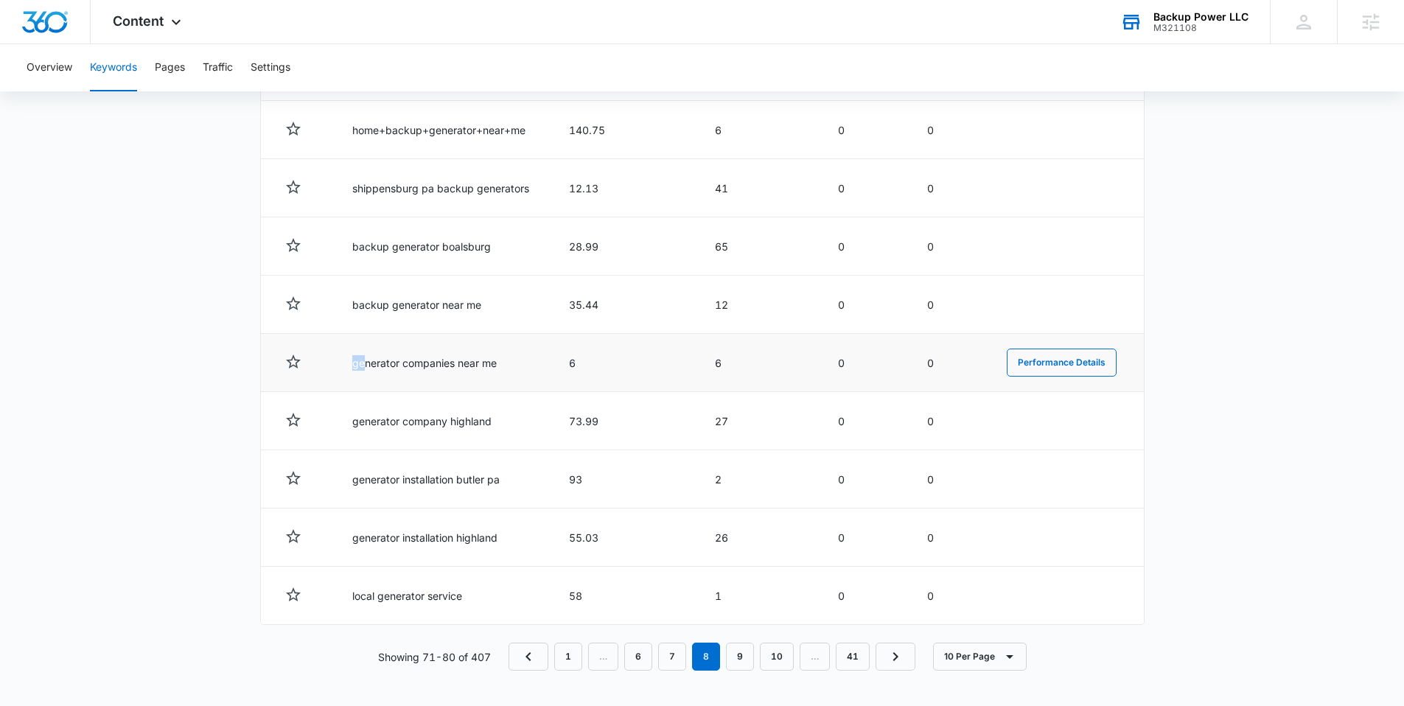
drag, startPoint x: 506, startPoint y: 362, endPoint x: 363, endPoint y: 363, distance: 142.3
click at [363, 363] on td "generator companies near me" at bounding box center [443, 363] width 217 height 58
click at [366, 365] on td "generator companies near me" at bounding box center [443, 363] width 217 height 58
drag, startPoint x: 352, startPoint y: 366, endPoint x: 489, endPoint y: 369, distance: 137.1
click at [514, 367] on td "generator companies near me" at bounding box center [443, 363] width 217 height 58
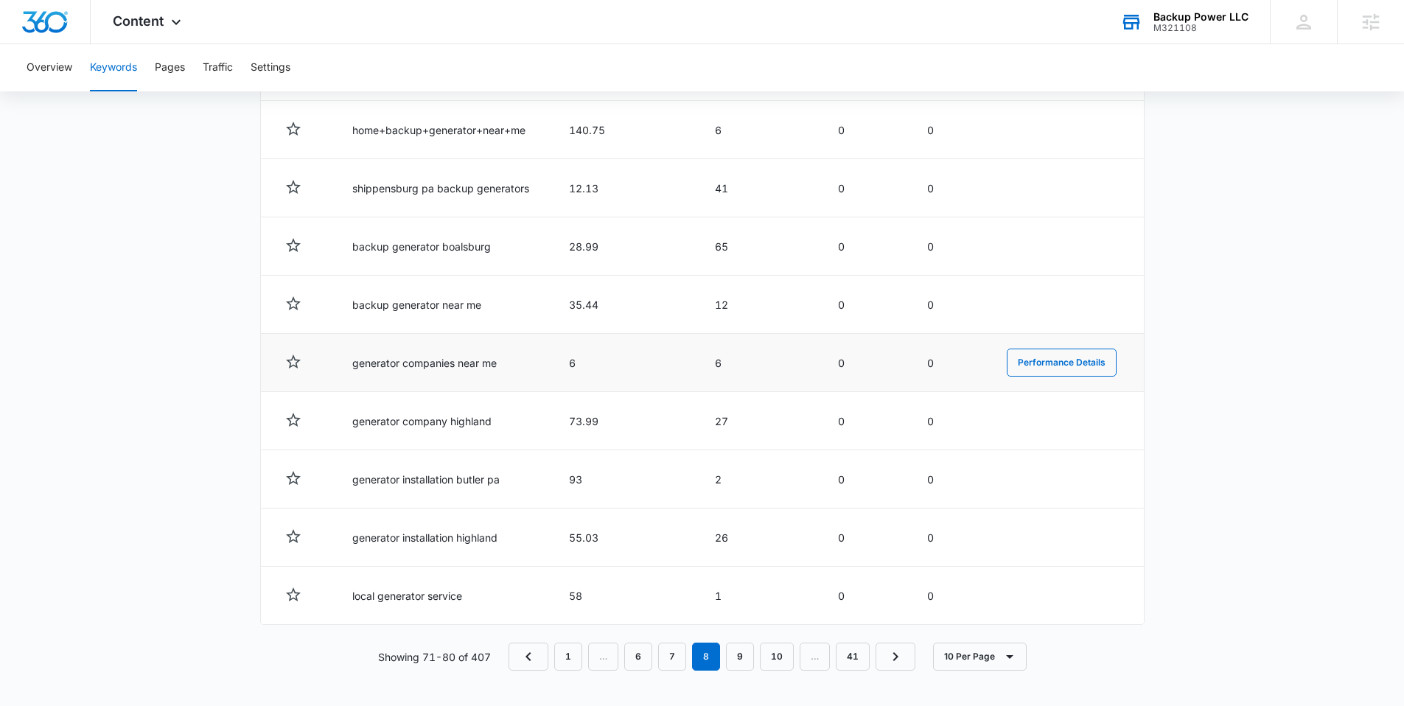
click at [492, 369] on td "generator companies near me" at bounding box center [443, 363] width 217 height 58
drag, startPoint x: 497, startPoint y: 366, endPoint x: 349, endPoint y: 366, distance: 147.4
click at [349, 366] on td "generator companies near me" at bounding box center [443, 363] width 217 height 58
copy td "generator companies near me"
click at [181, 563] on main "Keywords Keywords are words used for search engine optimization (SEO). This rep…" at bounding box center [702, 94] width 1404 height 1224
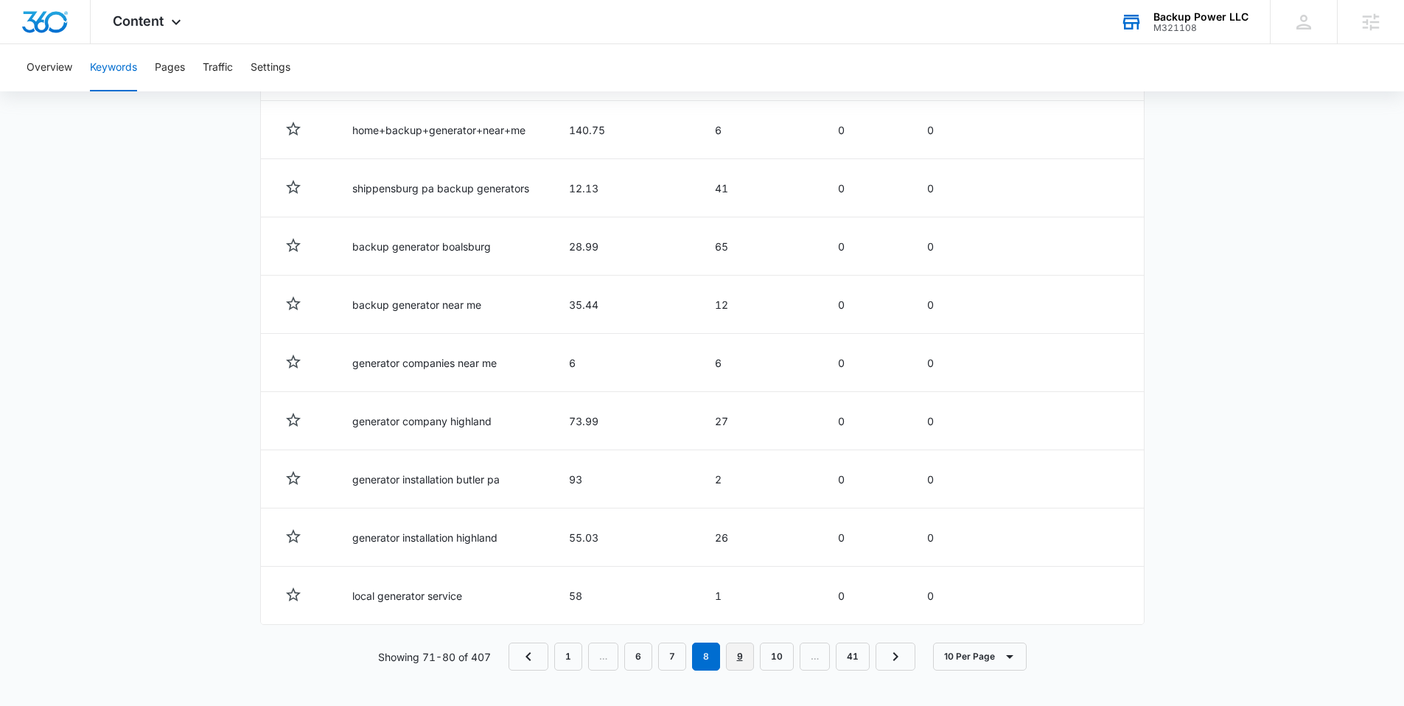
click at [730, 652] on link "9" at bounding box center [740, 657] width 28 height 28
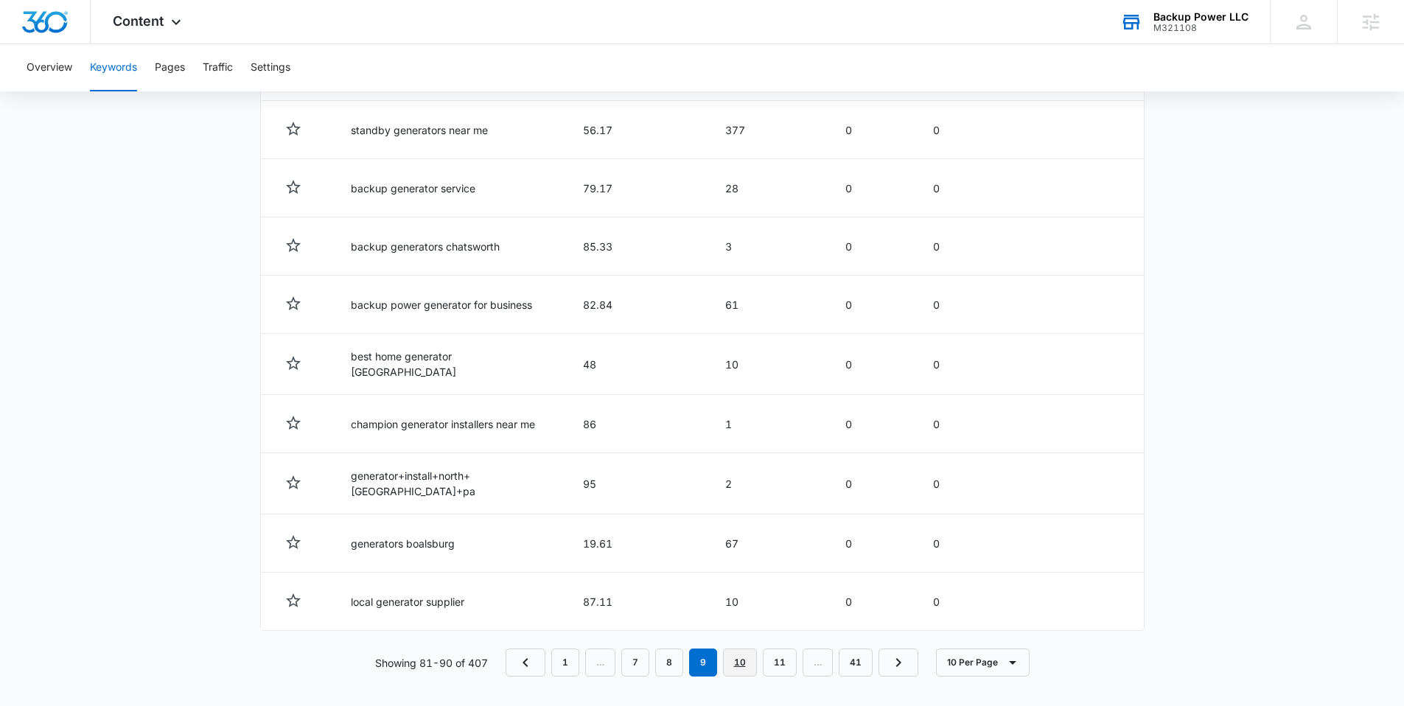
click at [744, 659] on link "10" at bounding box center [740, 663] width 34 height 28
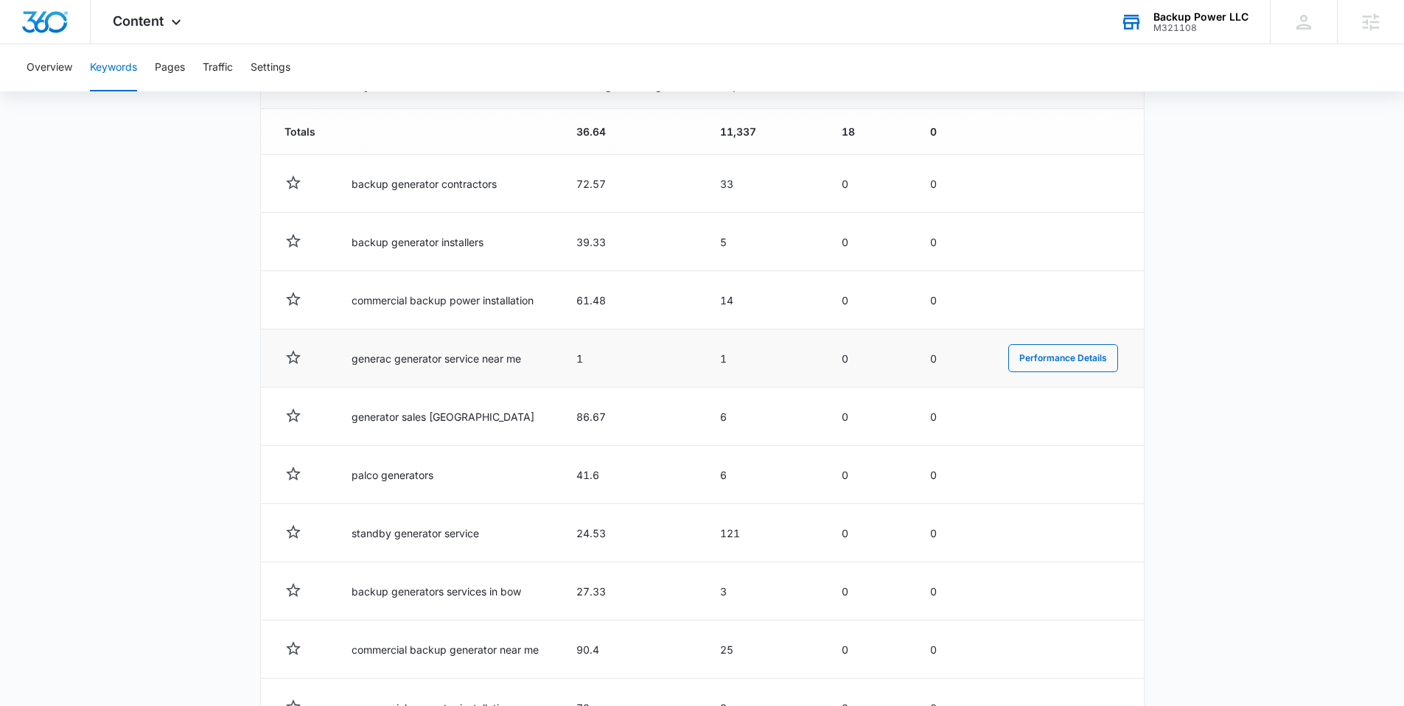
scroll to position [474, 0]
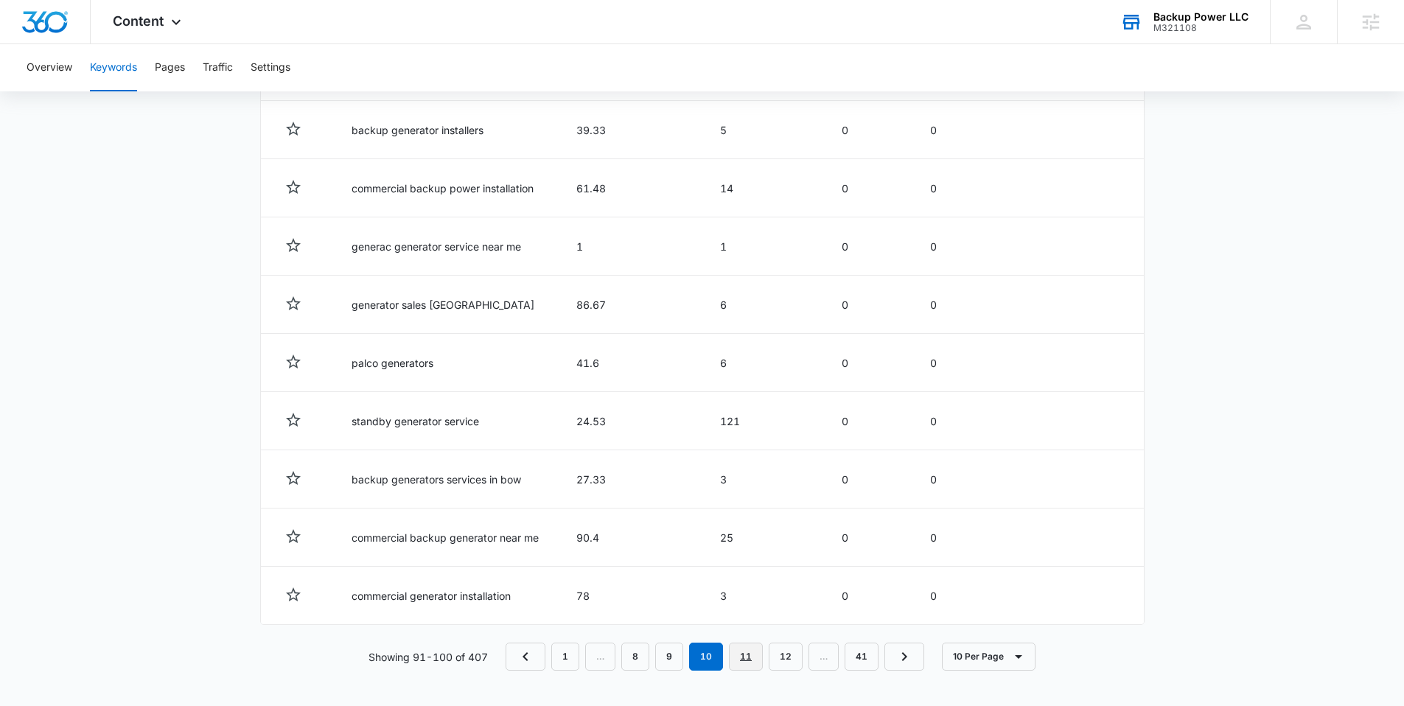
click at [741, 654] on link "11" at bounding box center [746, 657] width 34 height 28
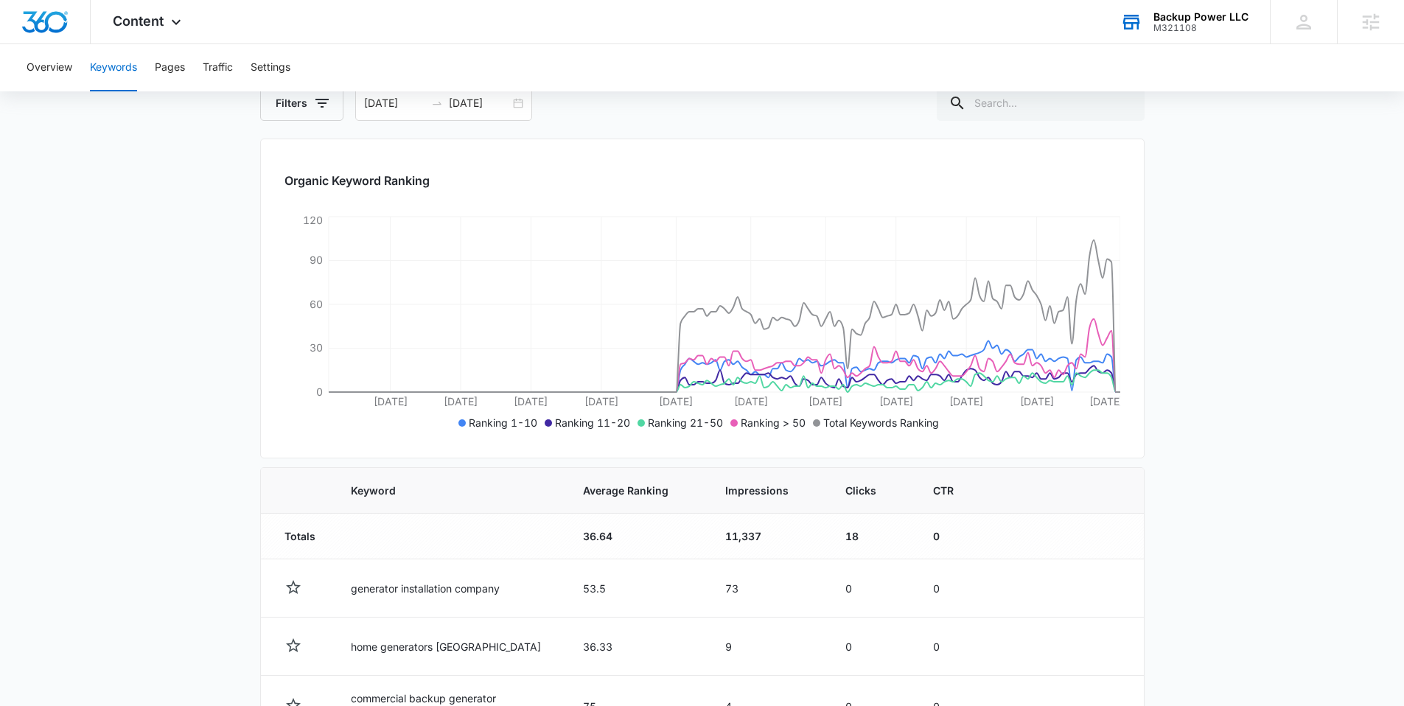
scroll to position [657, 0]
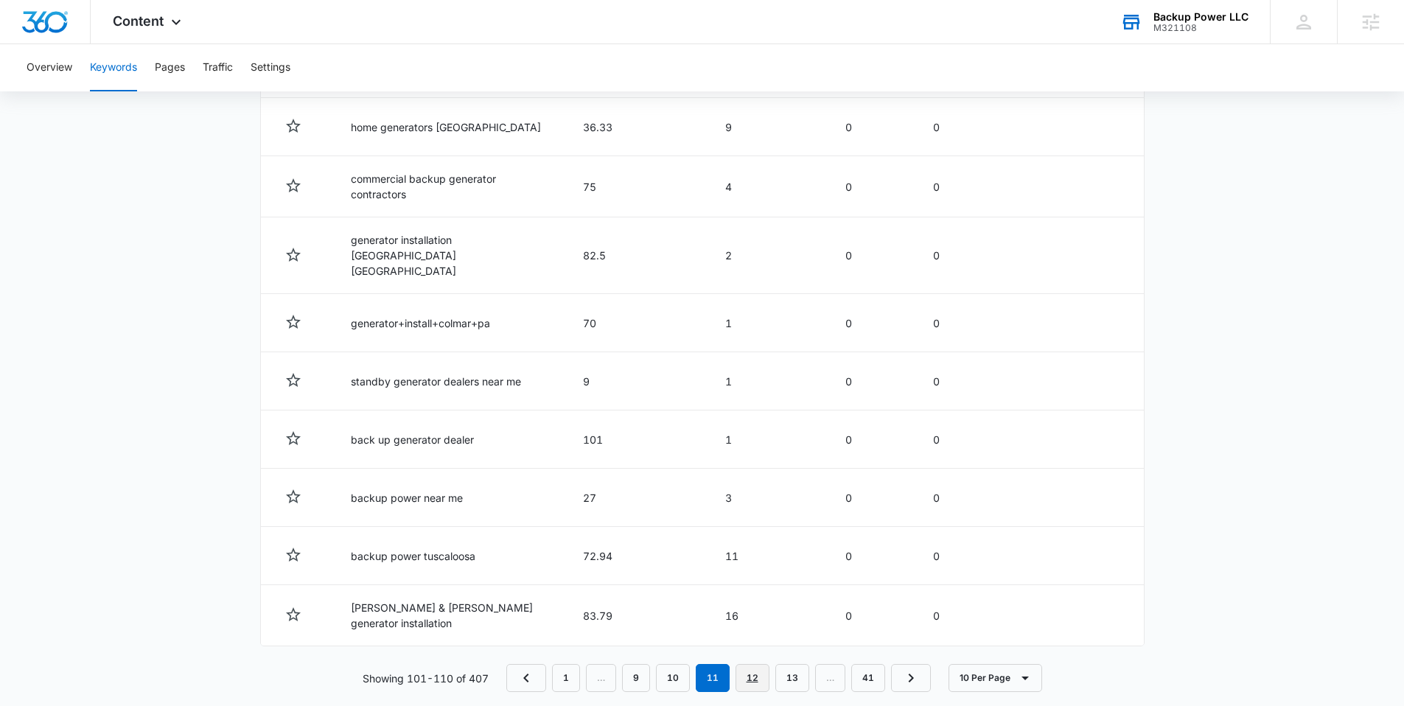
click at [755, 664] on link "12" at bounding box center [753, 678] width 34 height 28
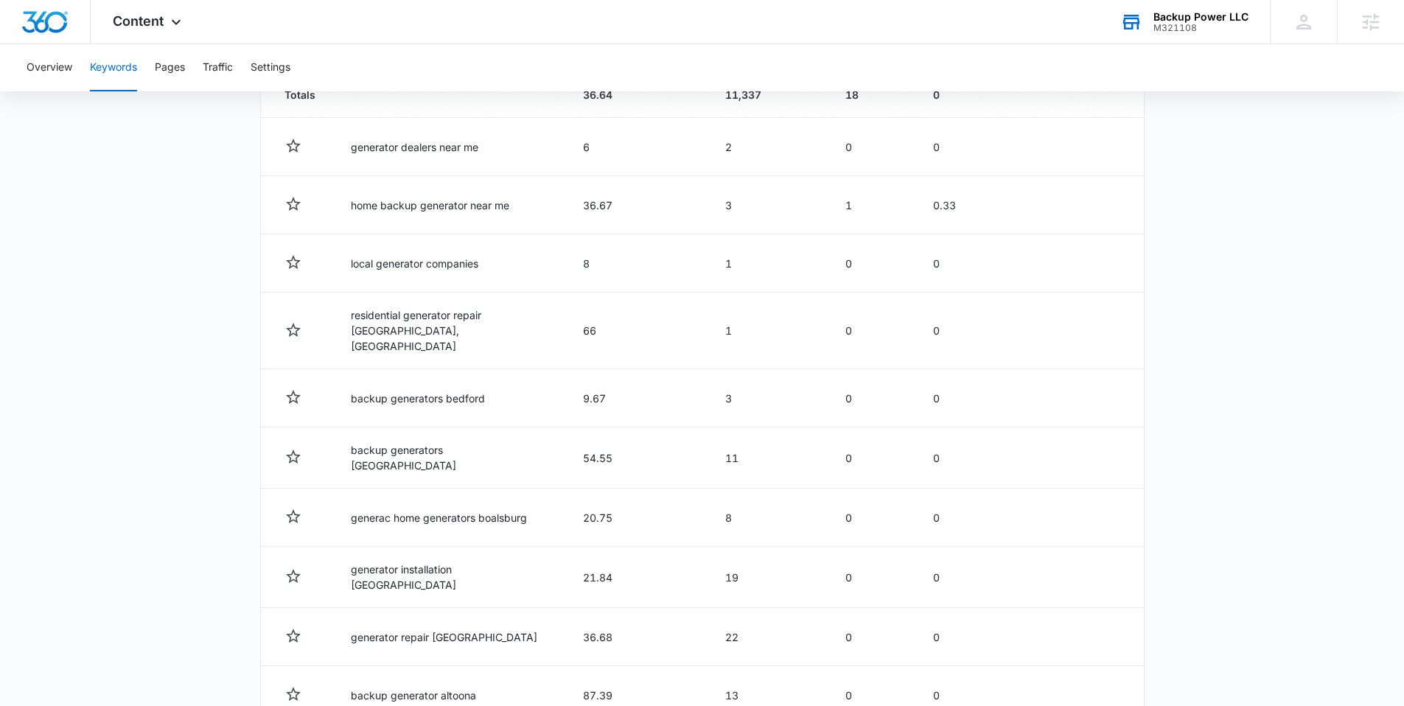
scroll to position [359, 0]
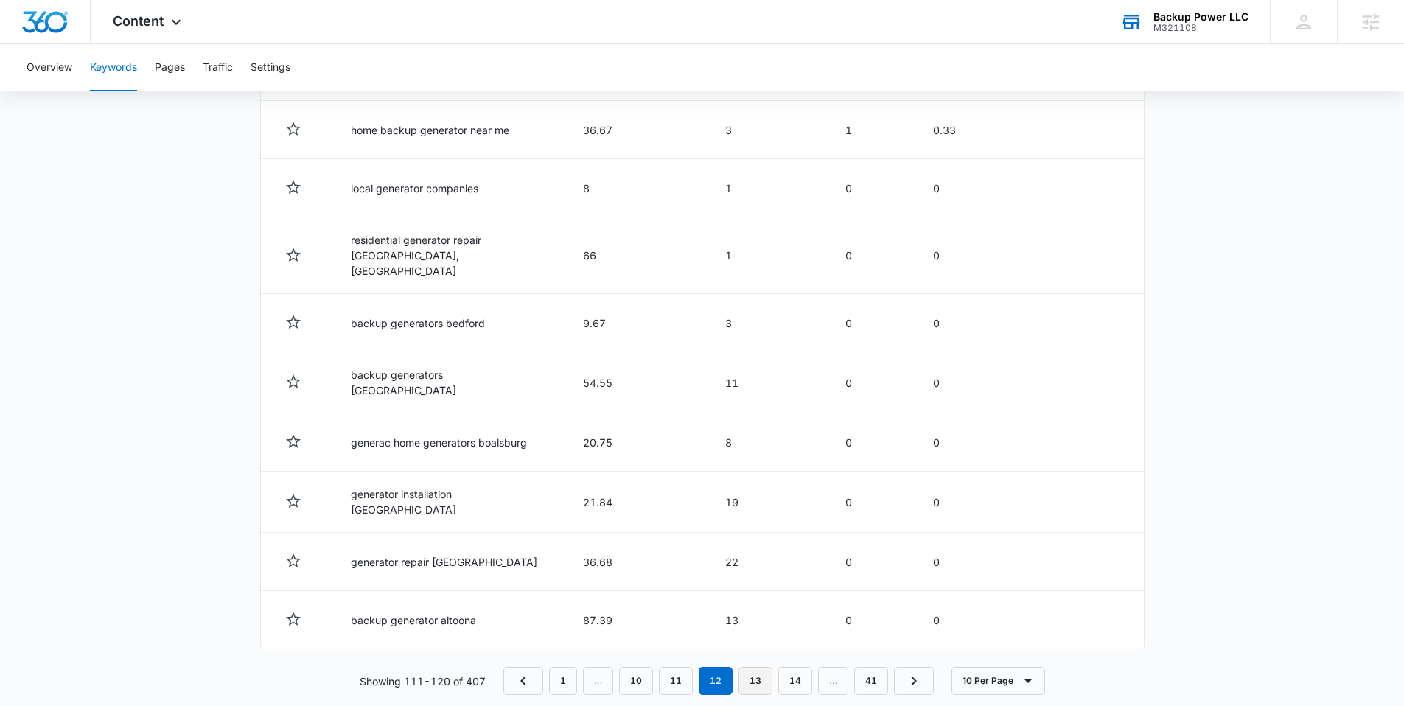
click at [755, 667] on link "13" at bounding box center [756, 681] width 34 height 28
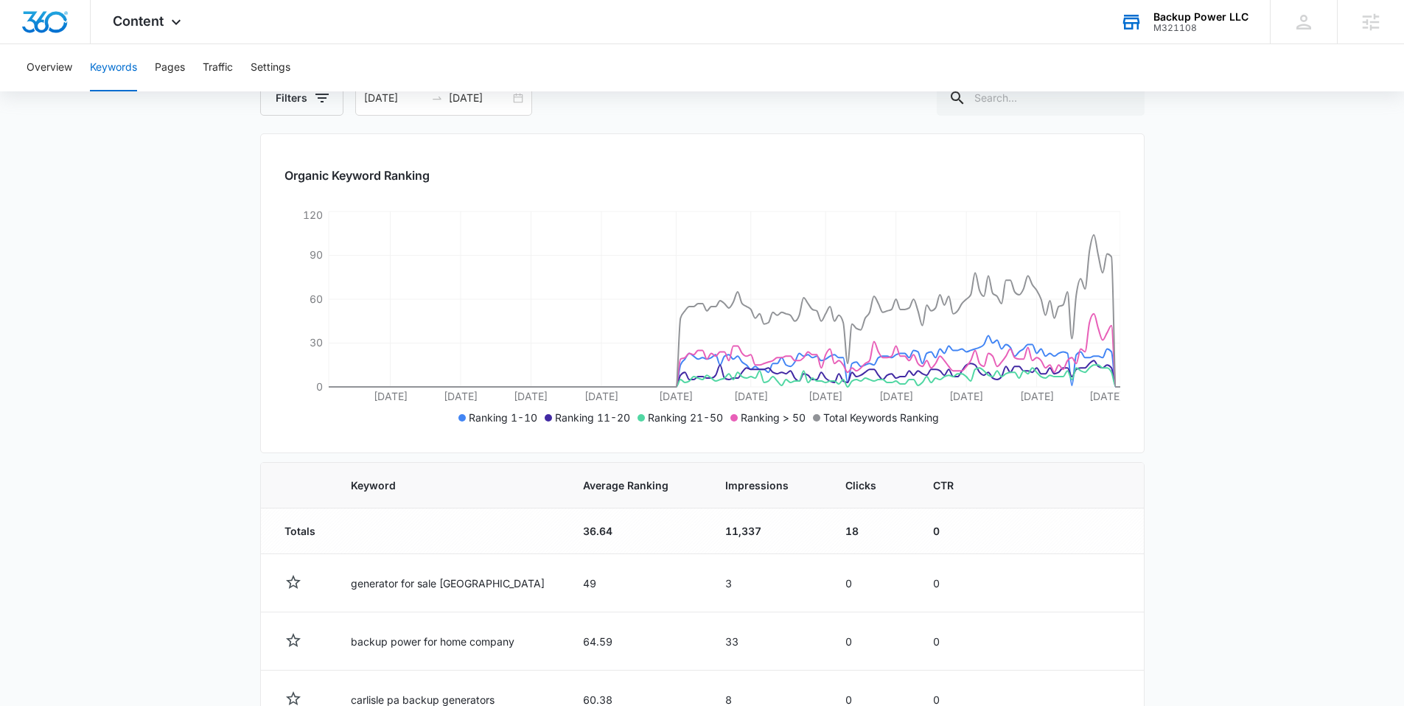
scroll to position [660, 0]
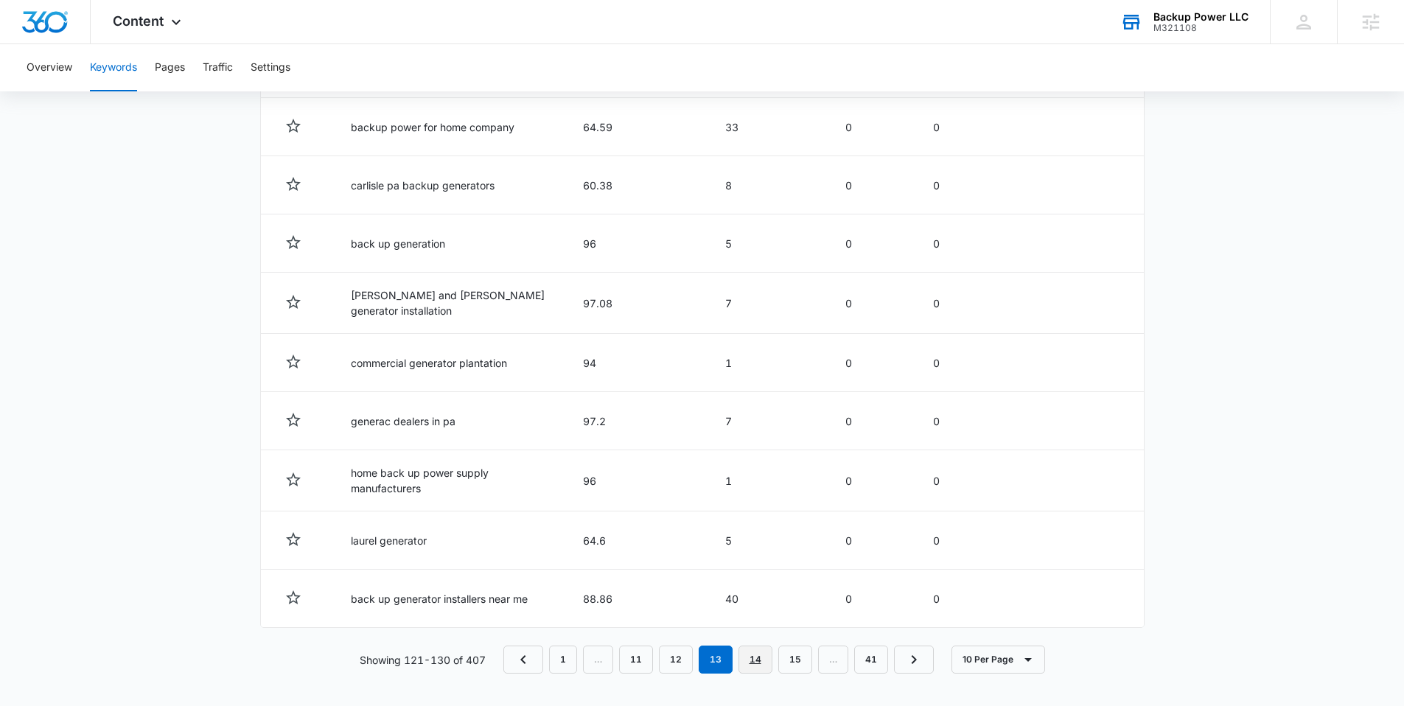
click at [765, 659] on link "14" at bounding box center [756, 660] width 34 height 28
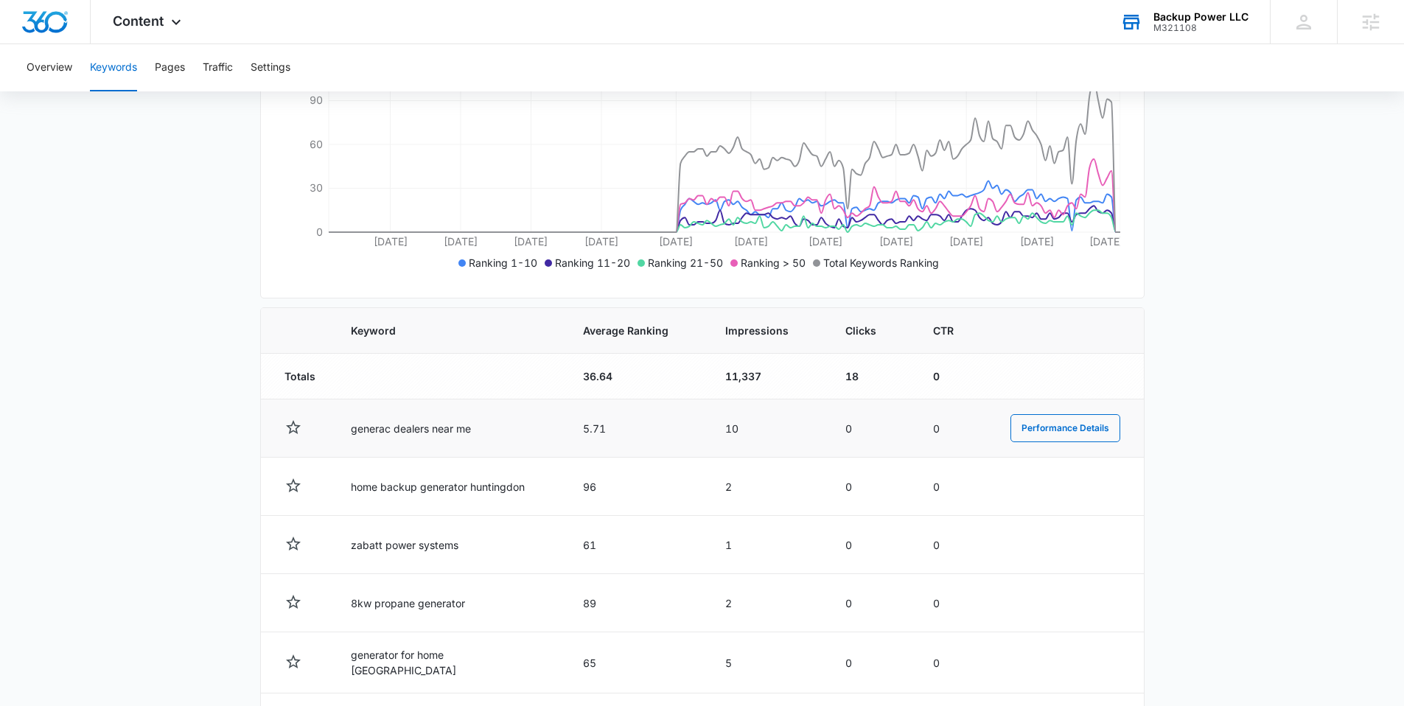
scroll to position [140, 0]
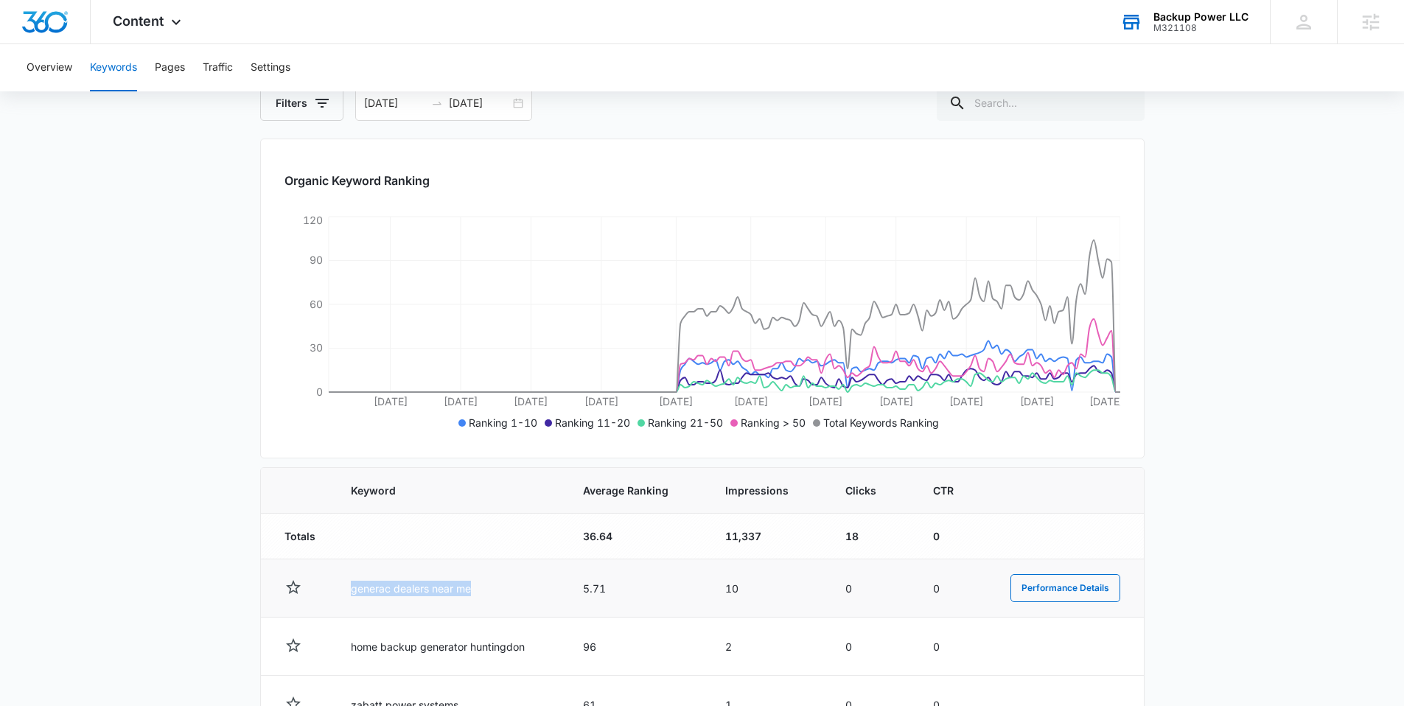
drag, startPoint x: 483, startPoint y: 587, endPoint x: 335, endPoint y: 592, distance: 148.2
click at [335, 592] on td "generac dealers near me" at bounding box center [449, 588] width 232 height 58
copy td "generac dealers near me"
